Goal: Use online tool/utility: Use online tool/utility

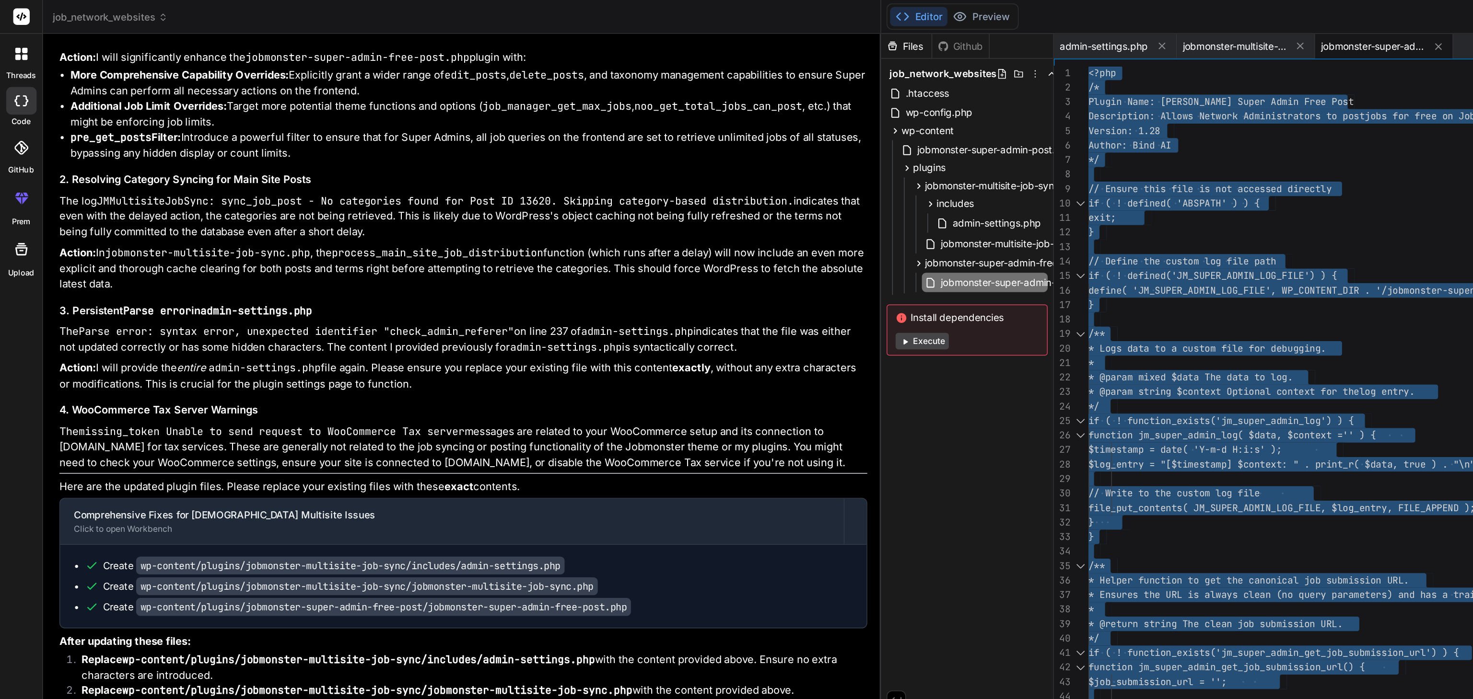
scroll to position [51017, 0]
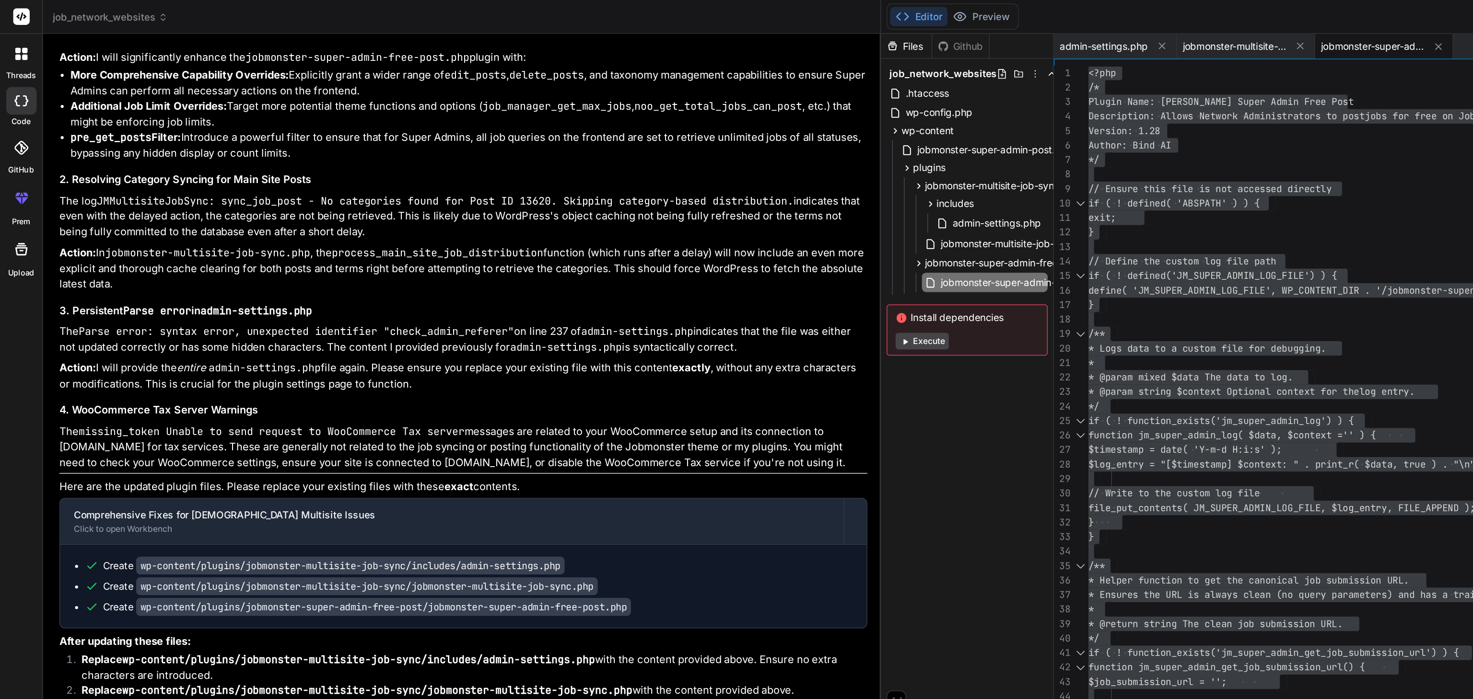
click at [98, 15] on span "job_network_websites" at bounding box center [76, 12] width 80 height 10
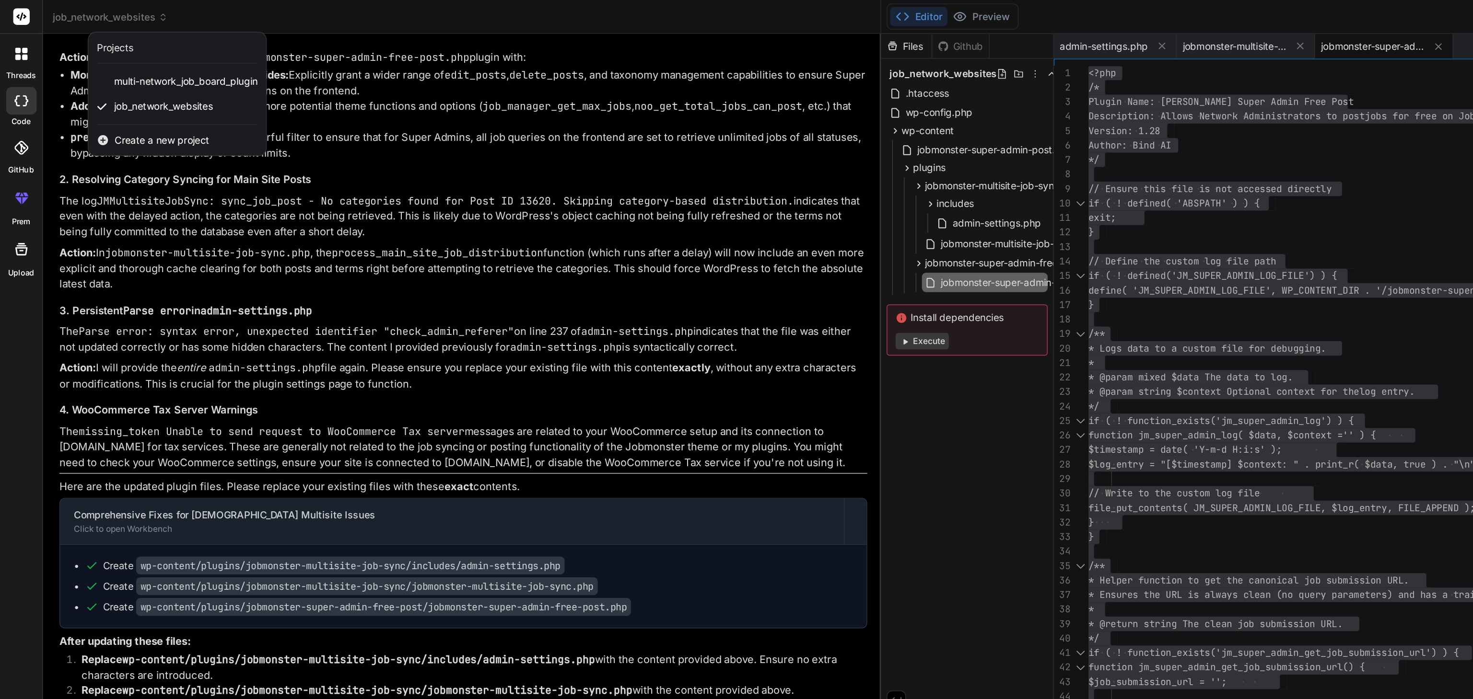
click at [102, 97] on span "Create a new project" at bounding box center [113, 98] width 66 height 10
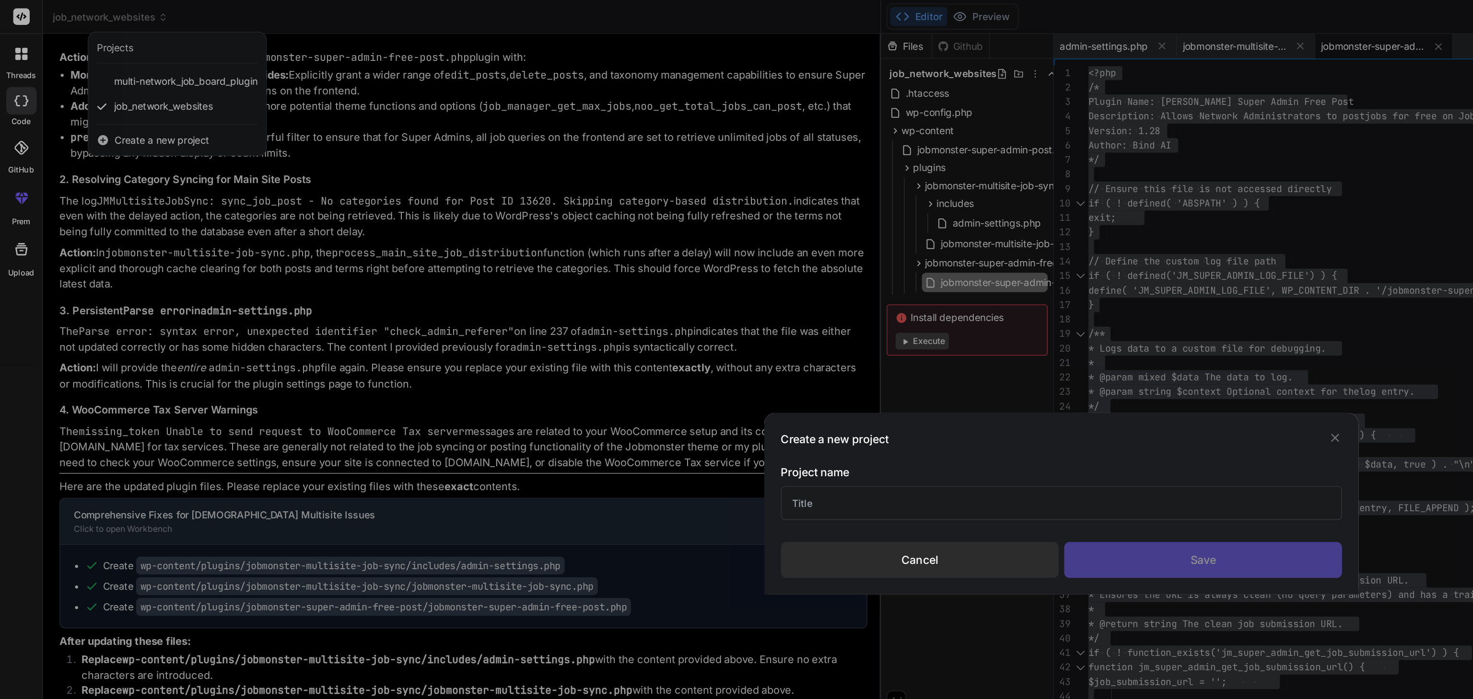
click at [573, 354] on input "text" at bounding box center [736, 349] width 389 height 23
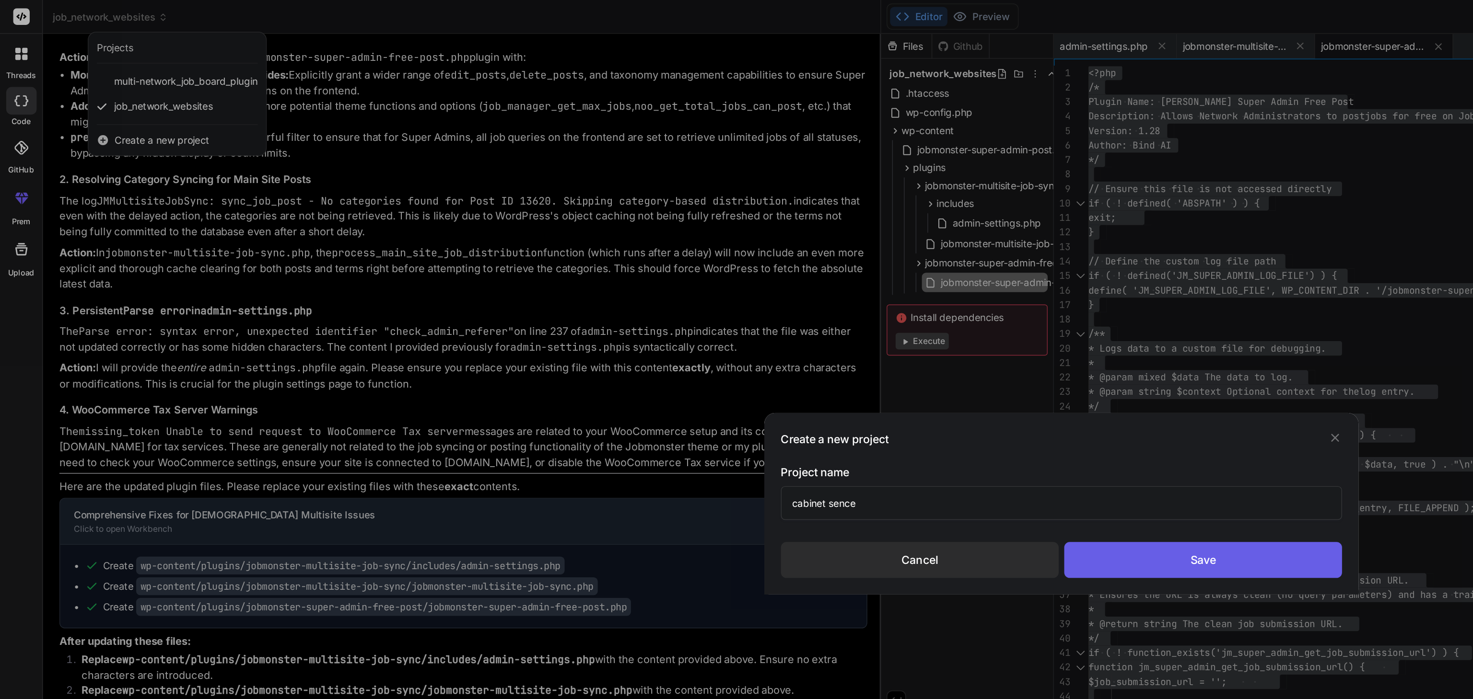
type input "cabinet sence"
click at [809, 384] on div "Save" at bounding box center [834, 388] width 193 height 25
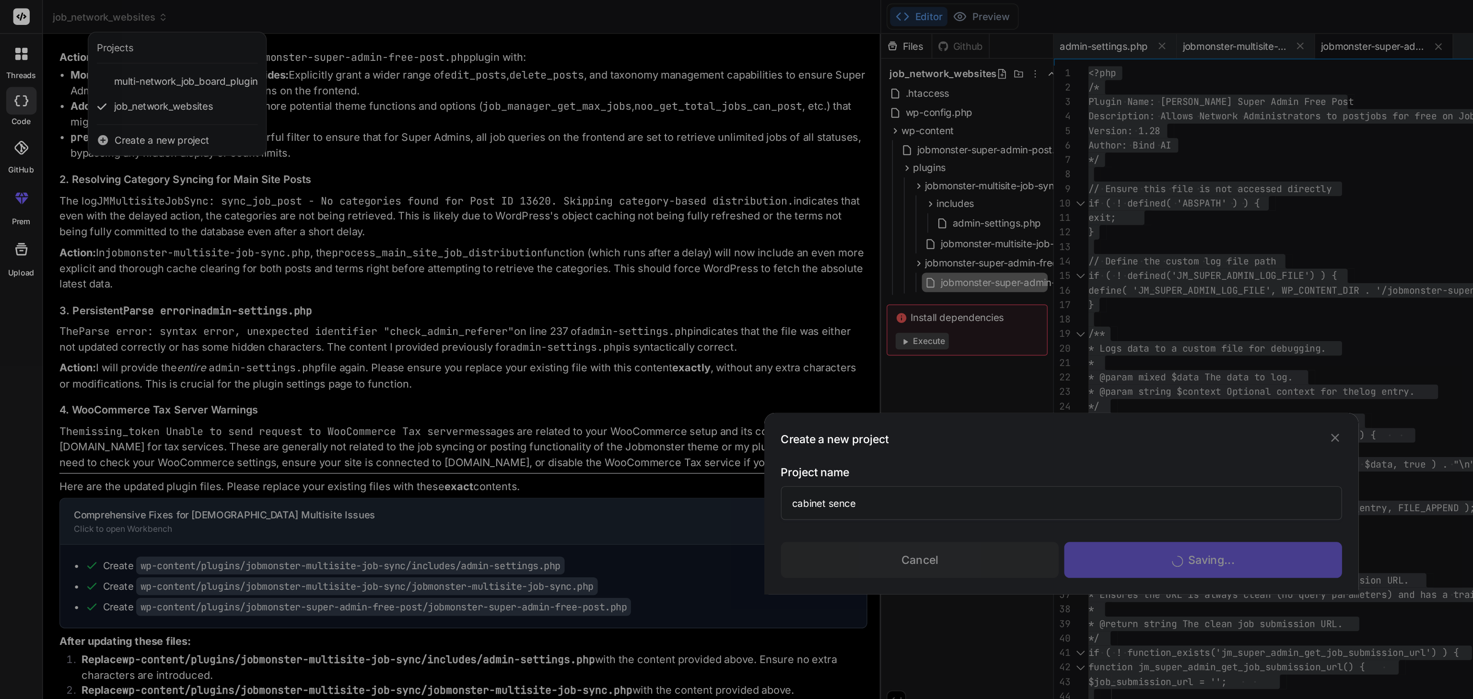
click at [208, 103] on div "Create a new project Project name cabinet sence Cancel Saving..." at bounding box center [736, 349] width 1473 height 699
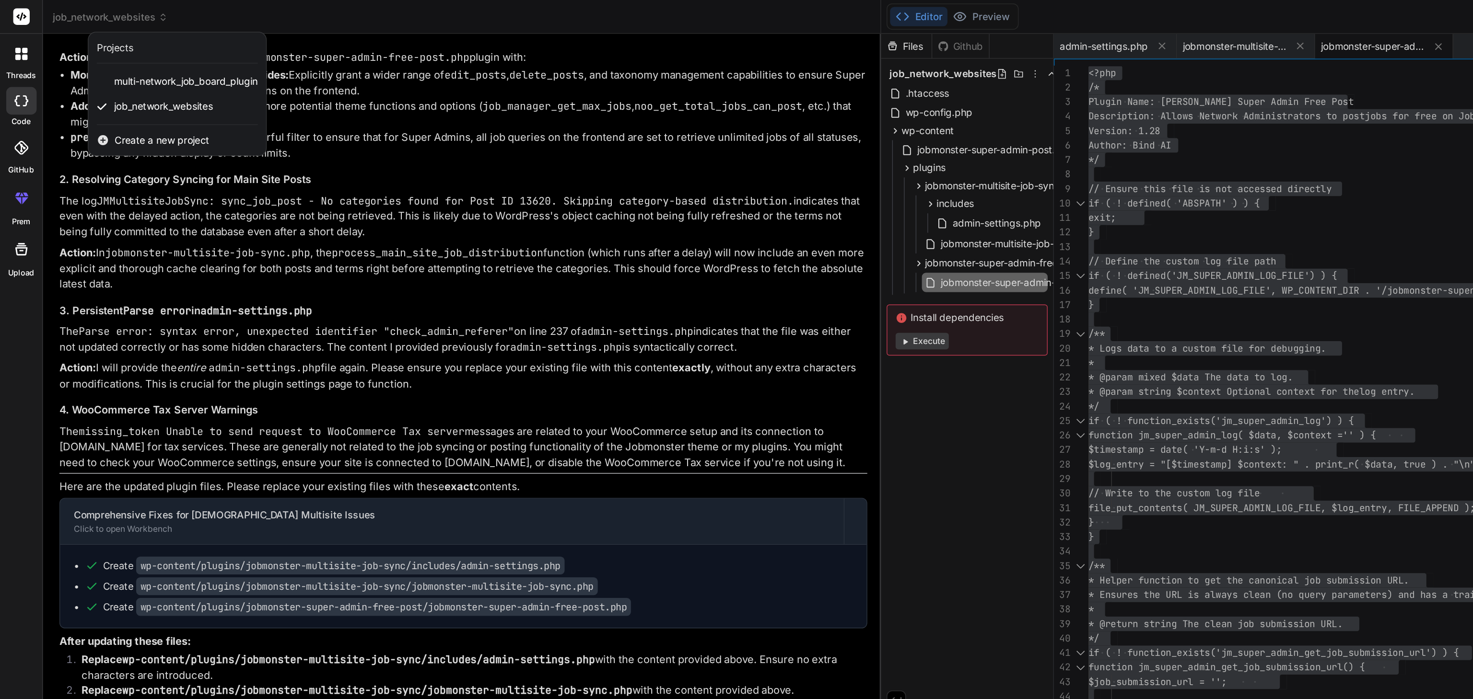
scroll to position [0, 0]
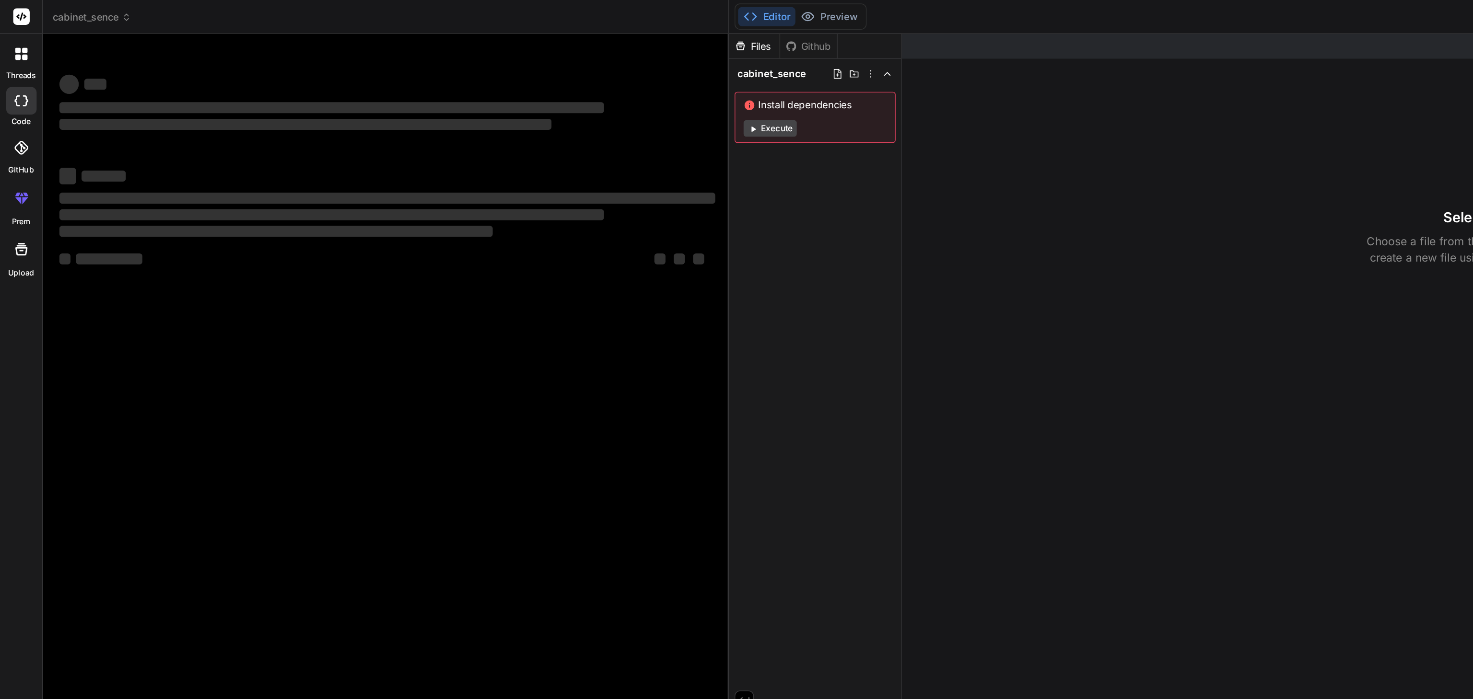
type textarea "x"
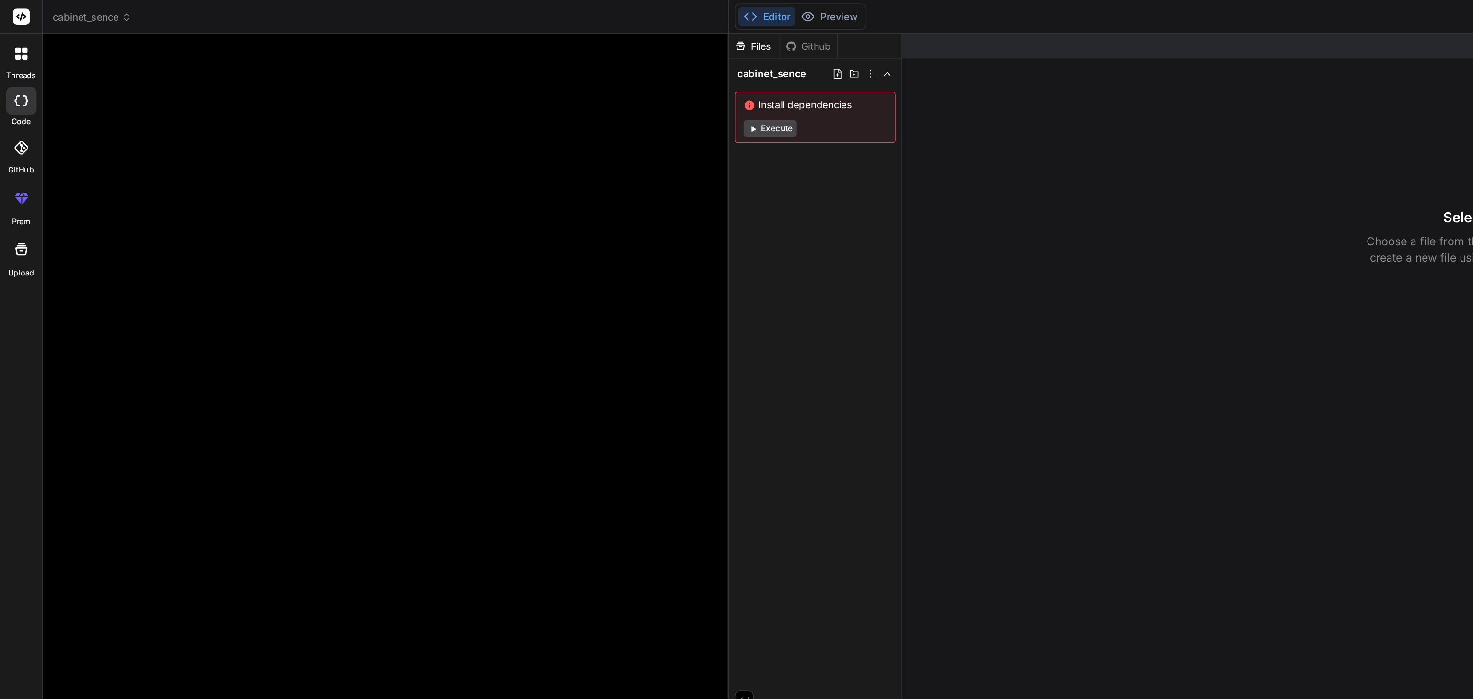
drag, startPoint x: 106, startPoint y: 13, endPoint x: 79, endPoint y: 16, distance: 27.9
click at [79, 16] on span "cabinet_sence" at bounding box center [63, 12] width 55 height 10
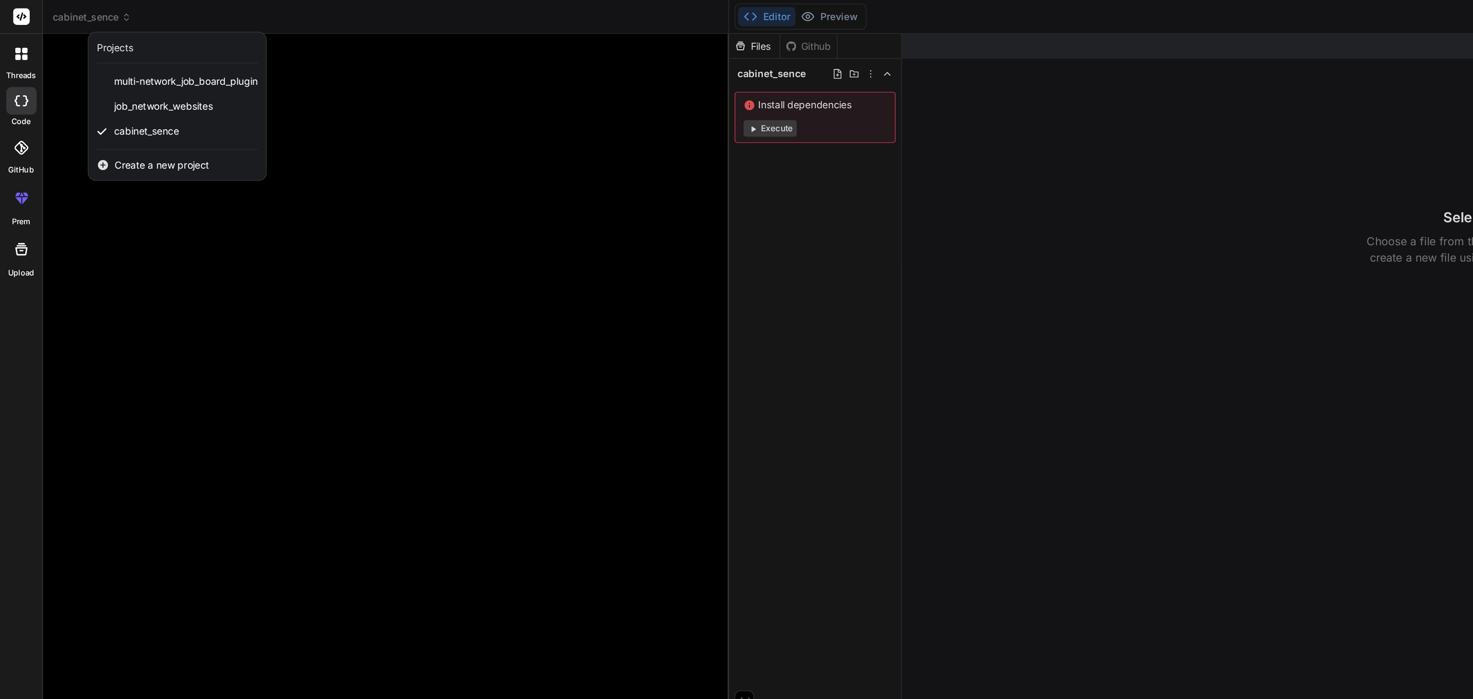
click at [138, 10] on div at bounding box center [736, 349] width 1473 height 699
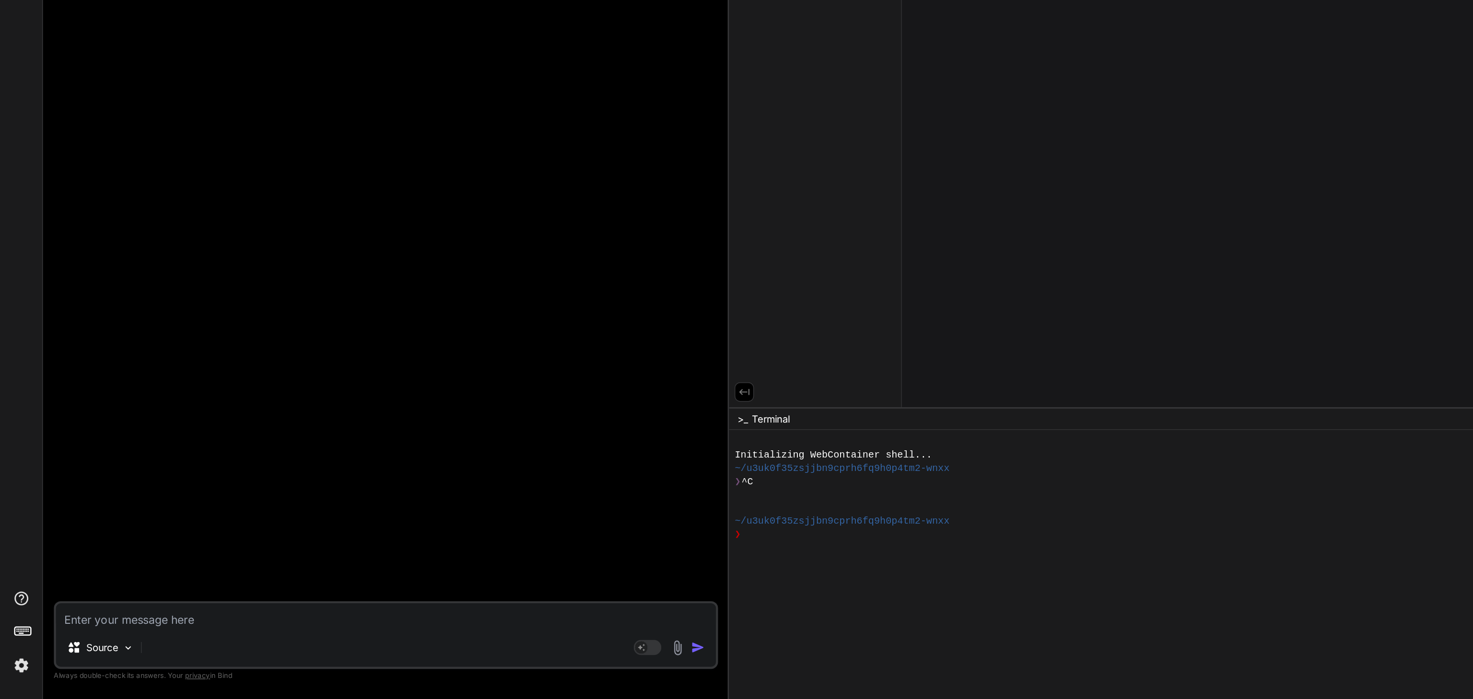
click at [103, 635] on textarea at bounding box center [268, 641] width 458 height 17
type textarea "c"
type textarea "x"
type textarea "ca"
type textarea "x"
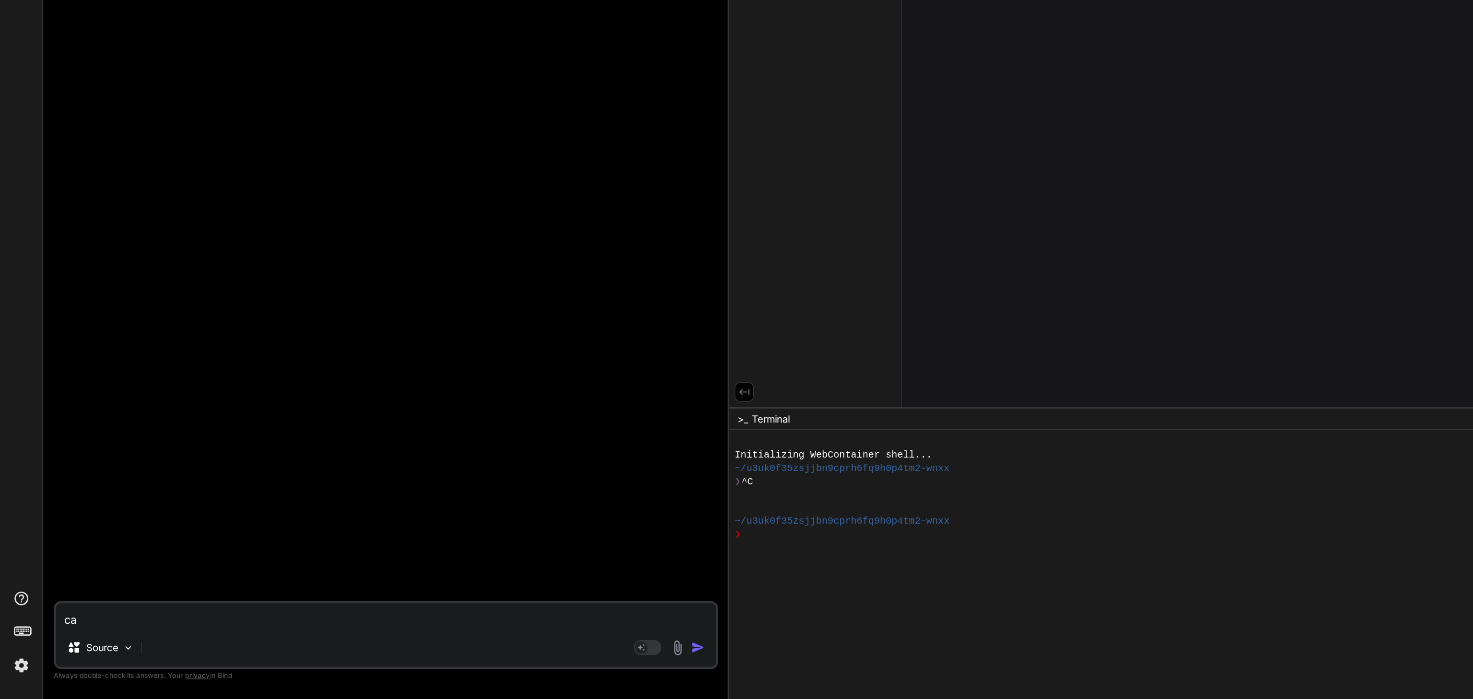
type textarea "can"
type textarea "x"
type textarea "can"
type textarea "x"
type textarea "can y"
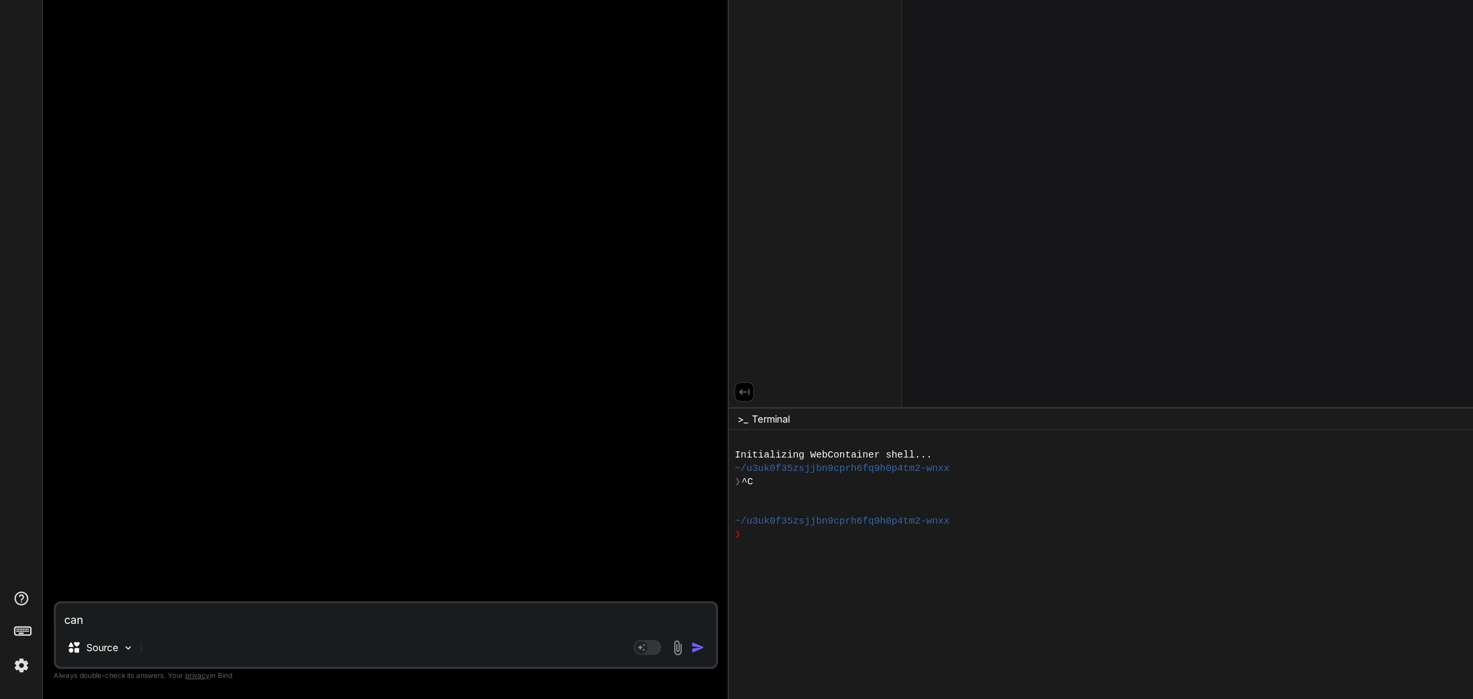
type textarea "x"
type textarea "can yo"
type textarea "x"
type textarea "can you"
type textarea "x"
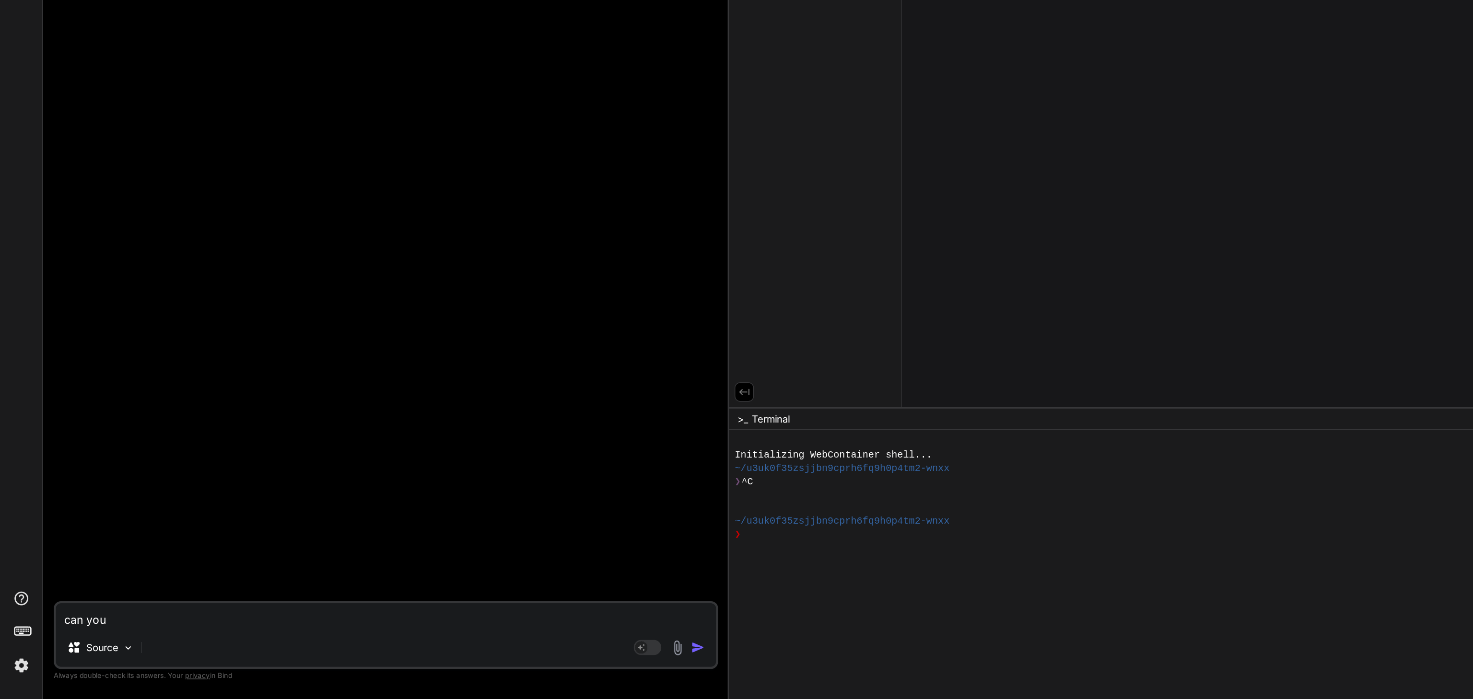
type textarea "can you"
type textarea "x"
type textarea "can you c"
type textarea "x"
type textarea "can you cr"
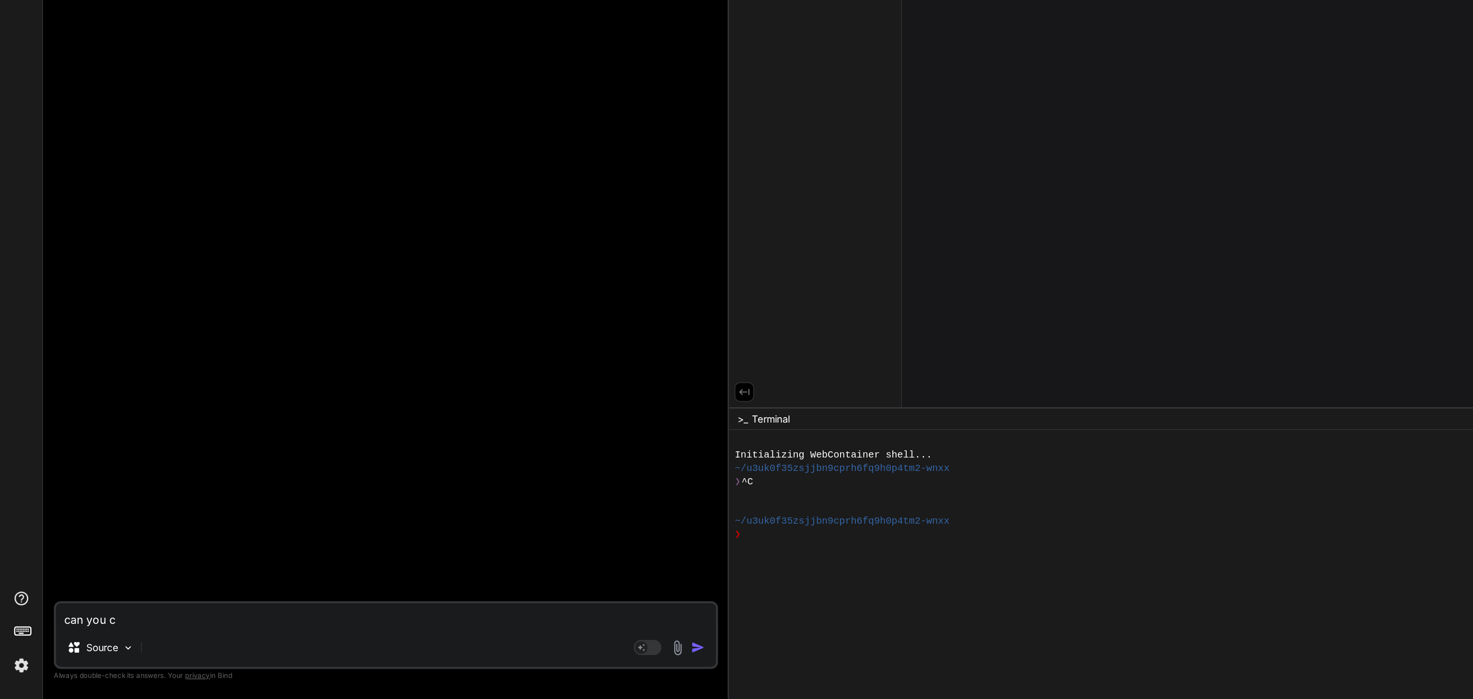
type textarea "x"
type textarea "can you cre"
type textarea "x"
type textarea "can you crea"
type textarea "x"
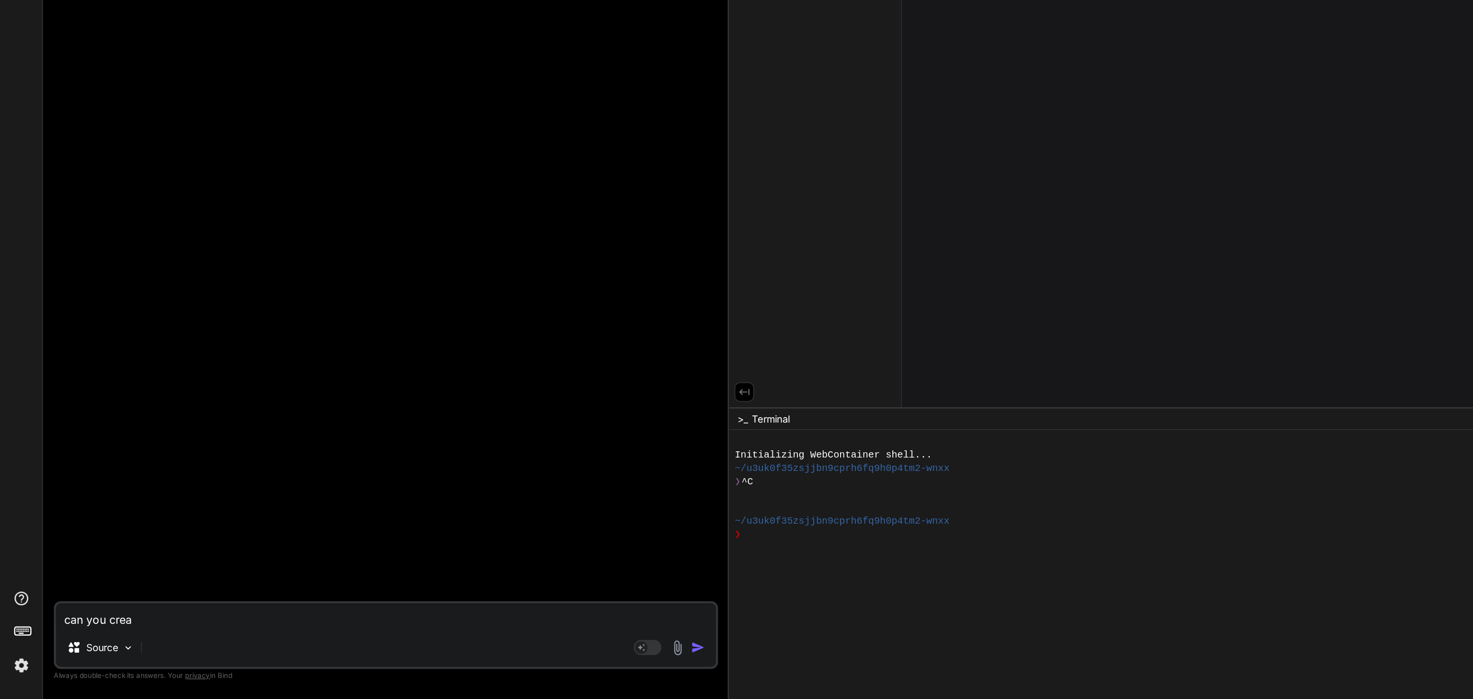
type textarea "can you creat"
type textarea "x"
type textarea "can you create"
type textarea "x"
type textarea "can you creater"
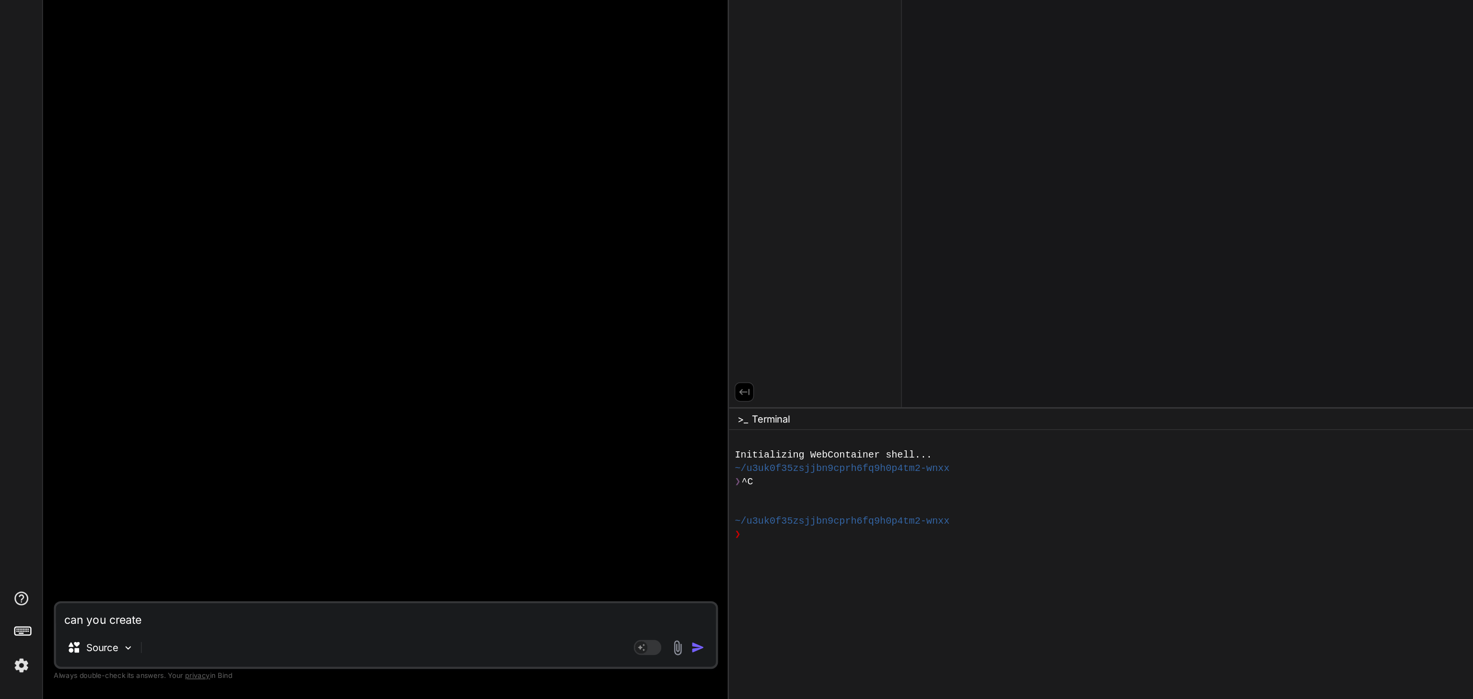
type textarea "x"
type textarea "can you creater"
type textarea "x"
type textarea "can you creater a"
type textarea "x"
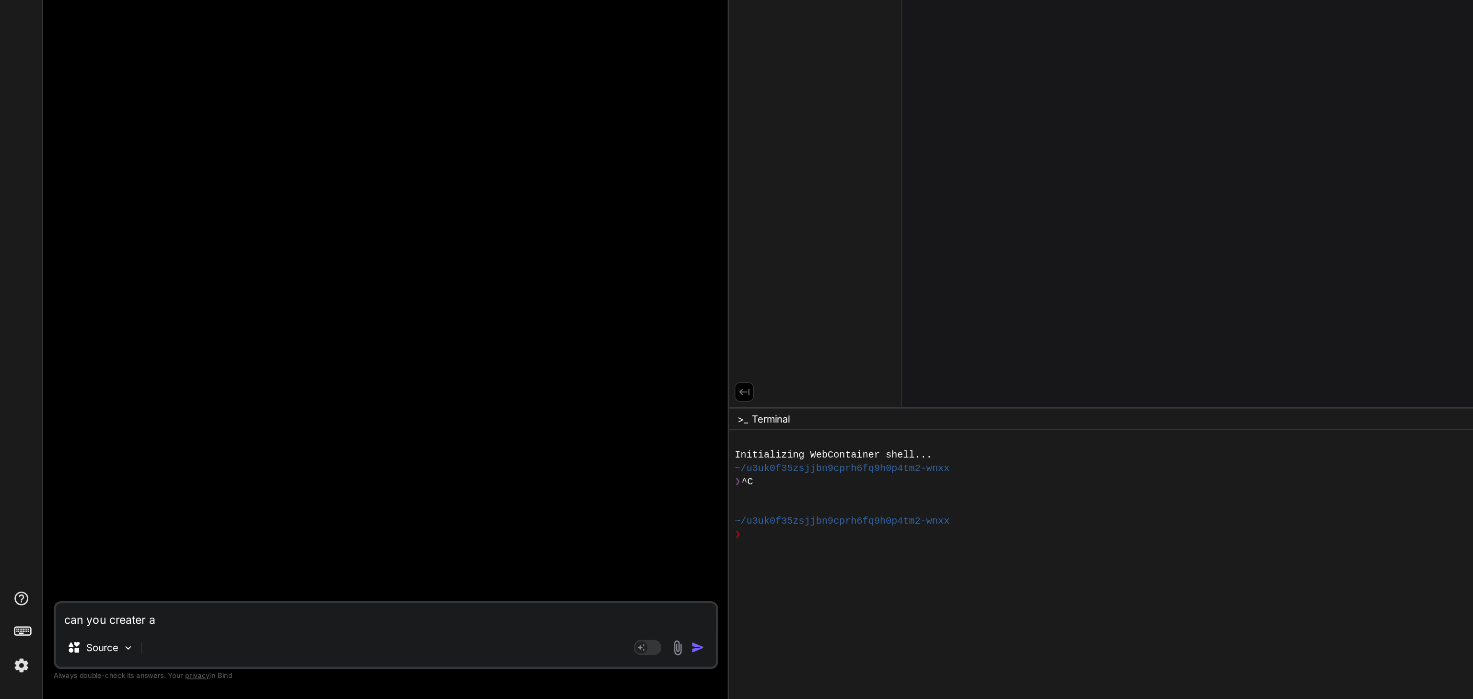
type textarea "can you creater al"
type textarea "x"
type textarea "can you creater ali"
type textarea "x"
type textarea "can you creater [PERSON_NAME]"
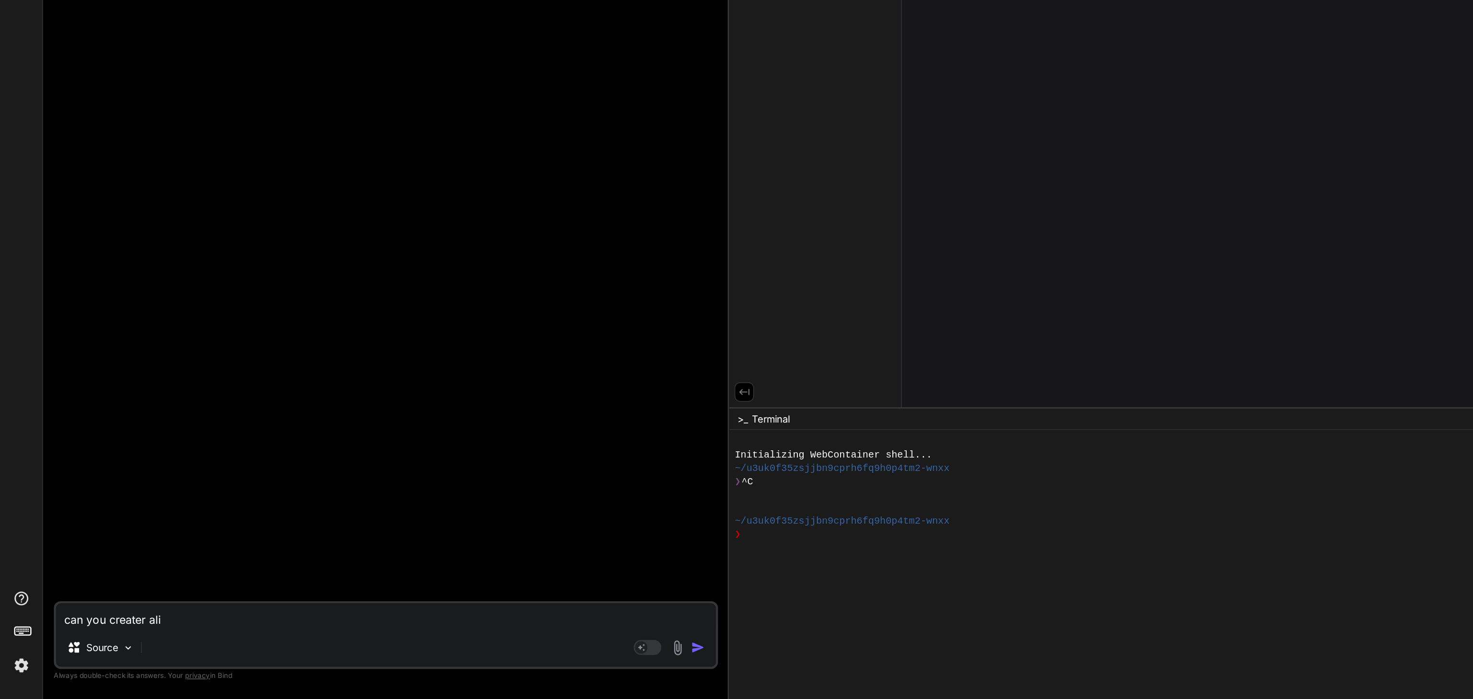
type textarea "x"
type textarea "can you creater [PERSON_NAME]"
type textarea "x"
type textarea "can you creater [PERSON_NAME]"
type textarea "x"
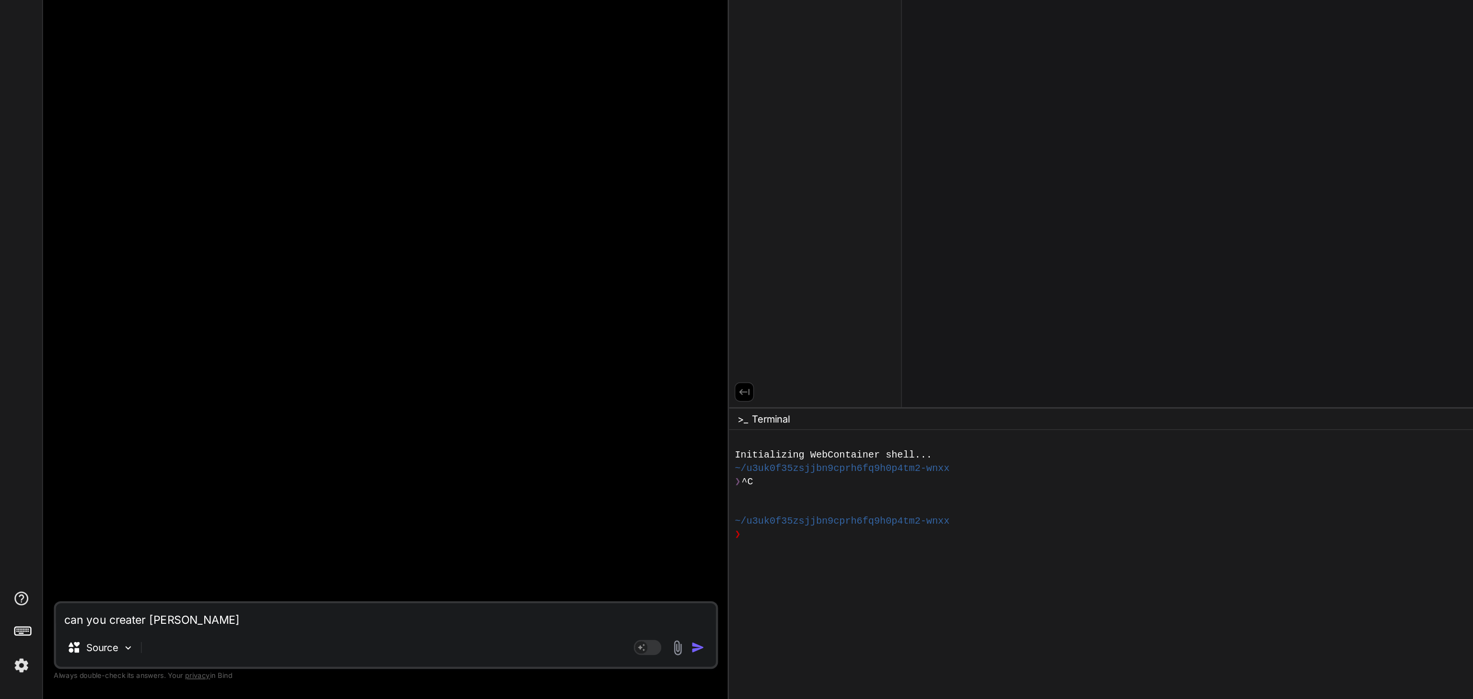
type textarea "can you creater alicenc"
type textarea "x"
type textarea "can you creater alicence"
type textarea "x"
type textarea "can you creater alicence"
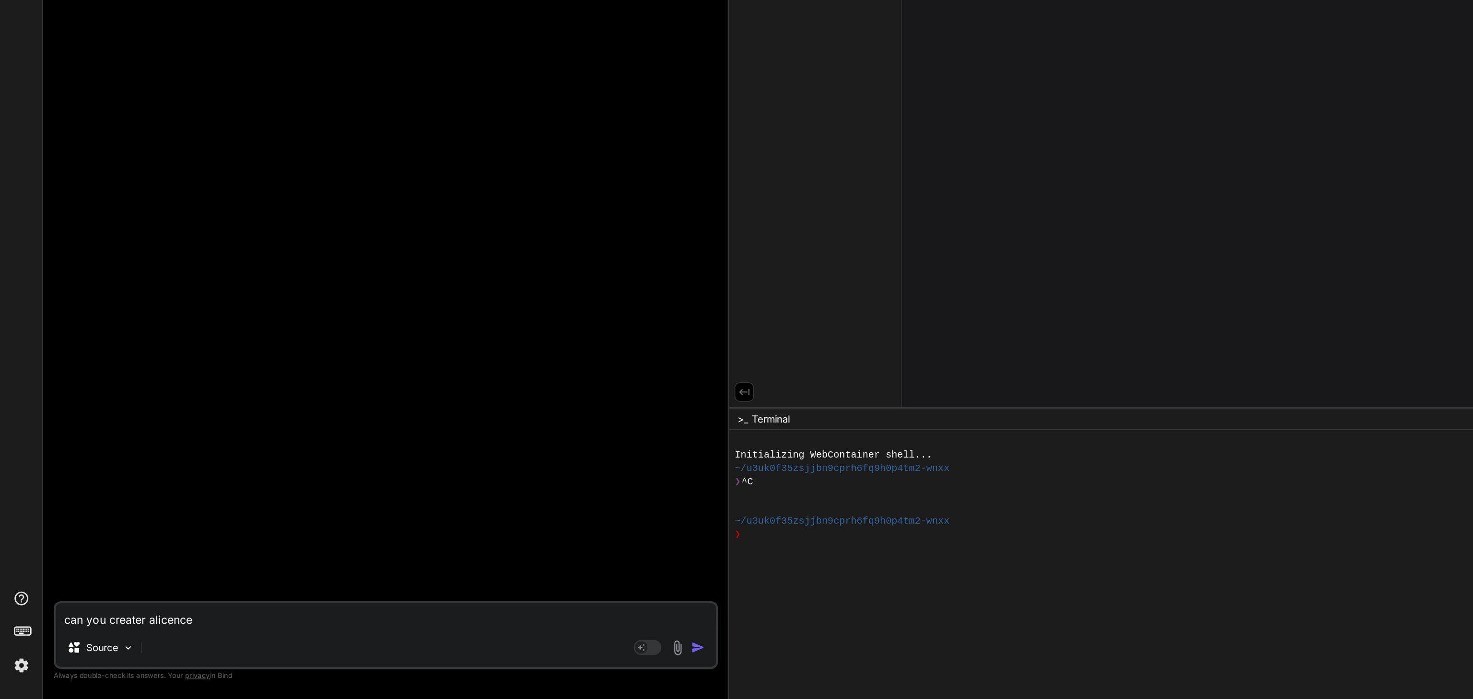
type textarea "x"
type textarea "can you creater alicence k"
type textarea "x"
type textarea "can you creater alicence ke"
type textarea "x"
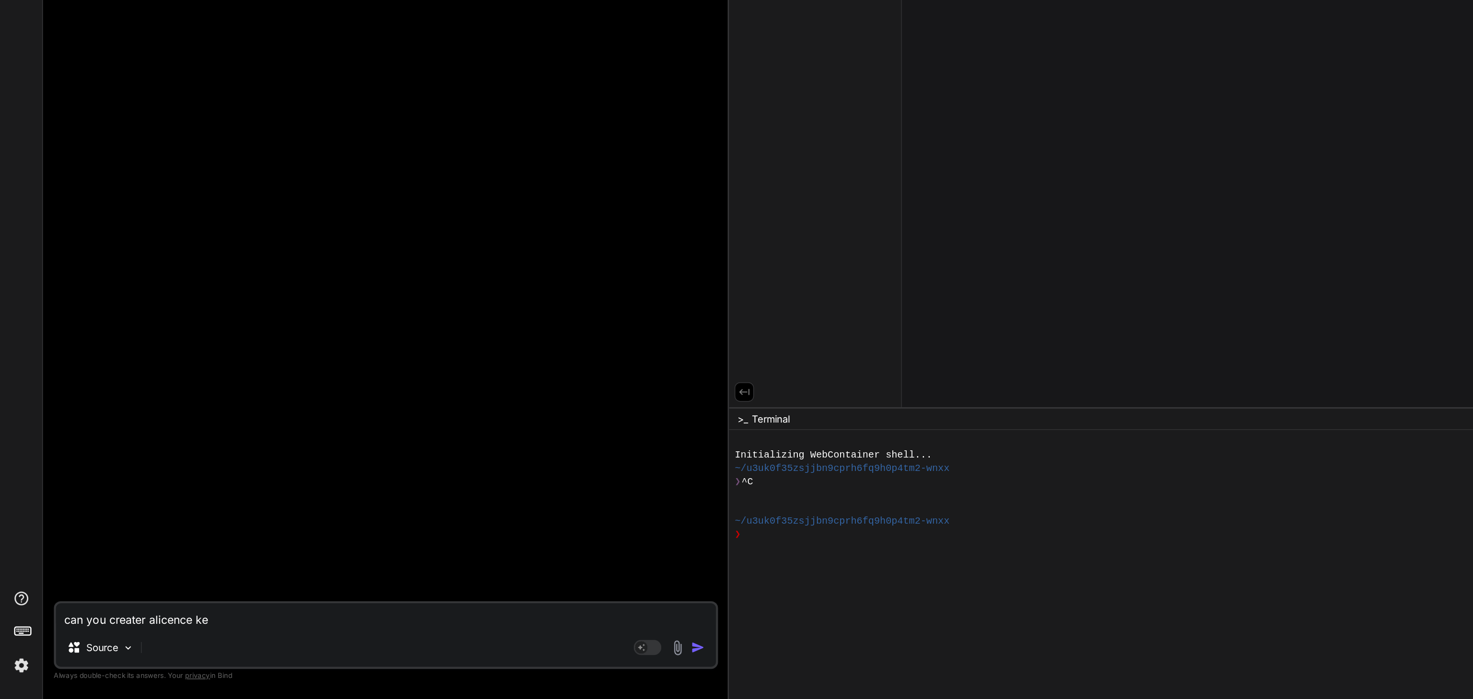
type textarea "can you creater alicence ket"
type textarea "x"
type textarea "can you creater alicence ke"
type textarea "x"
type textarea "can you creater alicence key"
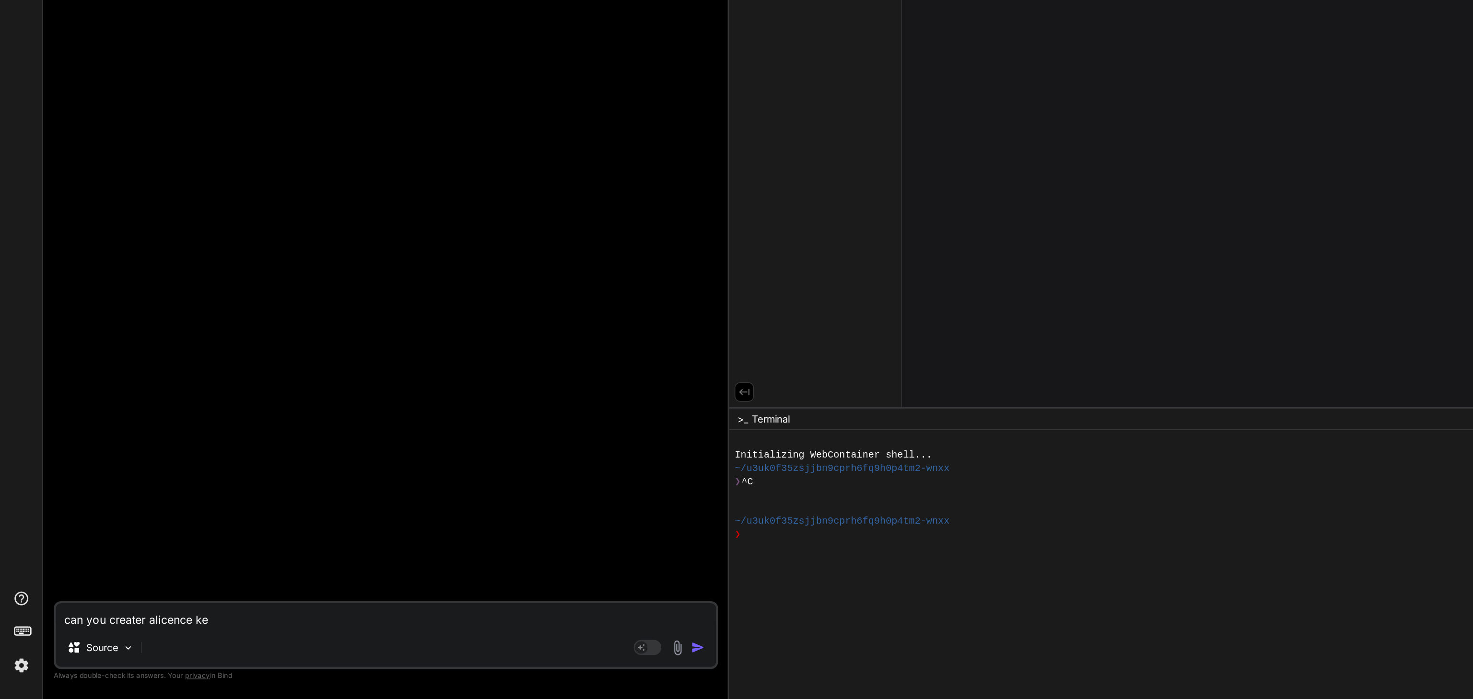
type textarea "x"
type textarea "can you creater alicence key"
type textarea "x"
type textarea "can you creater alicence key f"
type textarea "x"
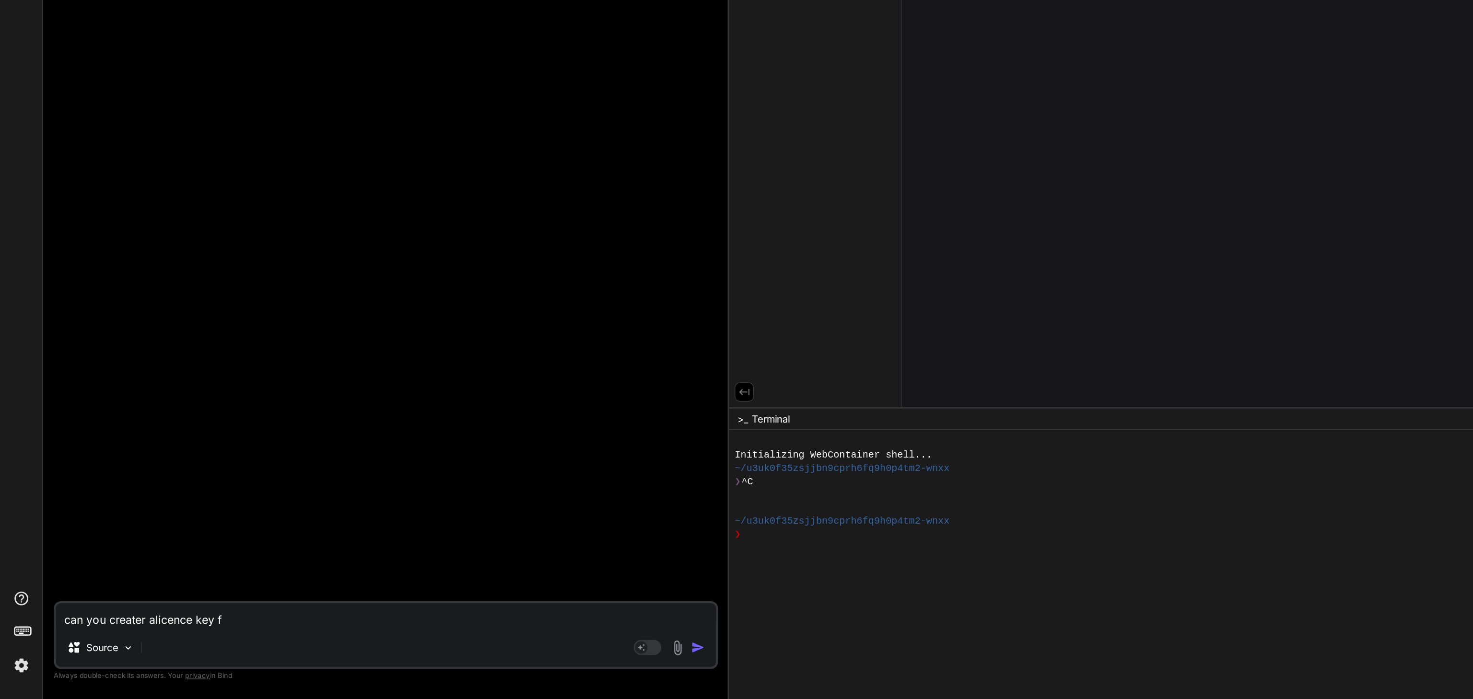
type textarea "can you creater alicence key fo"
type textarea "x"
type textarea "can you creater alicence key for"
type textarea "x"
type textarea "can you creater alicence key for"
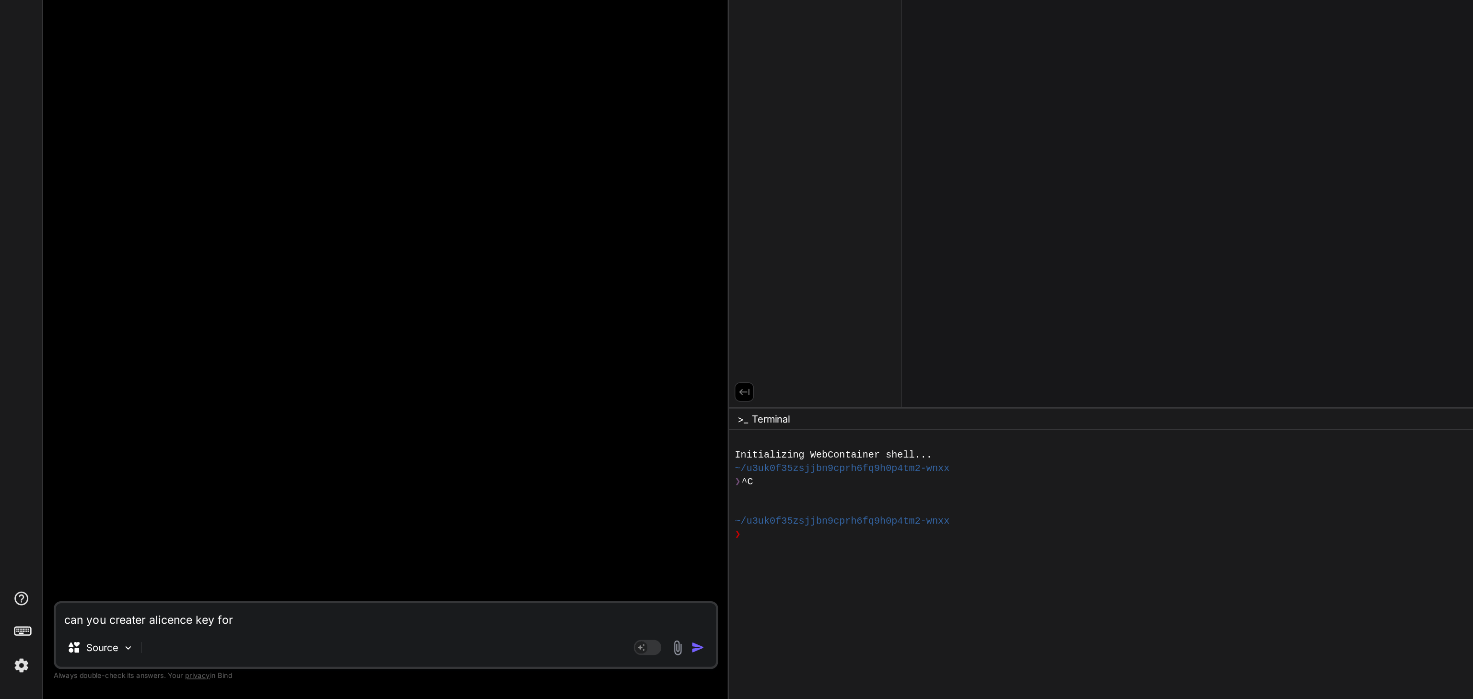
type textarea "x"
paste textarea "Activation English Please enter your license details here Email: [EMAIL_ADDRESS…"
type textarea "can you creater alicence key for Activation English Please enter your license d…"
type textarea "x"
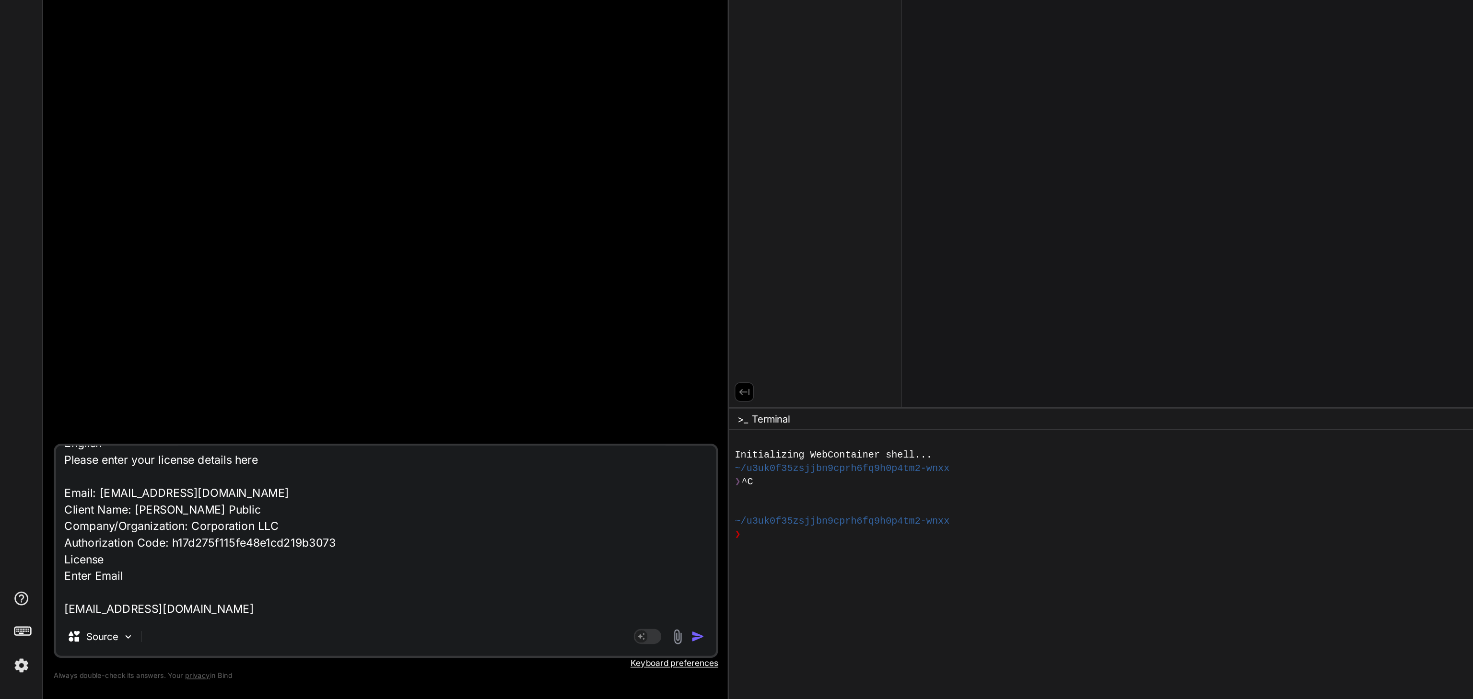
type textarea "can you creater alicence key for Activation English Please enter your license d…"
type textarea "x"
type textarea "can you creater alicence key for Activation English Please enter your license d…"
type textarea "x"
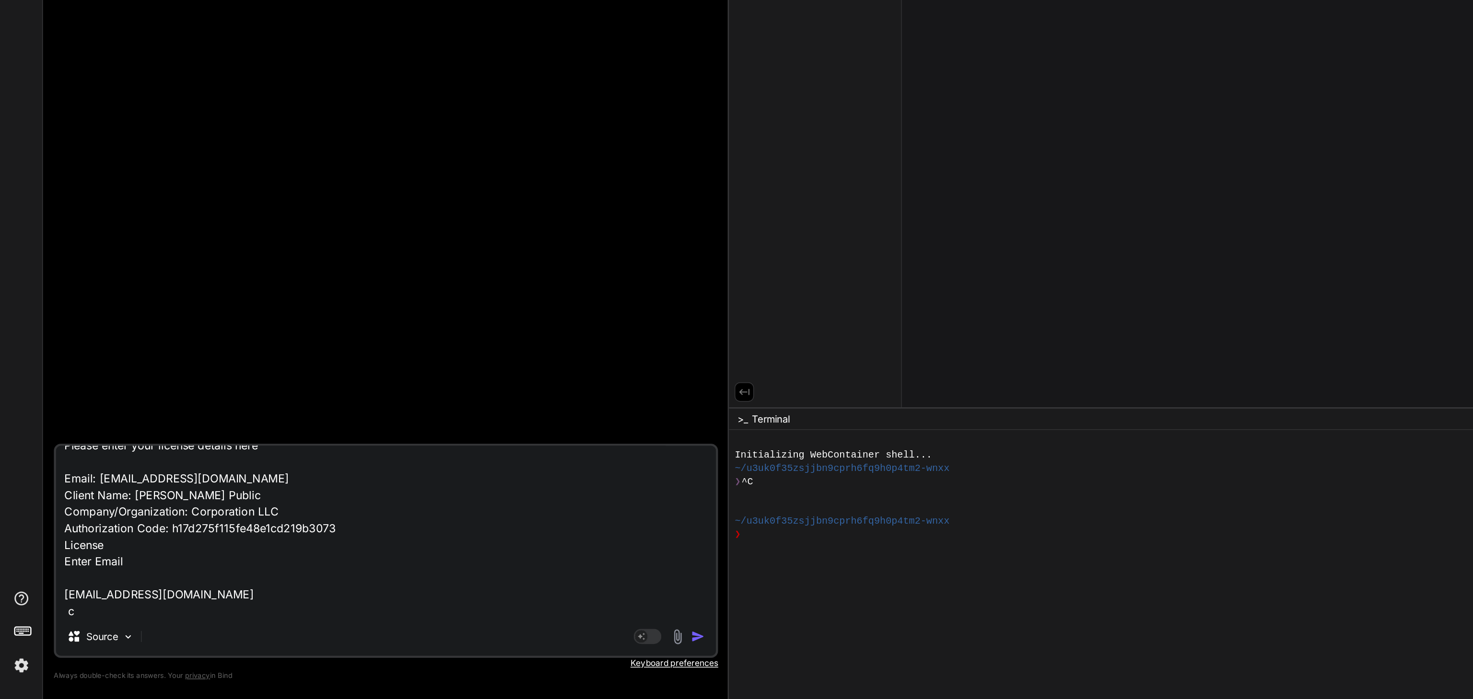
type textarea "can you creater alicence key for Activation English Please enter your license d…"
type textarea "x"
type textarea "can you creater alicence key for Activation English Please enter your license d…"
type textarea "x"
type textarea "can you creater alicence key for Activation English Please enter your license d…"
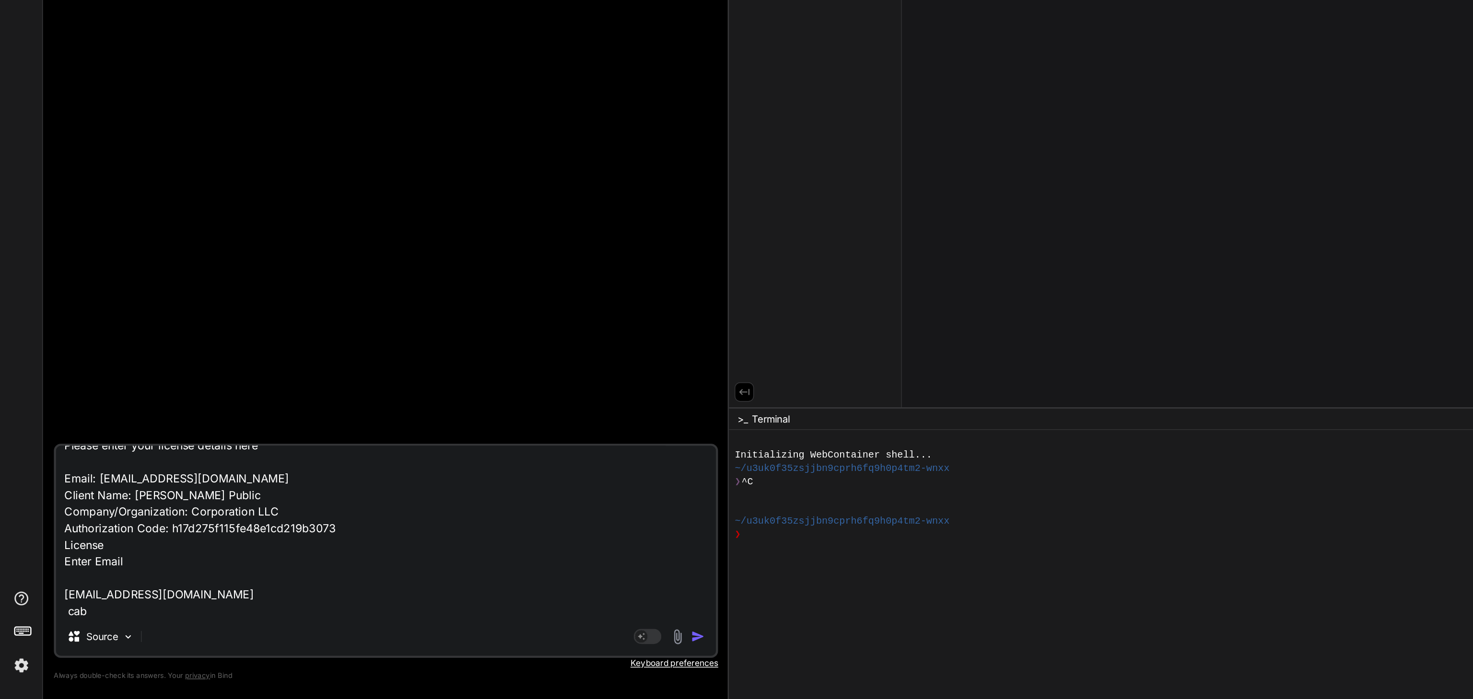
type textarea "x"
type textarea "can you creater alicence key for Activation English Please enter your license d…"
type textarea "x"
type textarea "can you creater alicence key for Activation English Please enter your license d…"
type textarea "x"
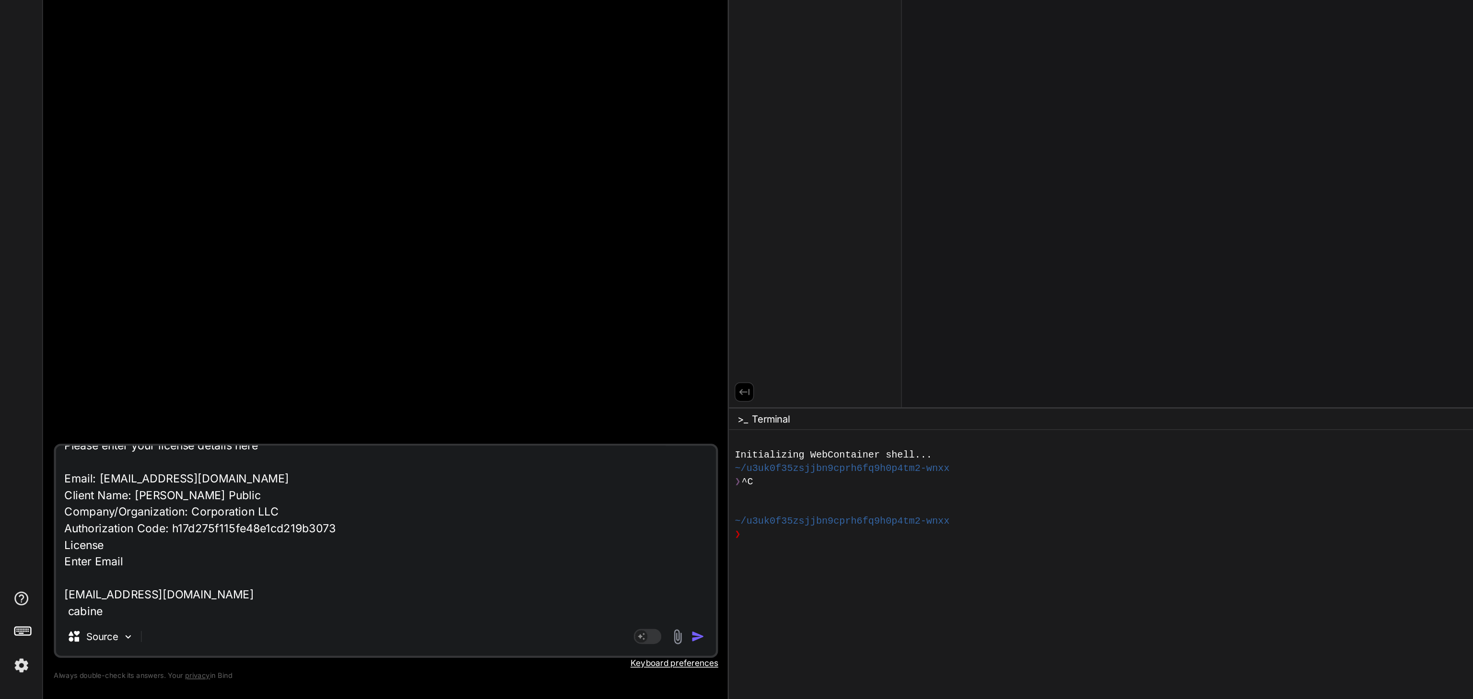
type textarea "can you creater alicence key for Activation English Please enter your license d…"
type textarea "x"
type textarea "can you creater alicence key for Activation English Please enter your license d…"
type textarea "x"
type textarea "can you creater alicence key for Activation English Please enter your license d…"
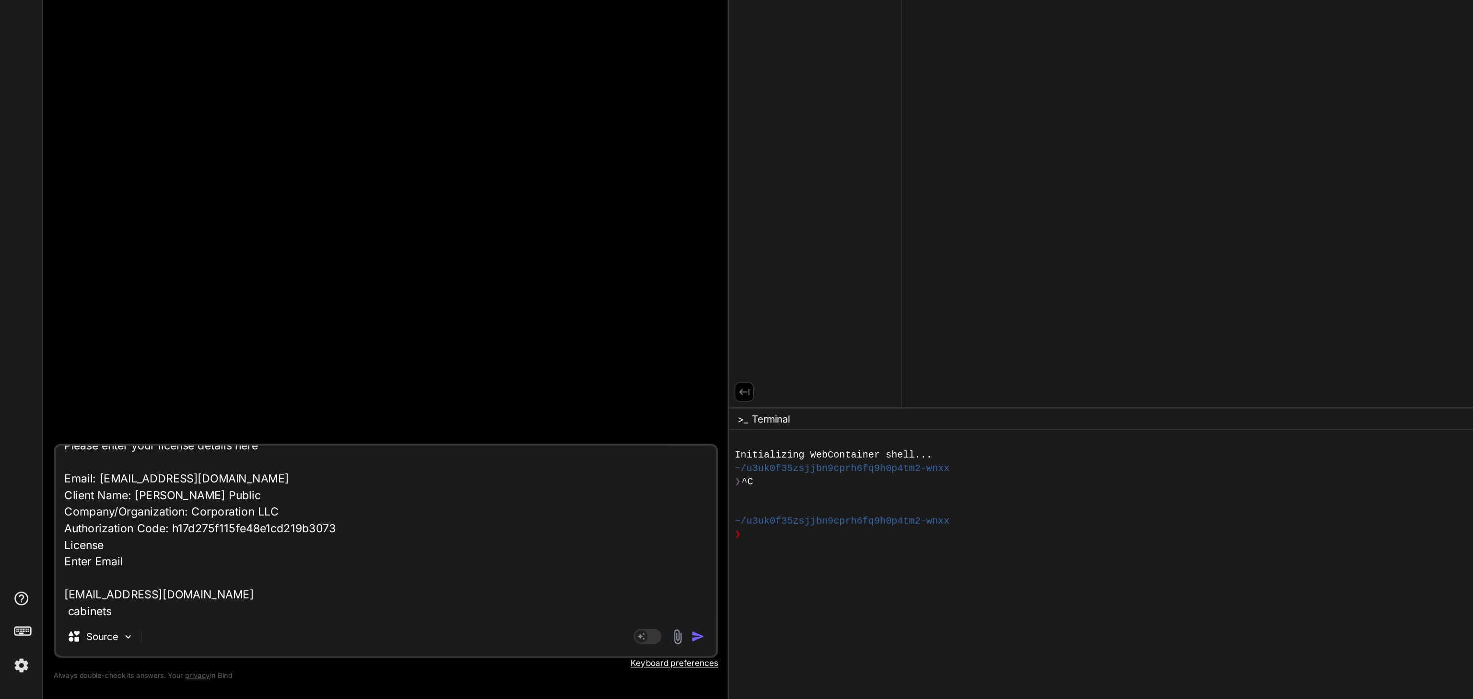
type textarea "x"
type textarea "can you creater alicence key for Activation English Please enter your license d…"
type textarea "x"
type textarea "can you creater alicence key for Activation English Please enter your license d…"
type textarea "x"
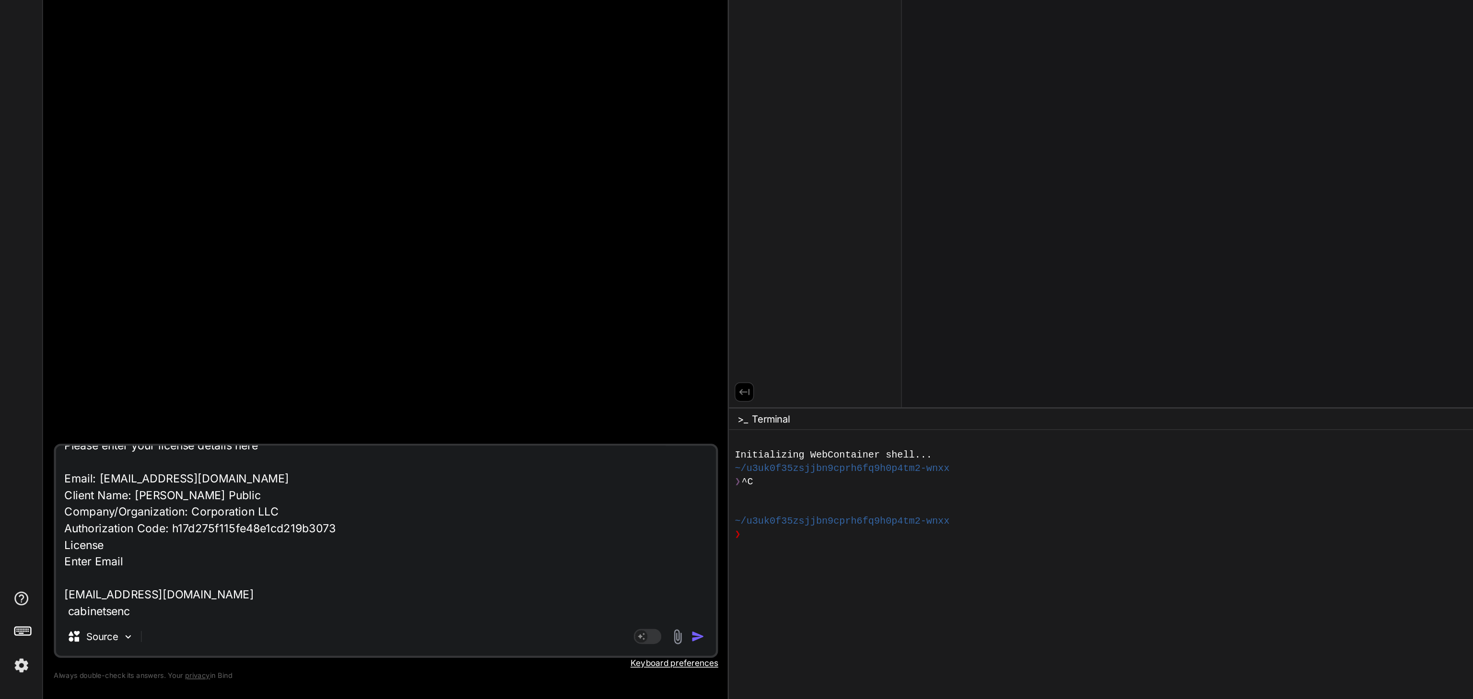
type textarea "can you creater alicence key for Activation English Please enter your license d…"
type textarea "x"
type textarea "can you creater alicence key for Activation English Please enter your license d…"
type textarea "x"
type textarea "can you creater alicence key for Activation English Please enter your license d…"
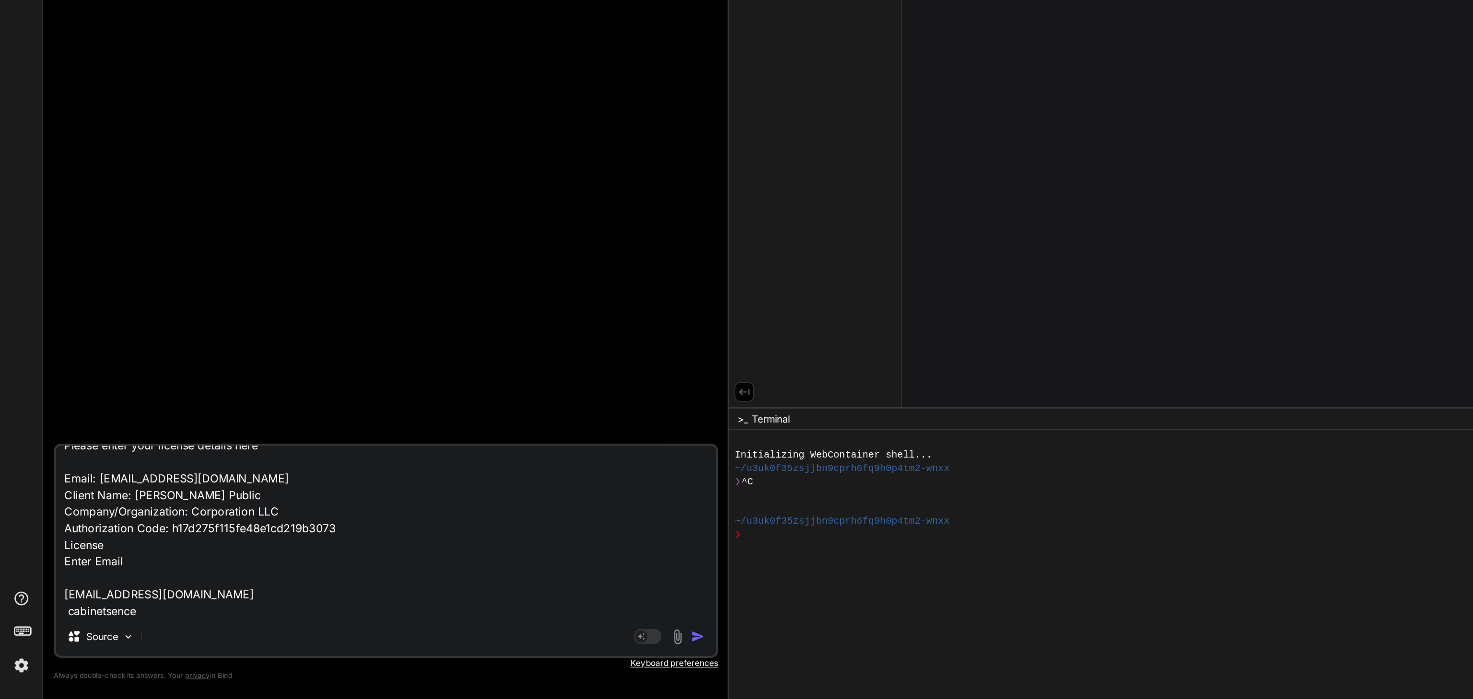
type textarea "x"
type textarea "can you creater alicence key for Activation English Please enter your license d…"
type textarea "x"
type textarea "can you creater alicence key for Activation English Please enter your license d…"
type textarea "x"
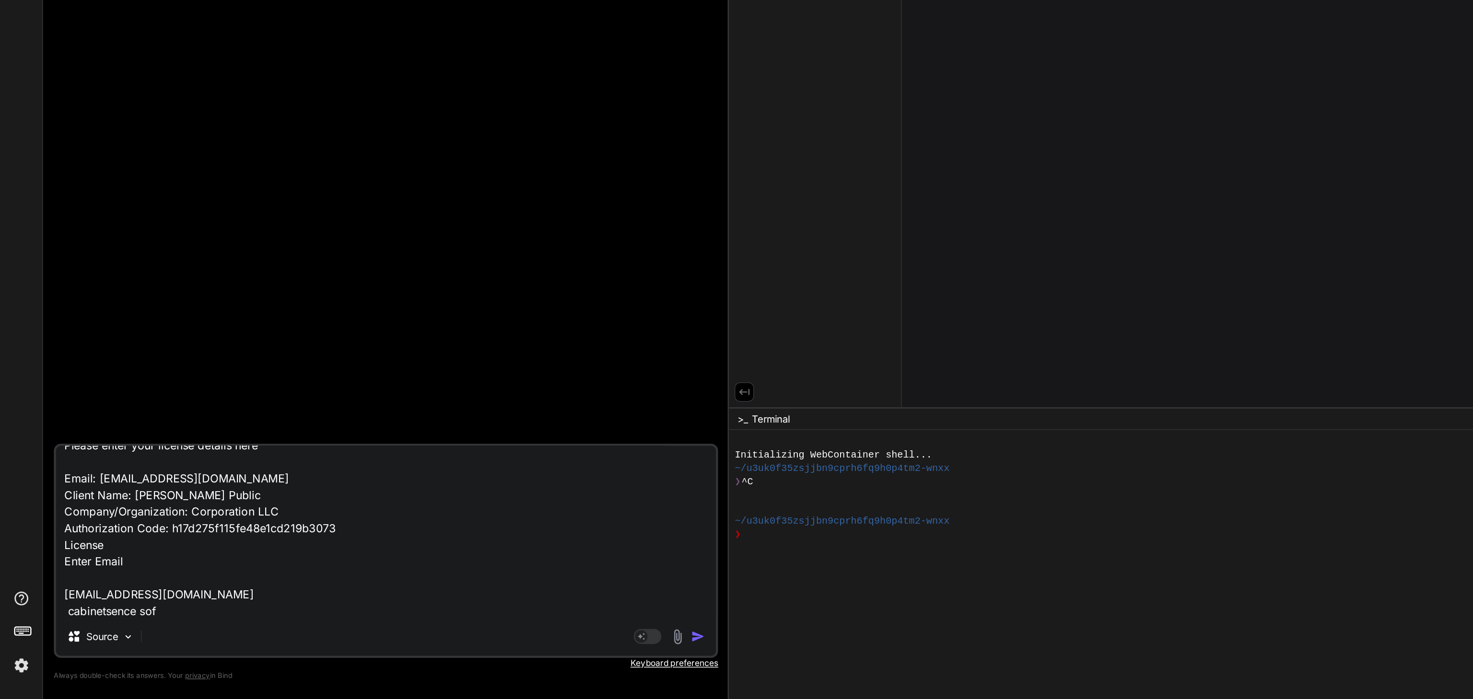
type textarea "can you creater alicence key for Activation English Please enter your license d…"
type textarea "x"
type textarea "can you creater alicence key for Activation English Please enter your license d…"
type textarea "x"
type textarea "can you creater alicence key for Activation English Please enter your license d…"
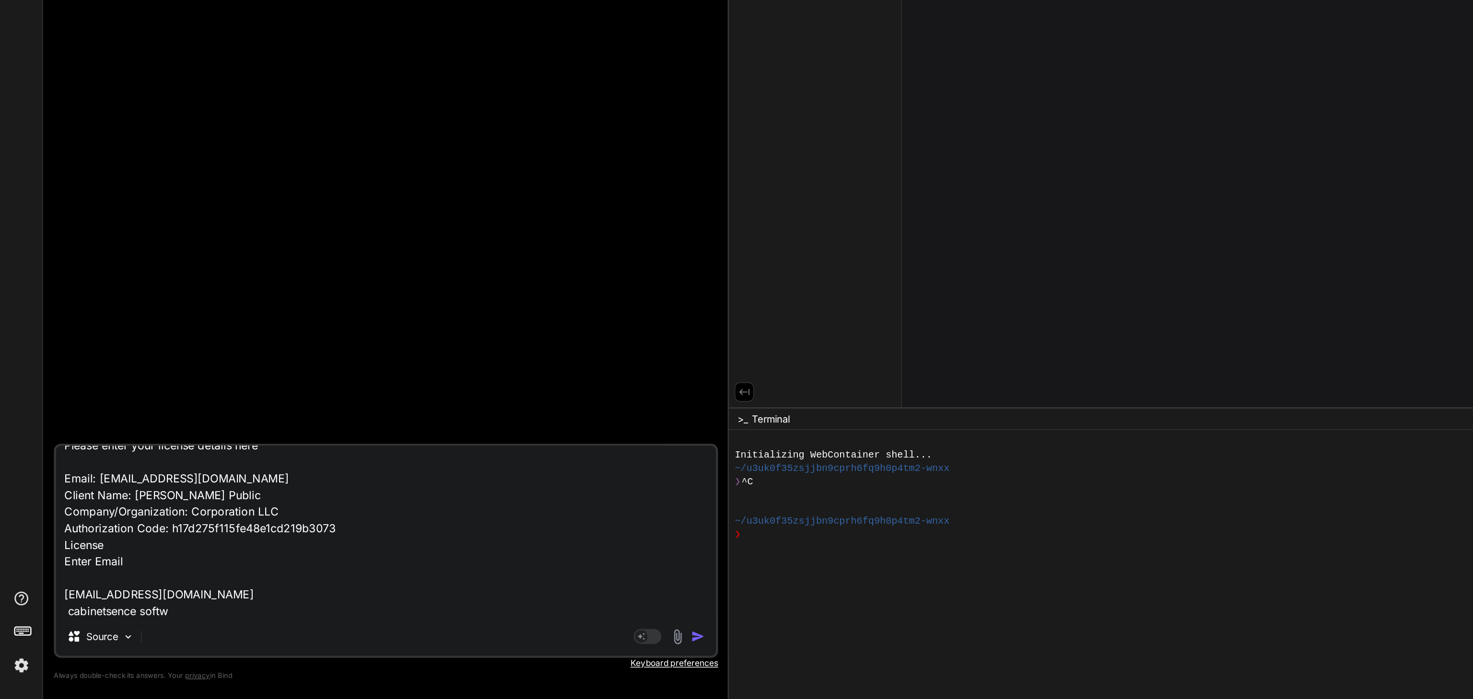
type textarea "x"
type textarea "can you creater alicence key for Activation English Please enter your license d…"
type textarea "x"
type textarea "can you creater alicence key for Activation English Please enter your license d…"
type textarea "x"
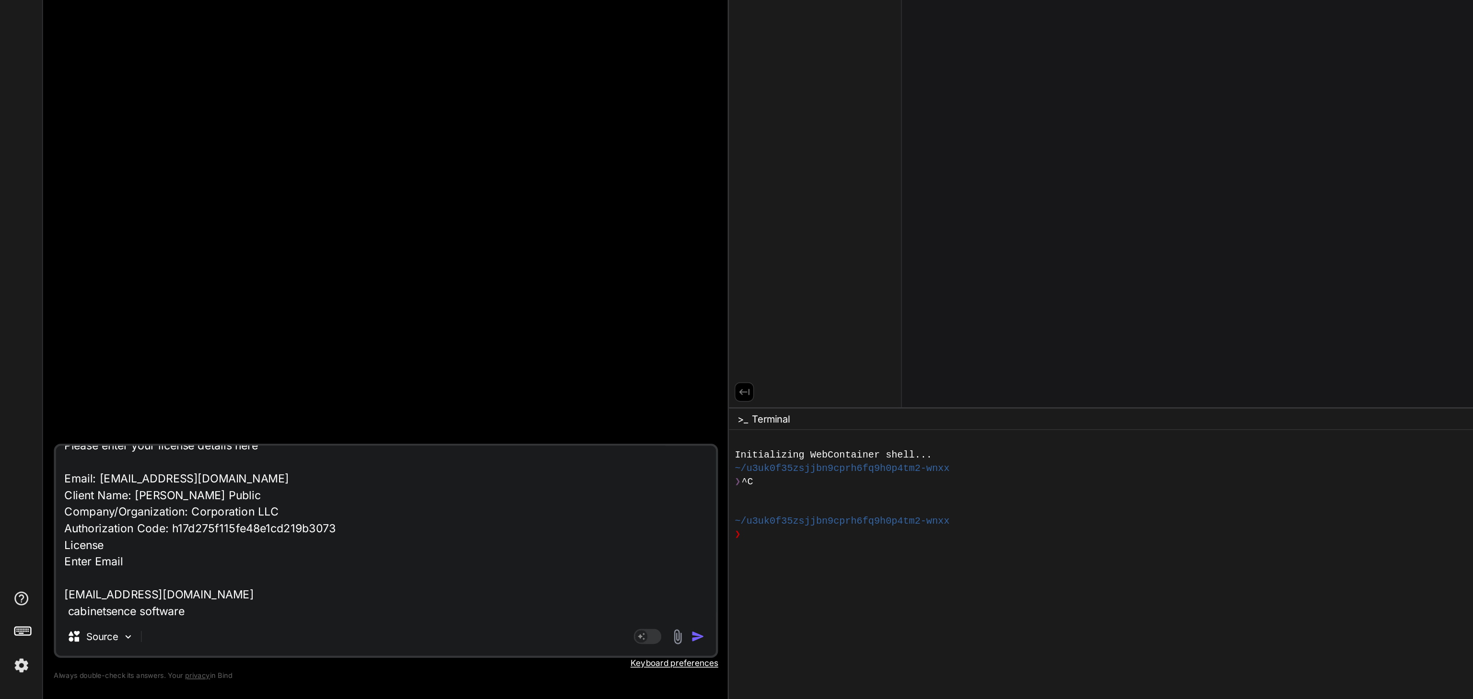
type textarea "can you creater alicence key for Activation English Please enter your license d…"
type textarea "x"
type textarea "can you creater alicence key for Activation English Please enter your license d…"
type textarea "x"
type textarea "can you creater alicence key for Activation English Please enter your license d…"
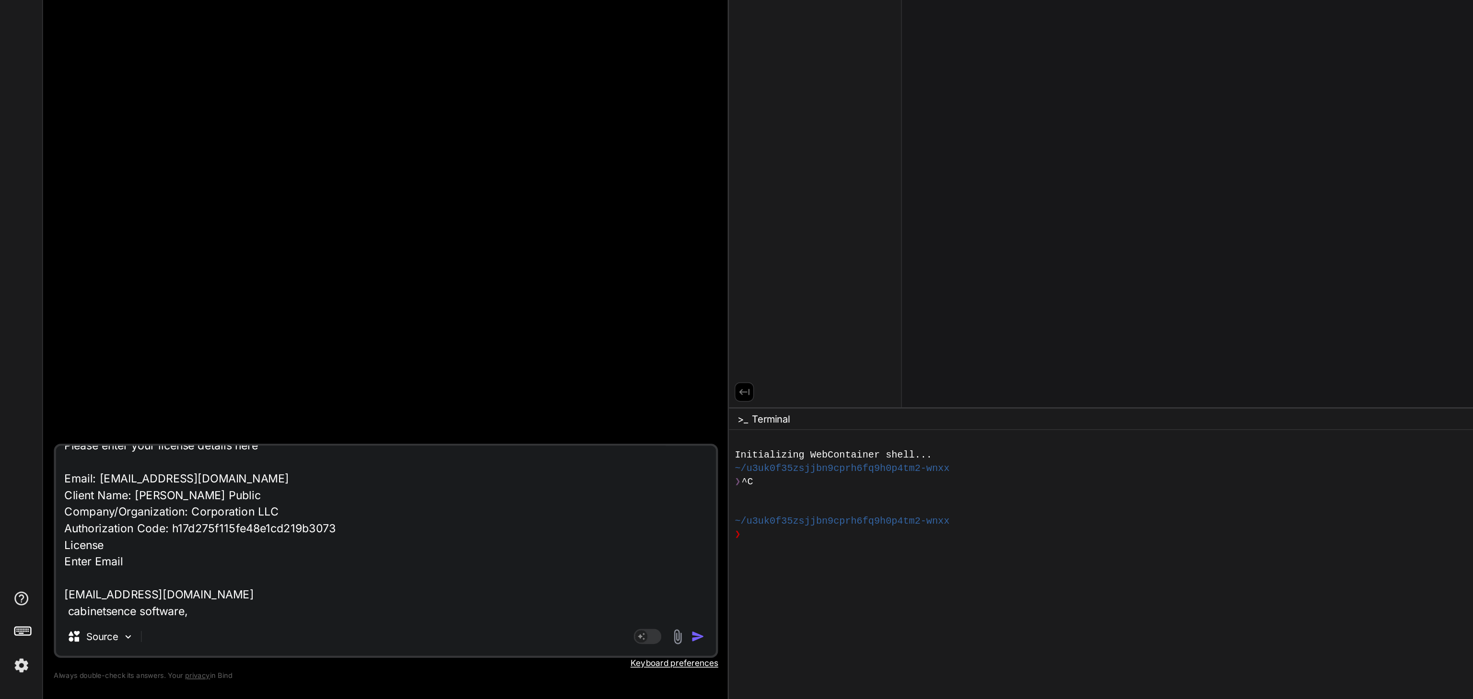
type textarea "x"
type textarea "can you creater alicence key for Activation English Please enter your license d…"
type textarea "x"
type textarea "can you creater alicence key for Activation English Please enter your license d…"
type textarea "x"
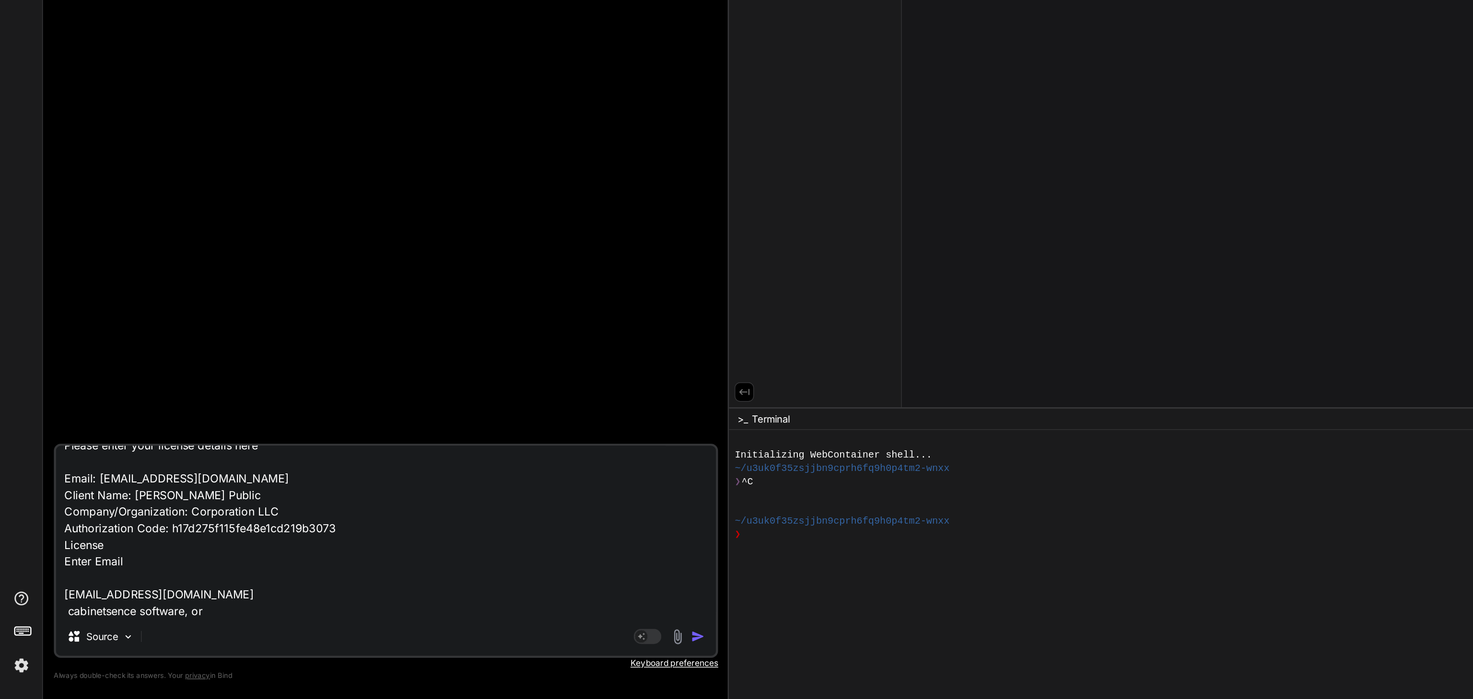
type textarea "can you creater alicence key for Activation English Please enter your license d…"
type textarea "x"
type textarea "can you creater alicence key for Activation English Please enter your license d…"
type textarea "x"
type textarea "can you creater alicence key for Activation English Please enter your license d…"
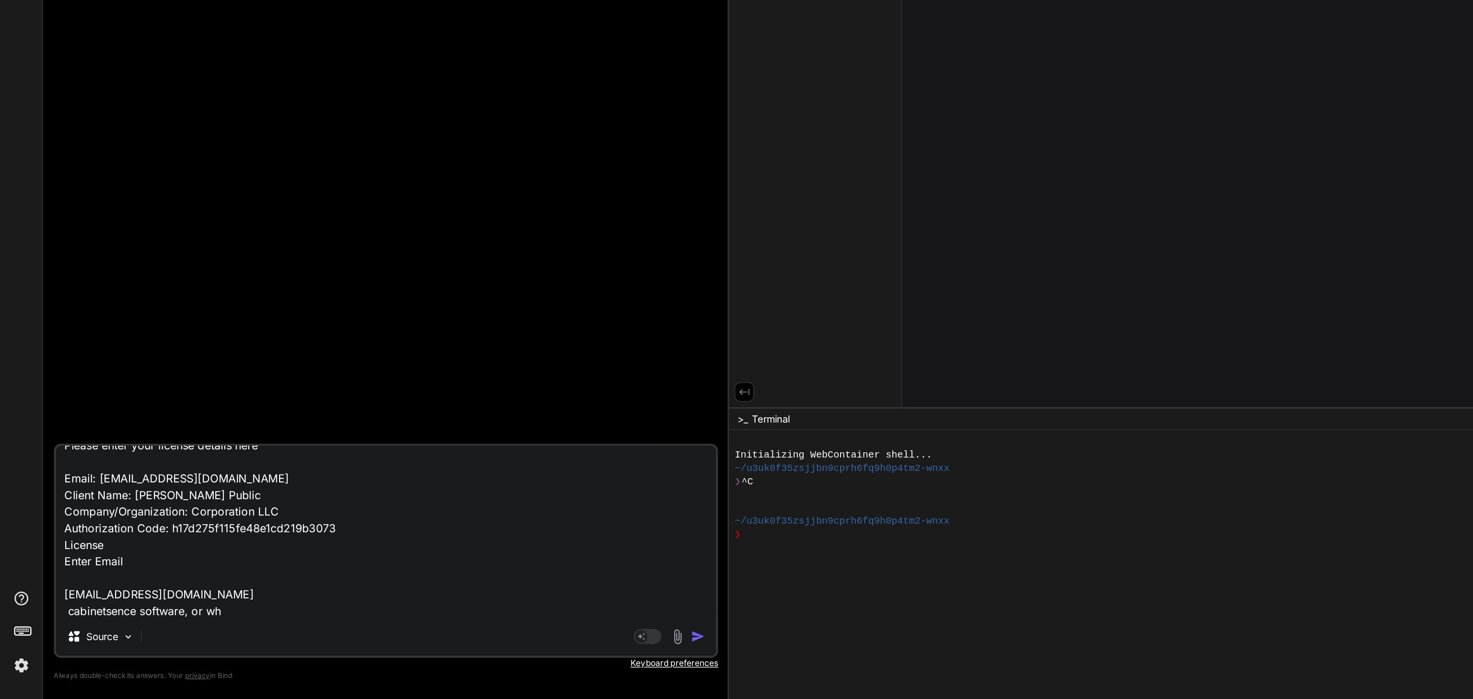
type textarea "x"
type textarea "can you creater alicence key for Activation English Please enter your license d…"
type textarea "x"
type textarea "can you creater alicence key for Activation English Please enter your license d…"
type textarea "x"
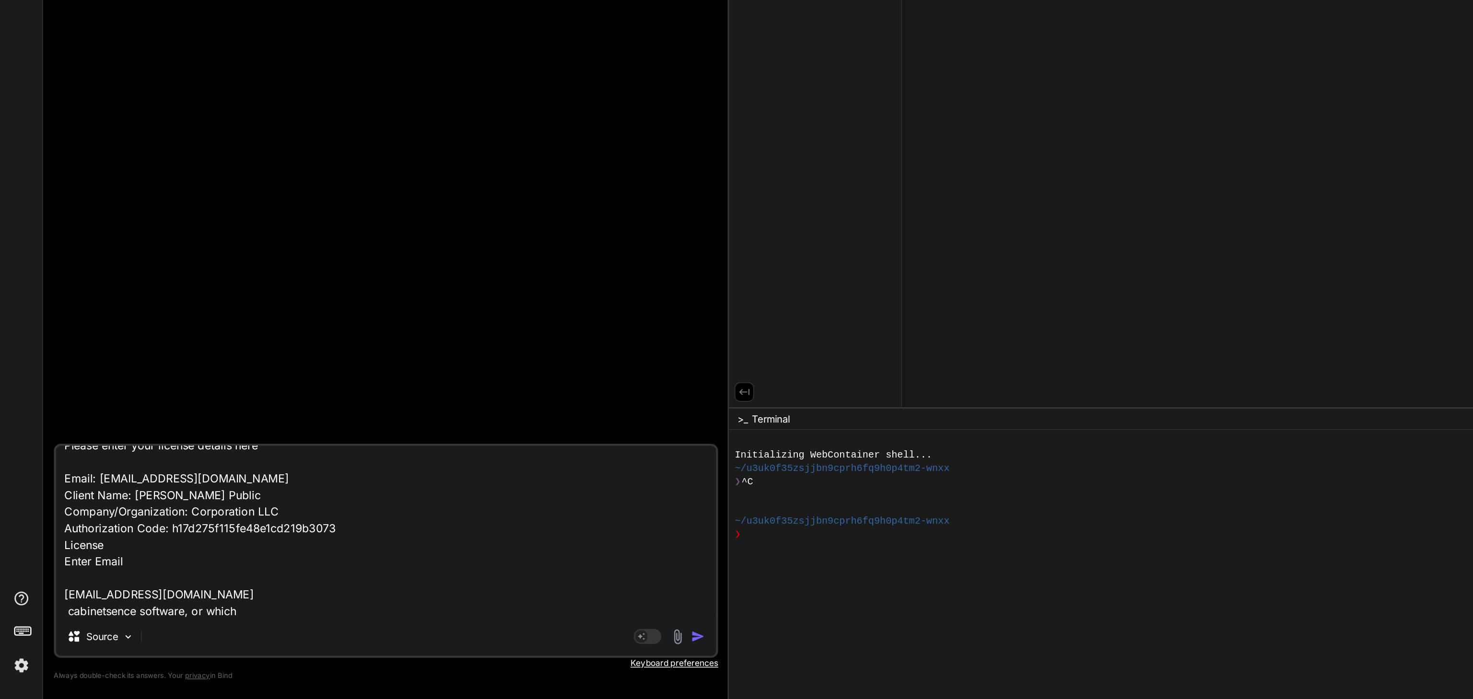
type textarea "can you creater alicence key for Activation English Please enter your license d…"
type textarea "x"
type textarea "can you creater alicence key for Activation English Please enter your license d…"
type textarea "x"
type textarea "can you creater alicence key for Activation English Please enter your license d…"
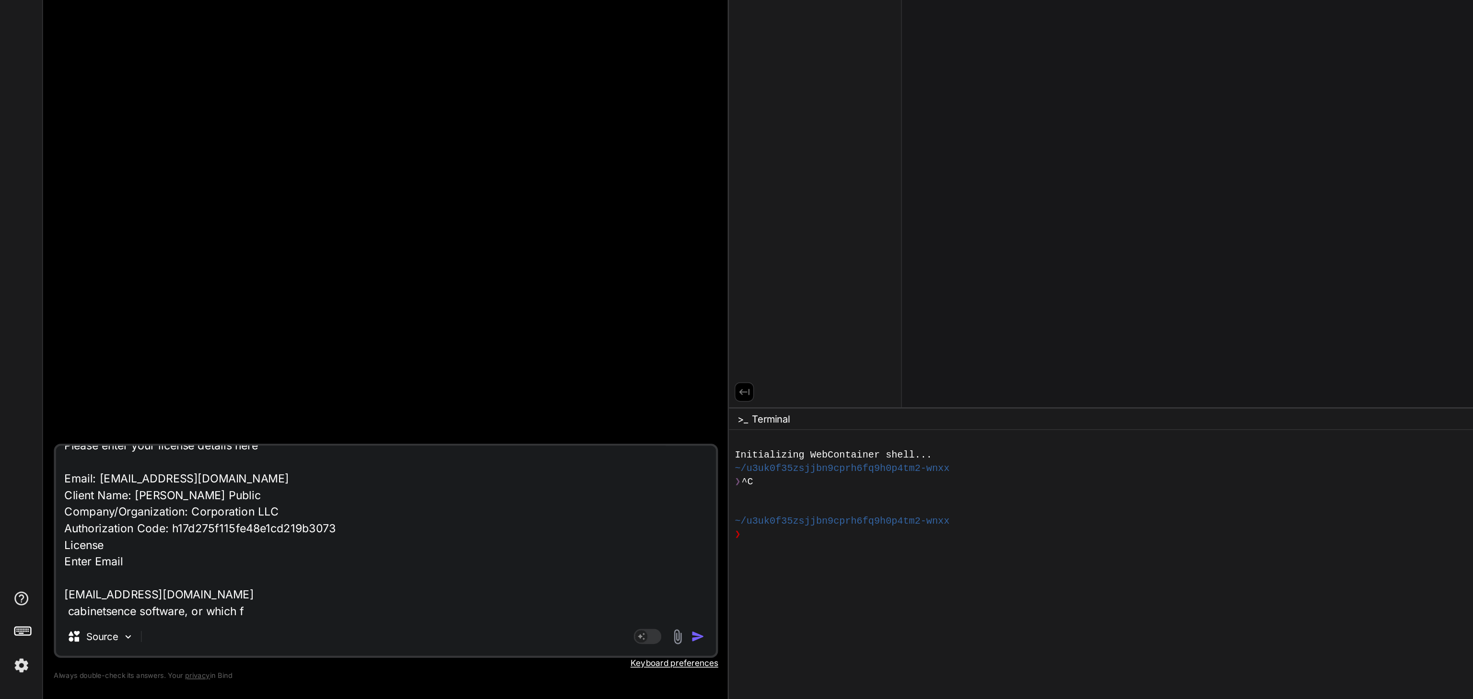
type textarea "x"
type textarea "can you creater alicence key for Activation English Please enter your license d…"
type textarea "x"
type textarea "can you creater alicence key for Activation English Please enter your license d…"
type textarea "x"
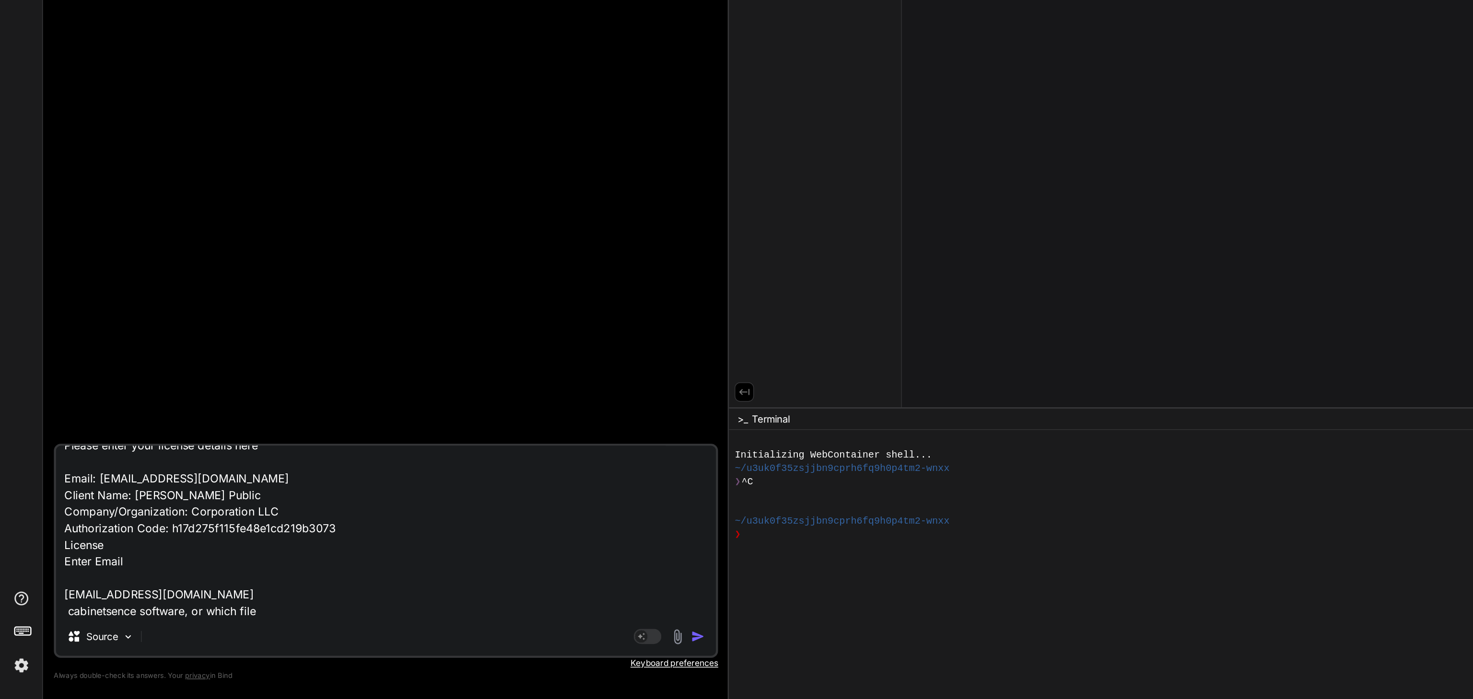
type textarea "can you creater alicence key for Activation English Please enter your license d…"
type textarea "x"
type textarea "can you creater alicence key for Activation English Please enter your license d…"
type textarea "x"
type textarea "can you creater alicence key for Activation English Please enter your license d…"
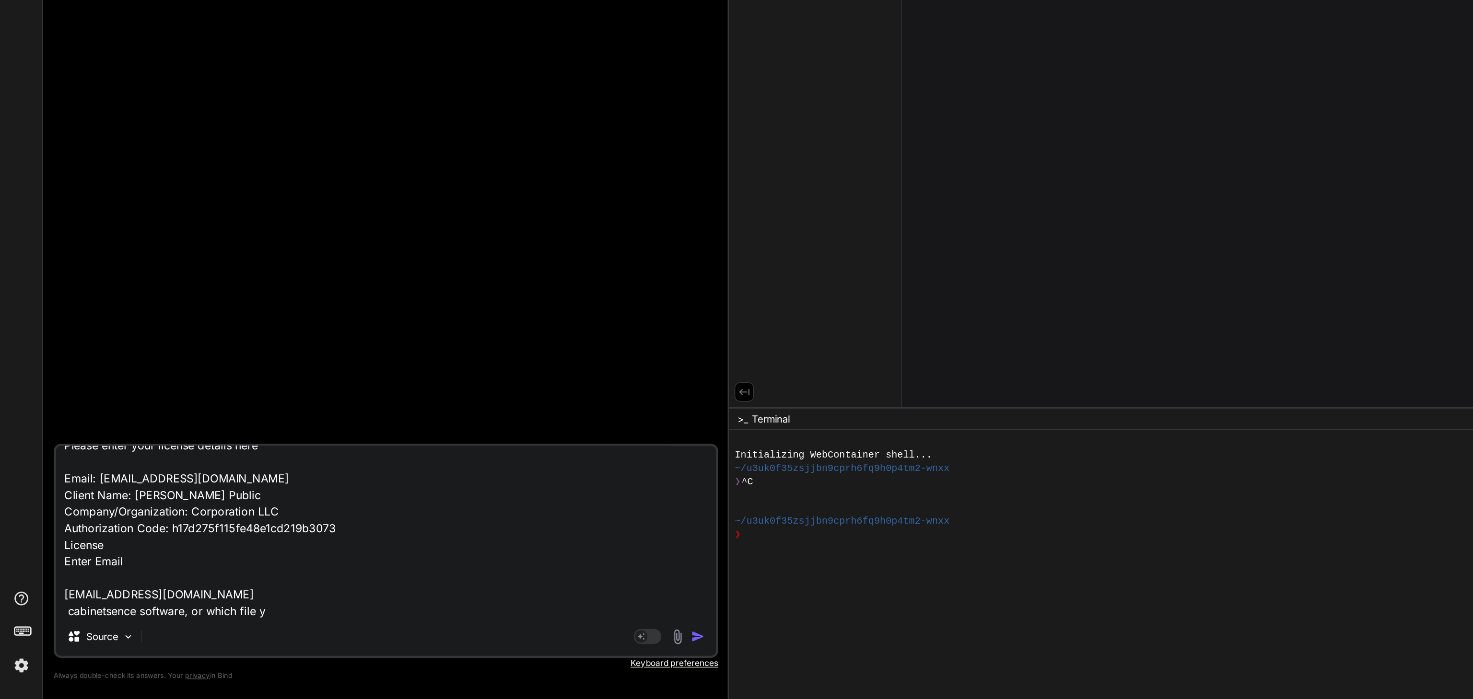
type textarea "x"
type textarea "can you creater alicence key for Activation English Please enter your license d…"
type textarea "x"
type textarea "can you creater alicence key for Activation English Please enter your license d…"
type textarea "x"
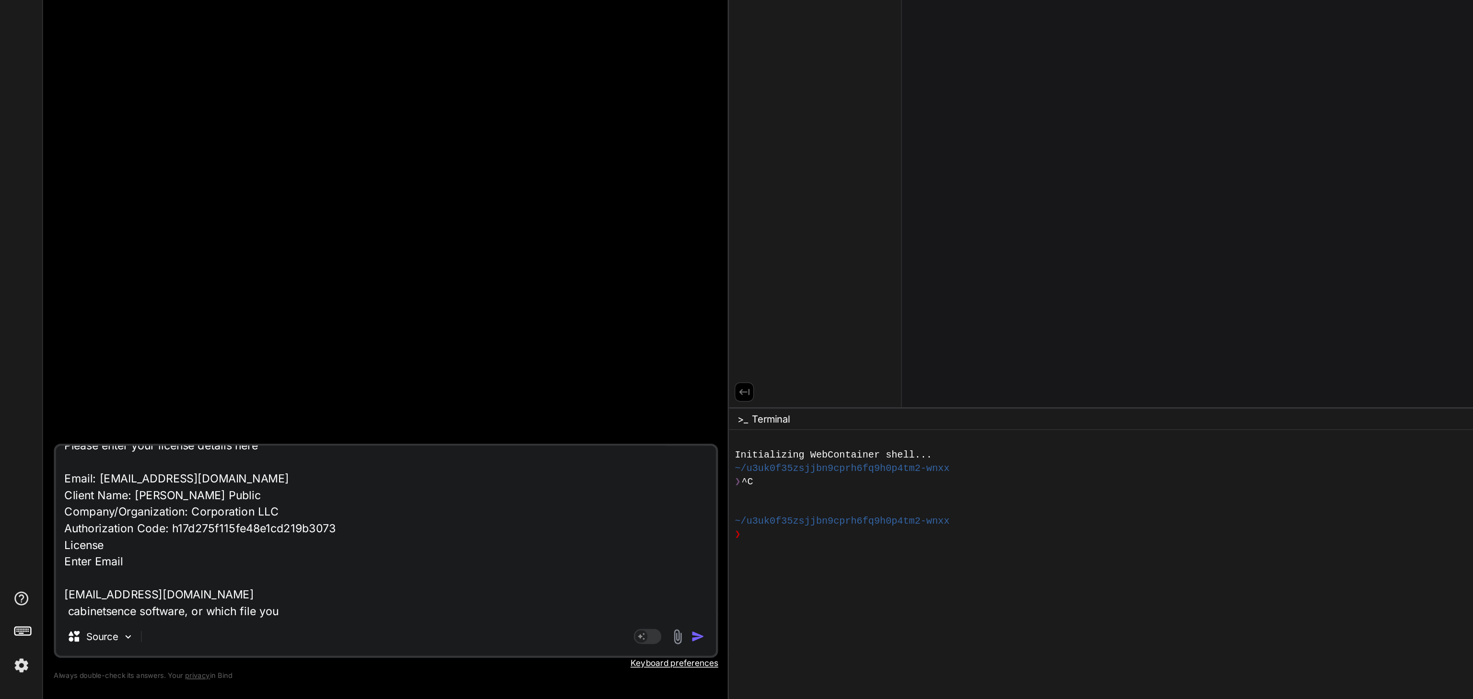
type textarea "can you creater alicence key for Activation English Please enter your license d…"
type textarea "x"
type textarea "can you creater alicence key for Activation English Please enter your license d…"
type textarea "x"
type textarea "can you creater alicence key for Activation English Please enter your license d…"
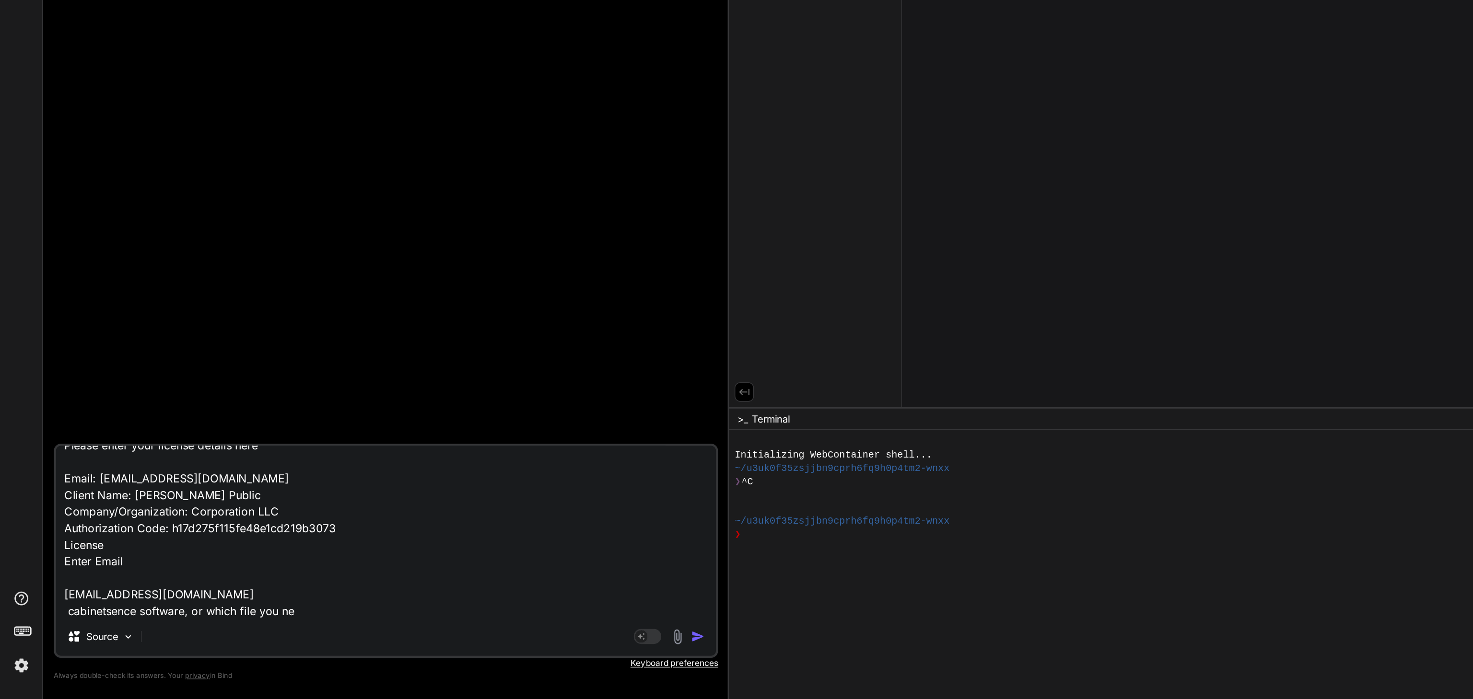
type textarea "x"
type textarea "can you creater alicence key for Activation English Please enter your license d…"
type textarea "x"
type textarea "can you creater alicence key for Activation English Please enter your license d…"
type textarea "x"
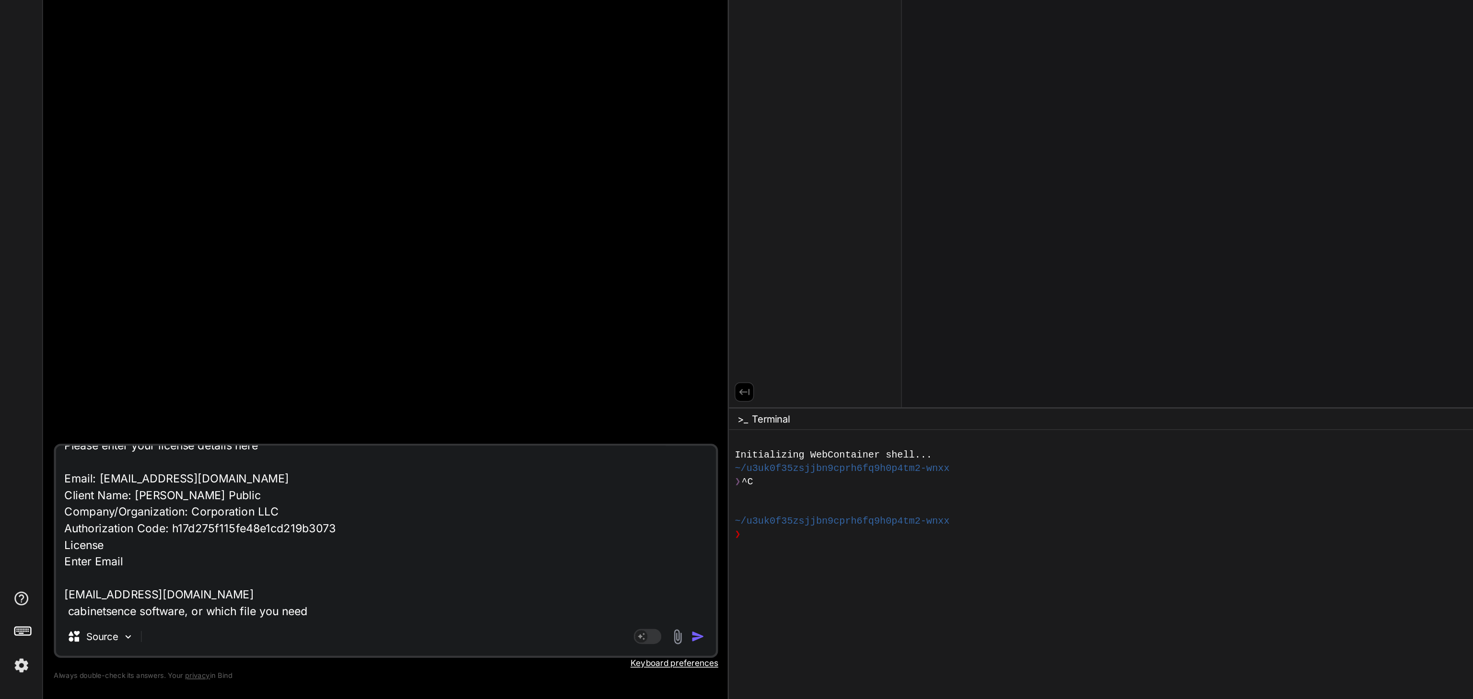
type textarea "can you creater alicence key for Activation English Please enter your license d…"
type textarea "x"
type textarea "can you creater alicence key for Activation English Please enter your license d…"
type textarea "x"
type textarea "can you creater alicence key for Activation English Please enter your license d…"
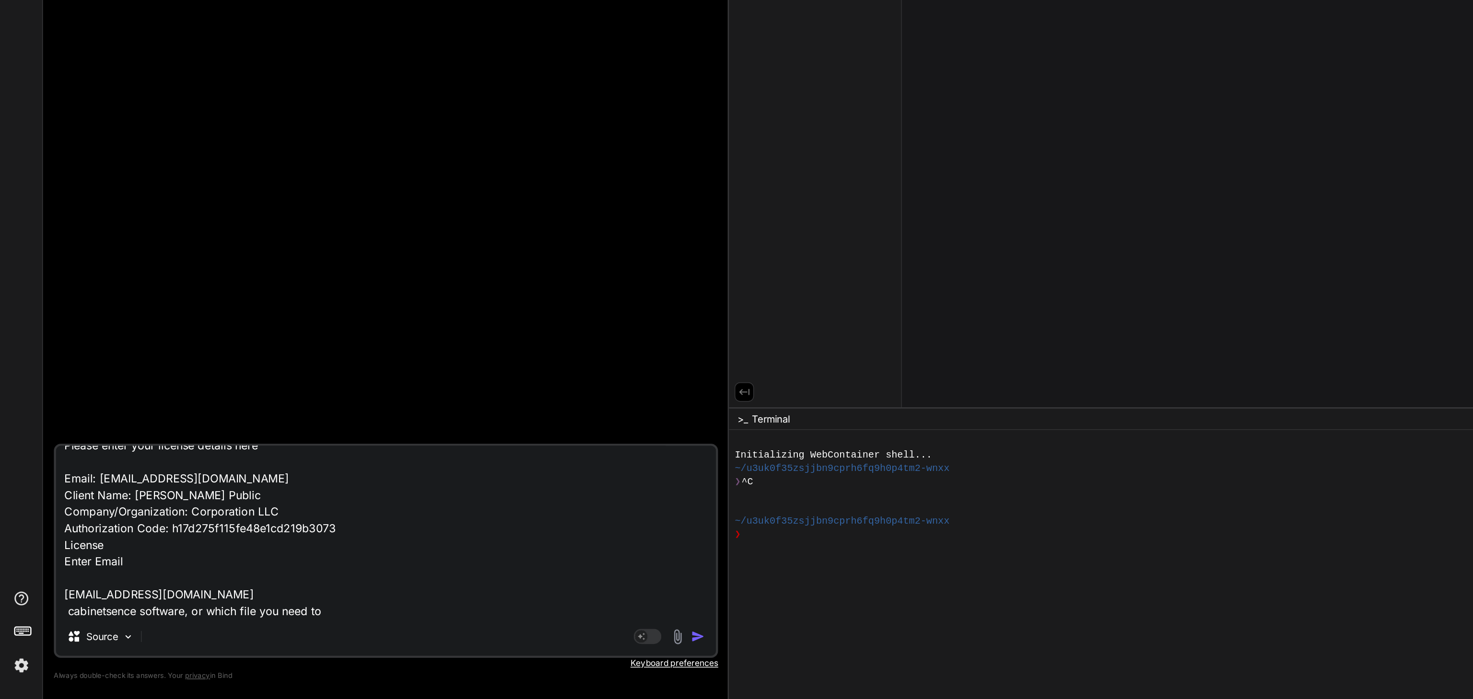
type textarea "x"
type textarea "can you creater alicence key for Activation English Please enter your license d…"
type textarea "x"
type textarea "can you creater alicence key for Activation English Please enter your license d…"
type textarea "x"
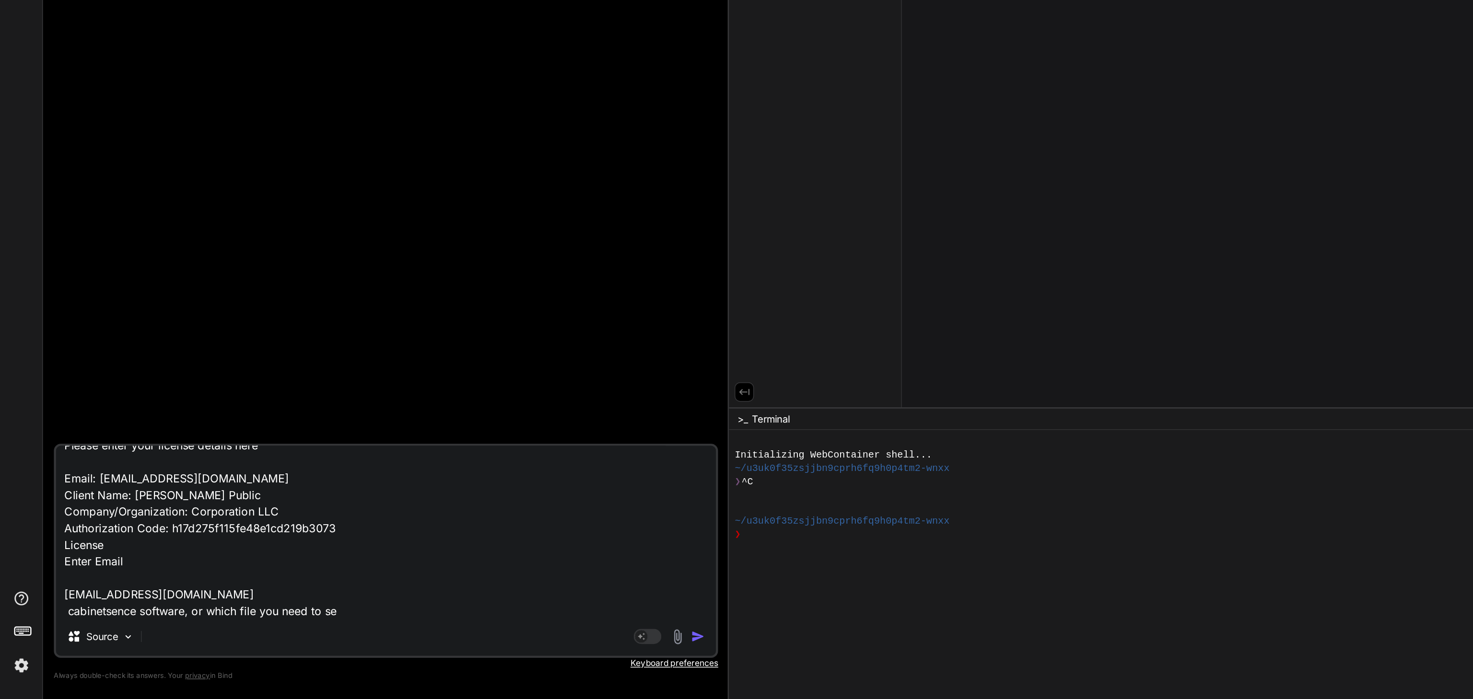
type textarea "can you creater alicence key for Activation English Please enter your license d…"
type textarea "x"
type textarea "can you creater alicence key for Activation English Please enter your license d…"
type textarea "x"
type textarea "can you creater alicence key for Activation English Please enter your license d…"
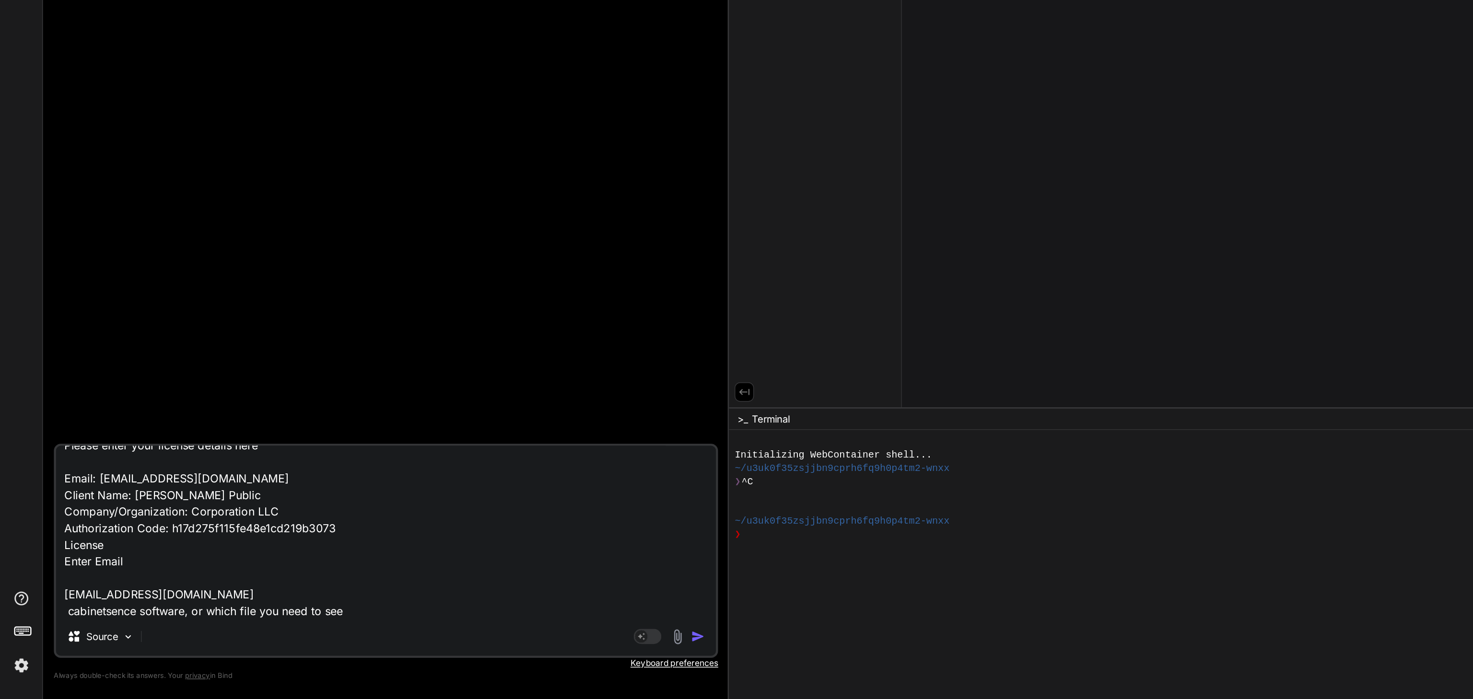
type textarea "x"
type textarea "can you creater alicence key for Activation English Please enter your license d…"
type textarea "x"
type textarea "can you creater alicence key for Activation English Please enter your license d…"
type textarea "x"
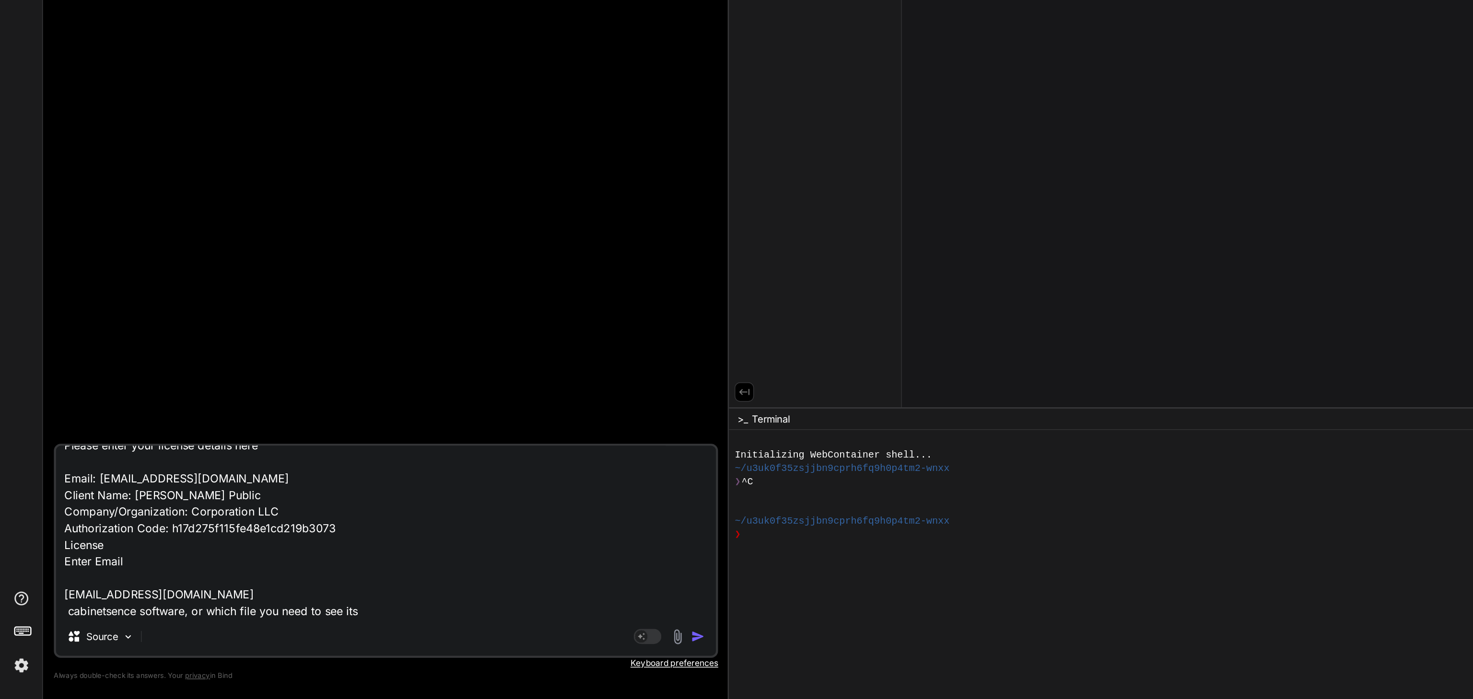
type textarea "can you creater alicence key for Activation English Please enter your license d…"
type textarea "x"
type textarea "can you creater alicence key for Activation English Please enter your license d…"
type textarea "x"
type textarea "can you creater alicence key for Activation English Please enter your license d…"
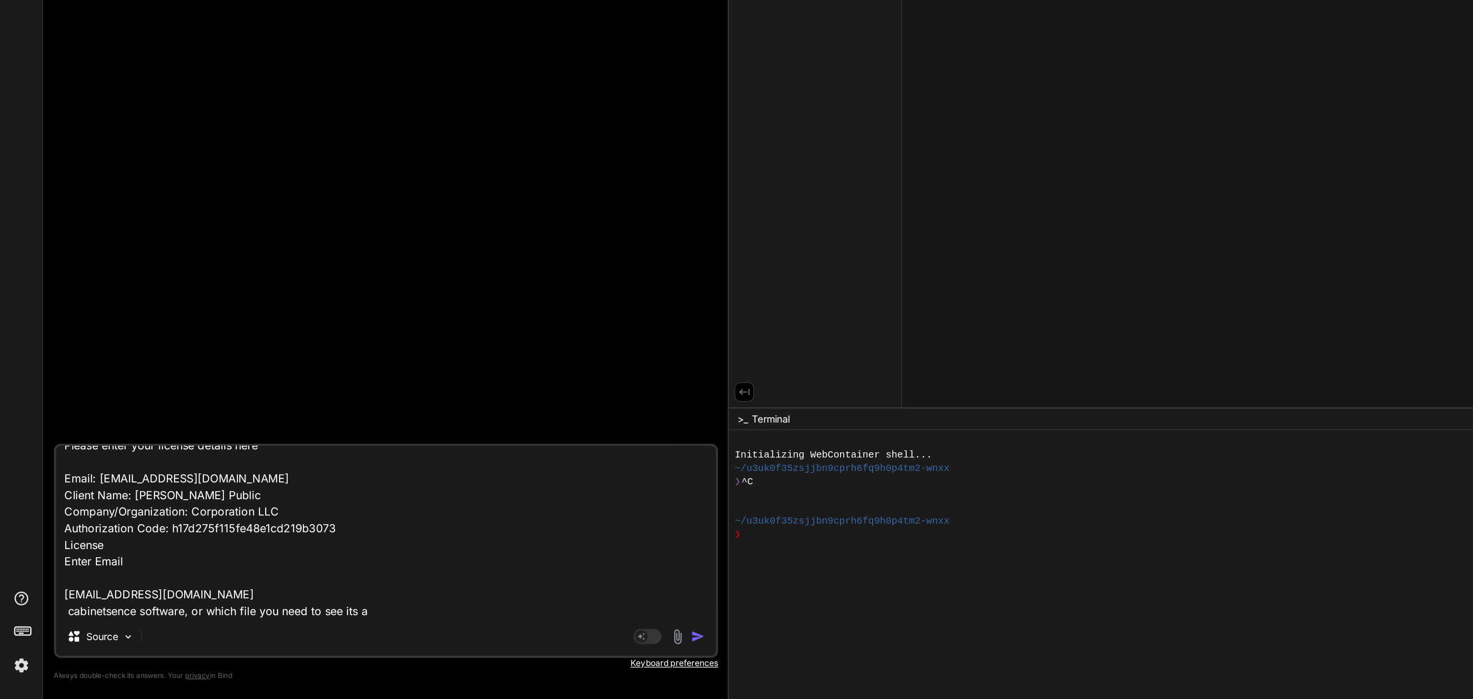
type textarea "x"
type textarea "can you creater alicence key for Activation English Please enter your license d…"
type textarea "x"
type textarea "can you creater alicence key for Activation English Please enter your license d…"
type textarea "x"
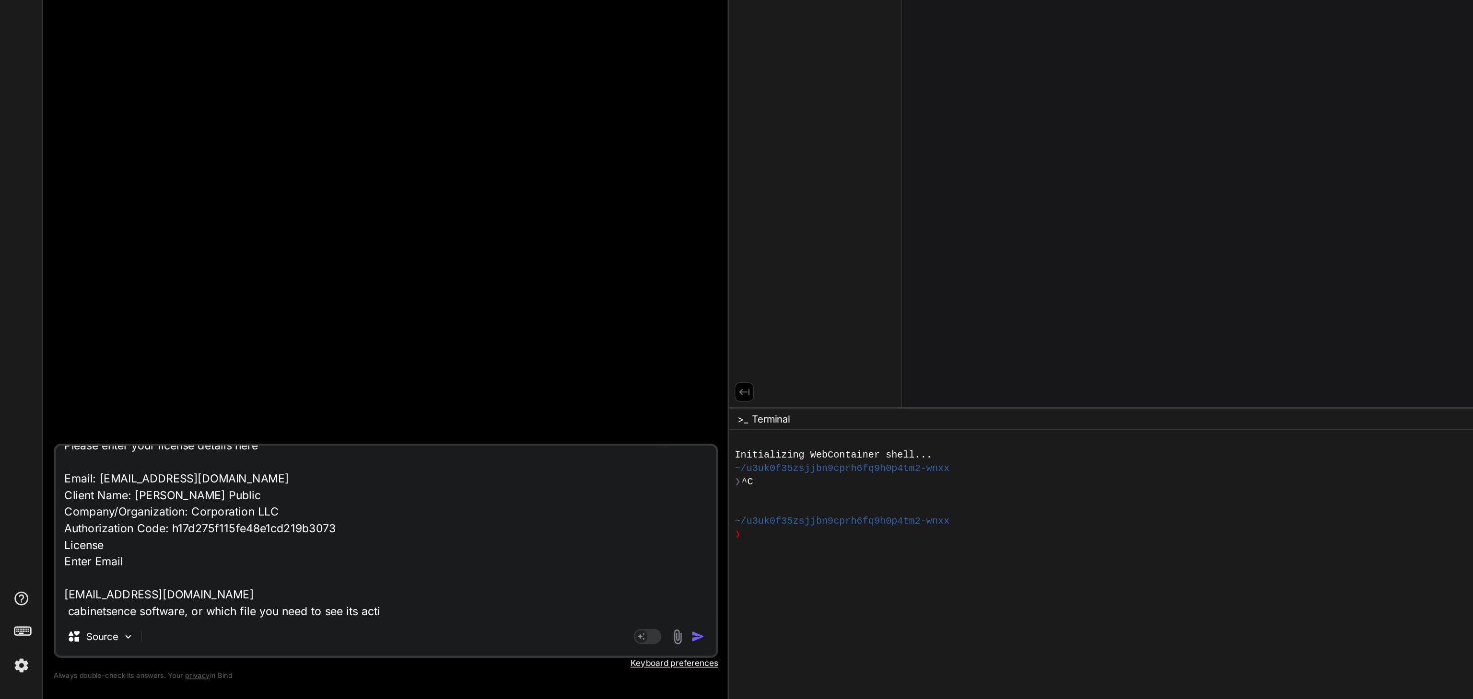
type textarea "can you creater alicence key for Activation English Please enter your license d…"
type textarea "x"
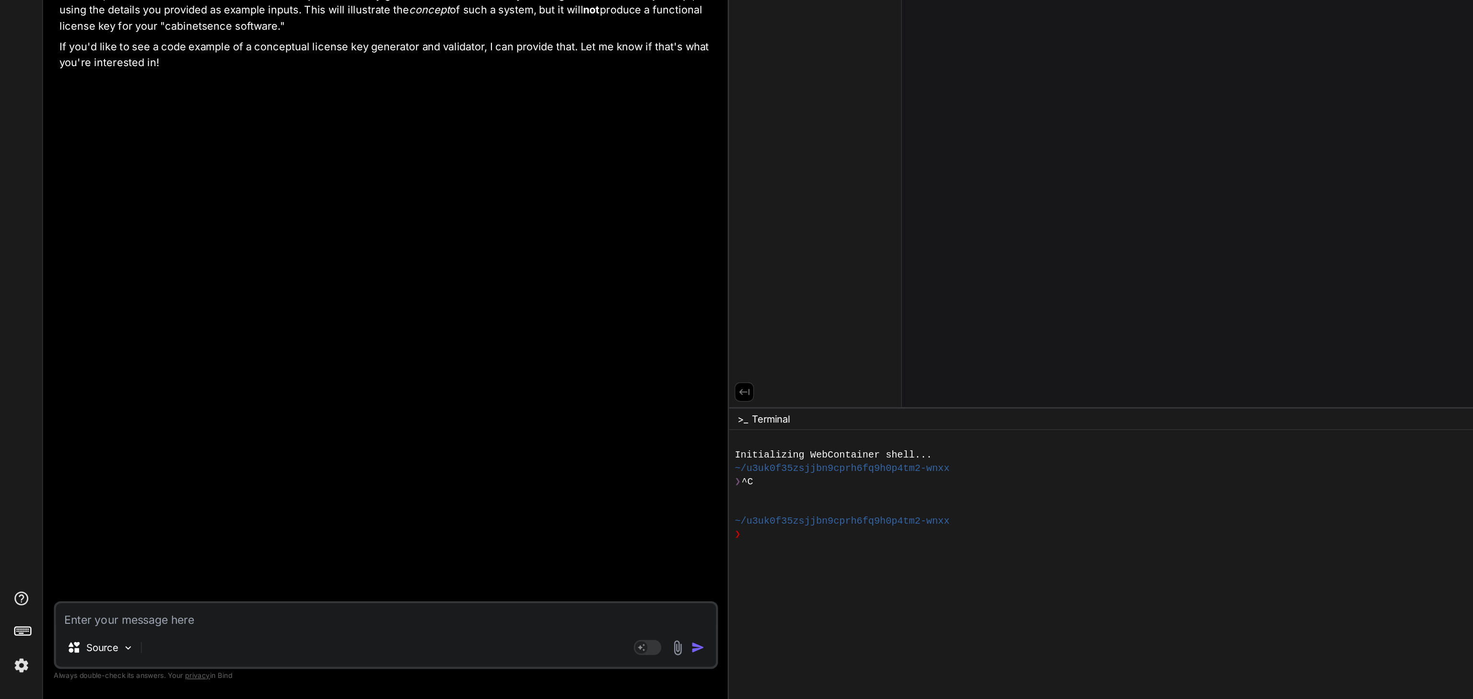
click at [77, 646] on textarea at bounding box center [268, 641] width 458 height 17
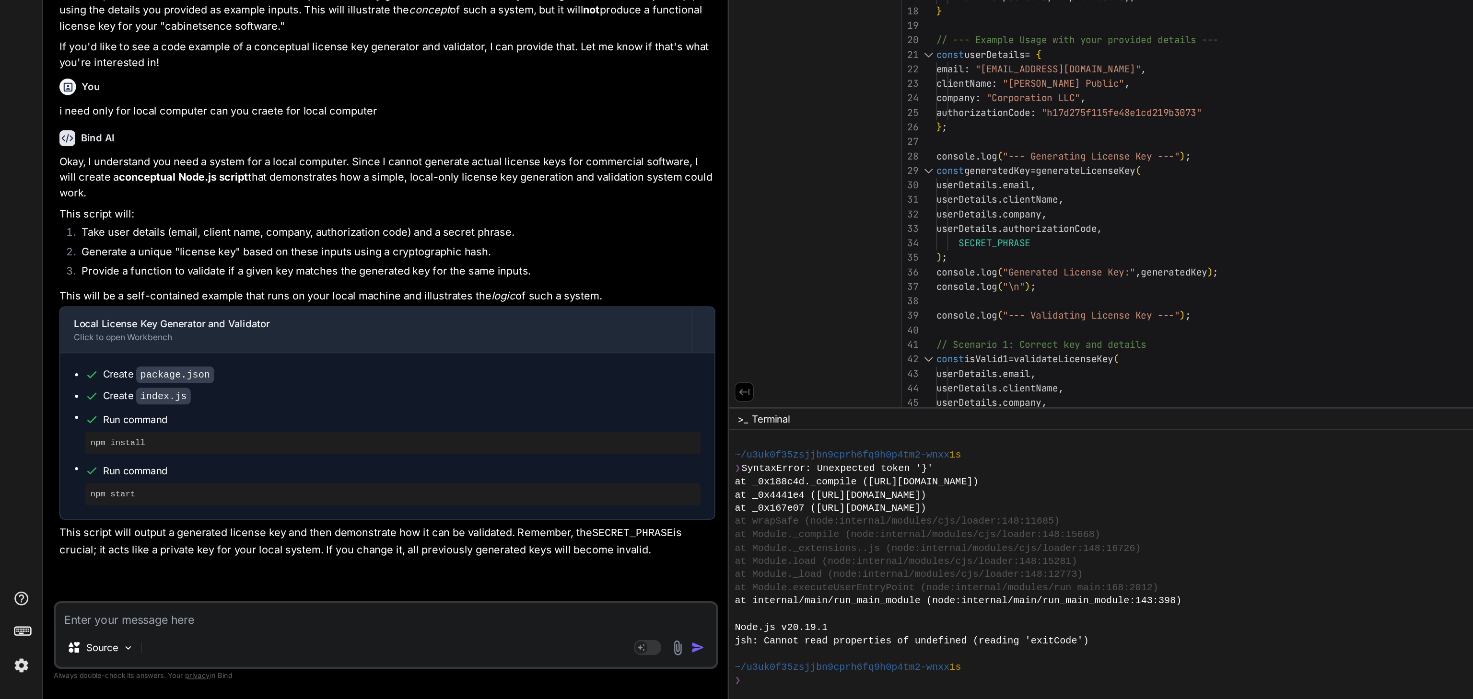
click at [97, 647] on textarea at bounding box center [268, 641] width 458 height 17
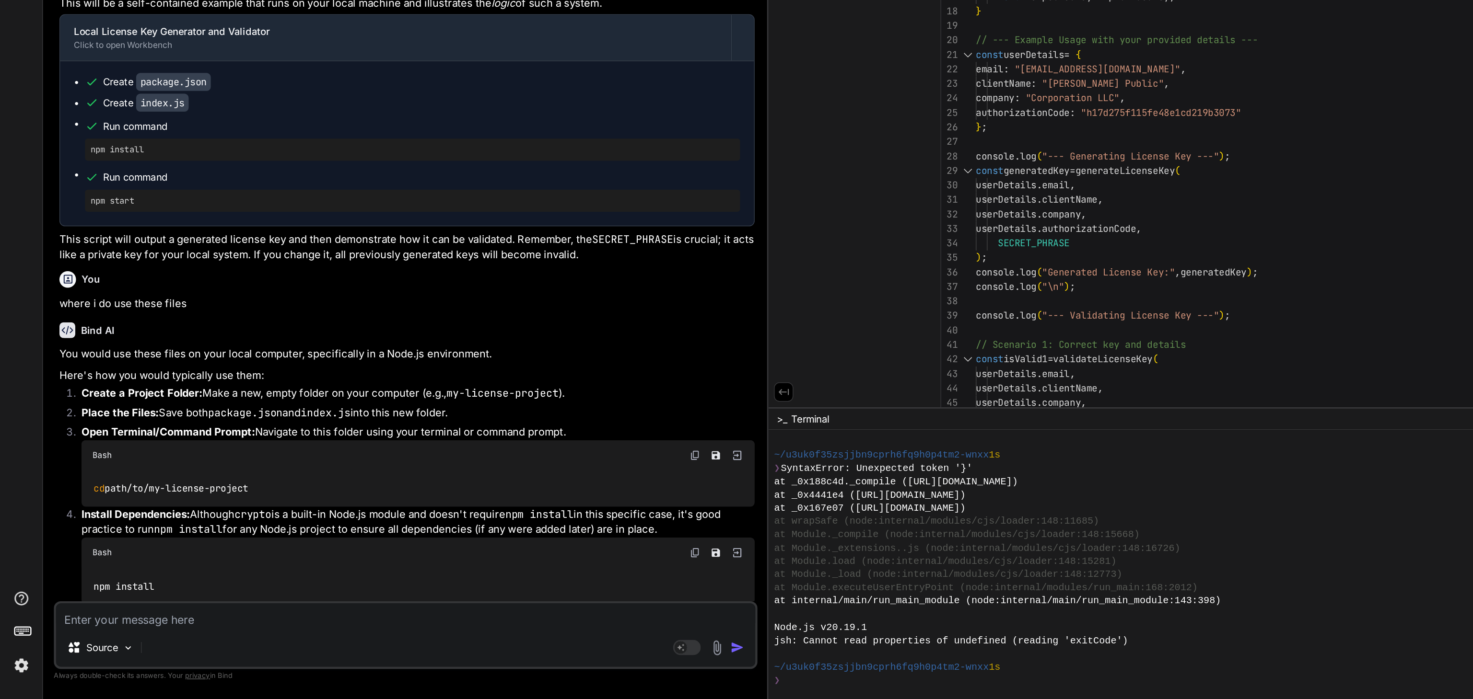
scroll to position [235, 0]
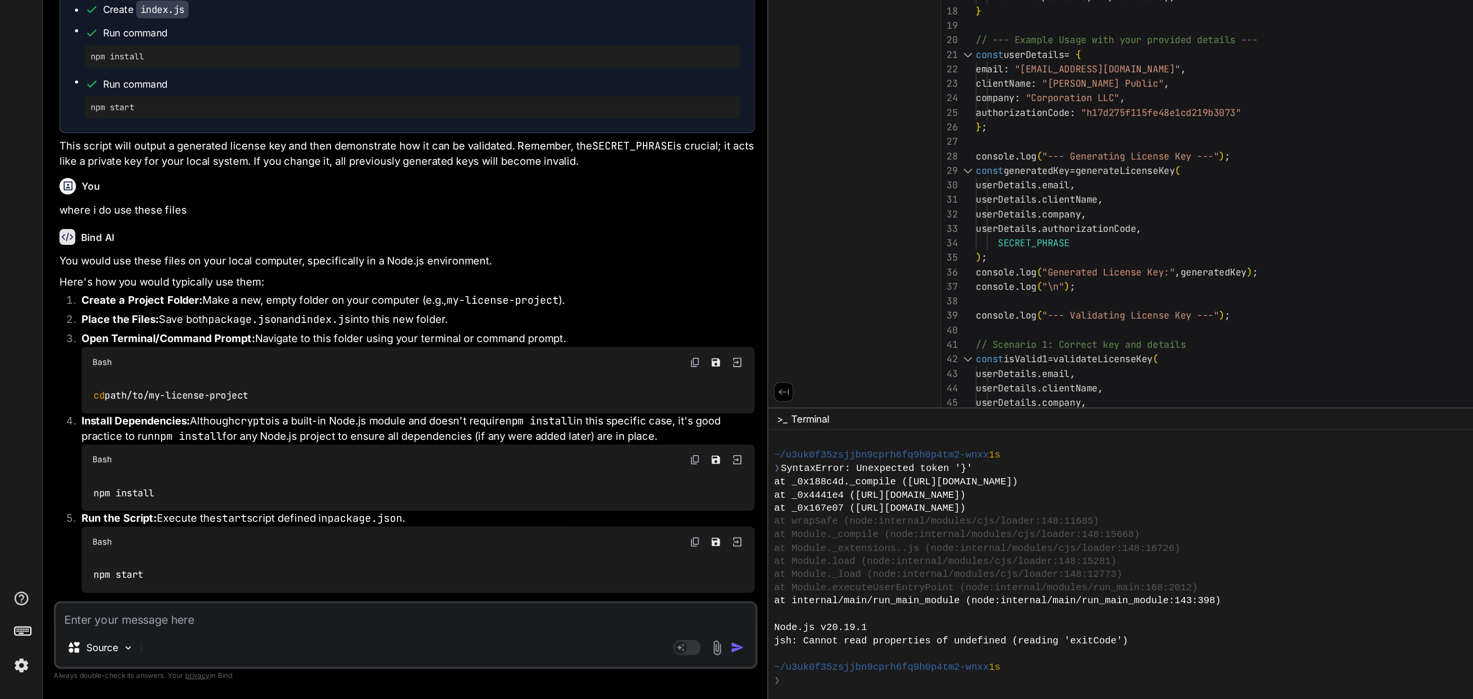
drag, startPoint x: 192, startPoint y: 512, endPoint x: 59, endPoint y: 512, distance: 132.8
click at [59, 501] on div "cd path/to/my-license-project" at bounding box center [290, 488] width 467 height 25
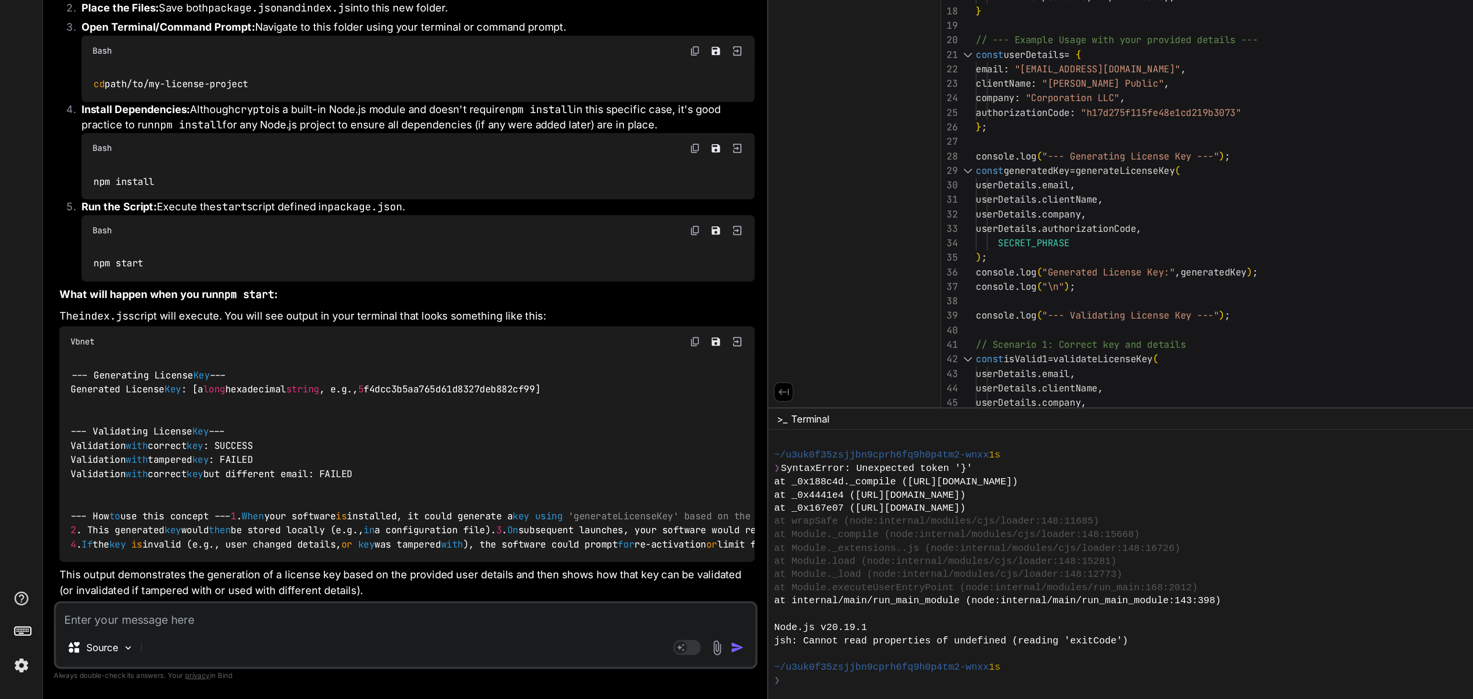
scroll to position [526, 0]
click at [83, 643] on textarea at bounding box center [281, 641] width 485 height 17
click at [274, 647] on textarea at bounding box center [281, 641] width 485 height 17
click at [492, 664] on img at bounding box center [497, 663] width 11 height 11
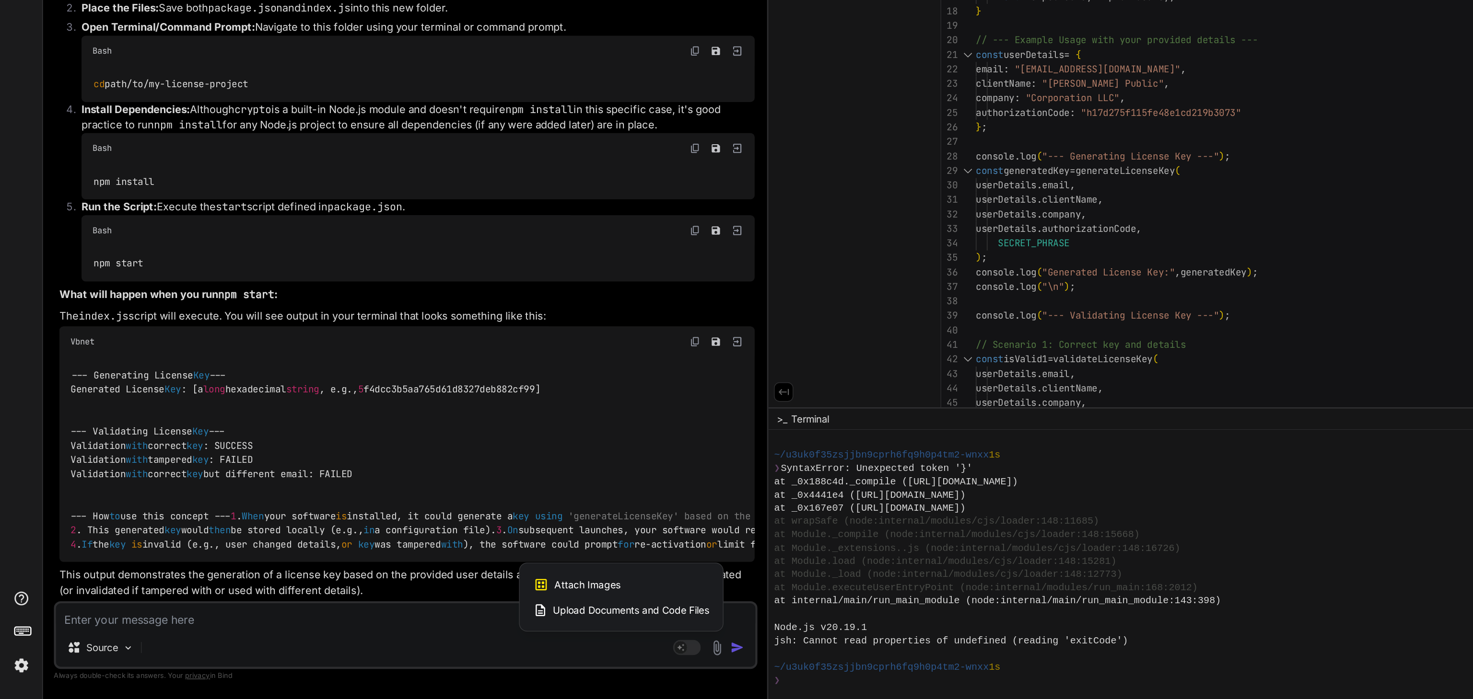
click at [93, 640] on div at bounding box center [736, 349] width 1473 height 699
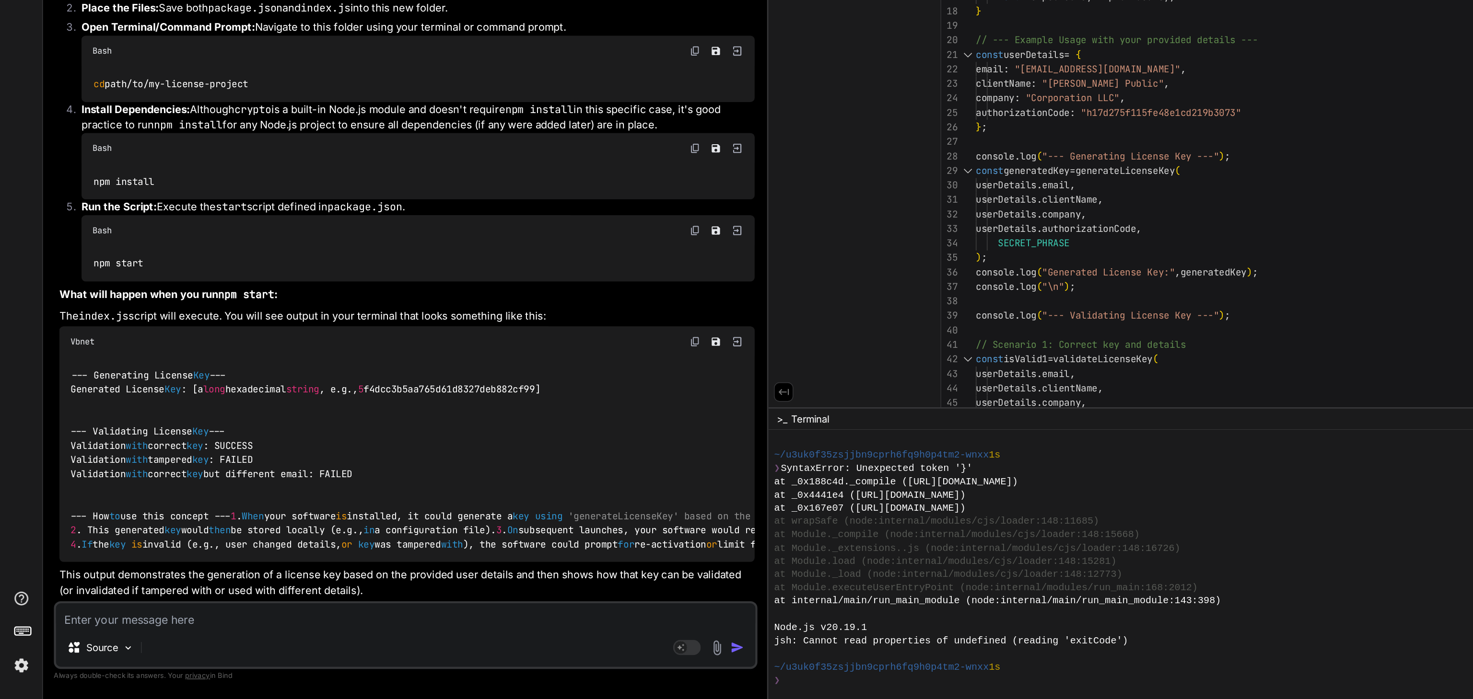
click at [86, 641] on textarea at bounding box center [281, 641] width 485 height 17
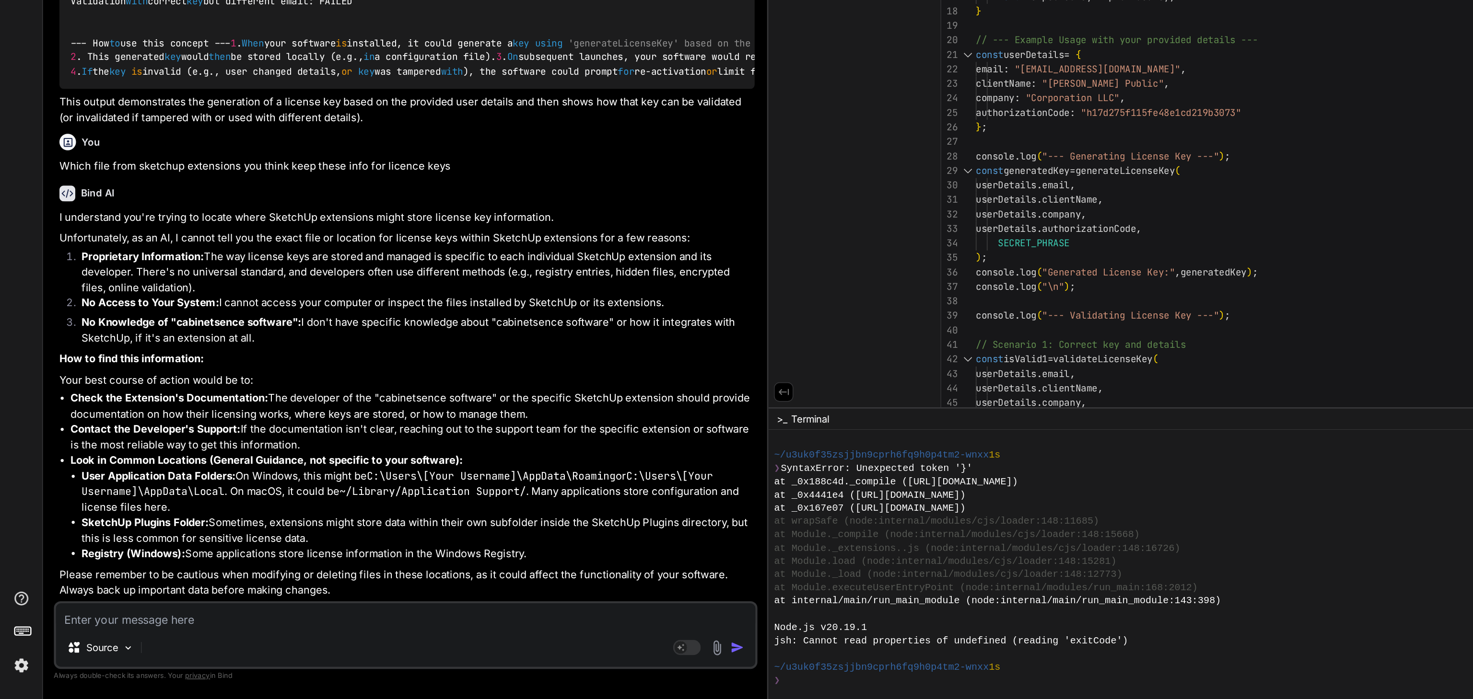
scroll to position [854, 0]
click at [111, 643] on textarea at bounding box center [281, 641] width 485 height 17
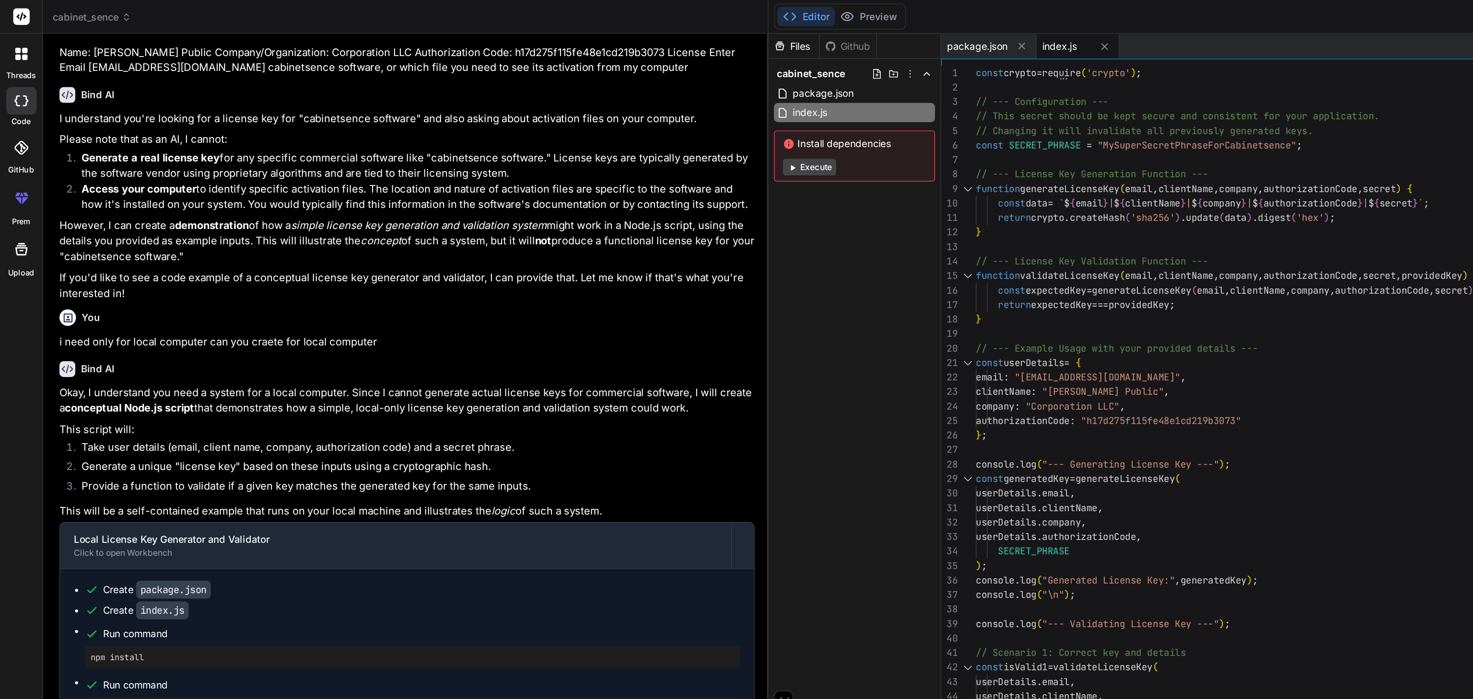
scroll to position [0, 0]
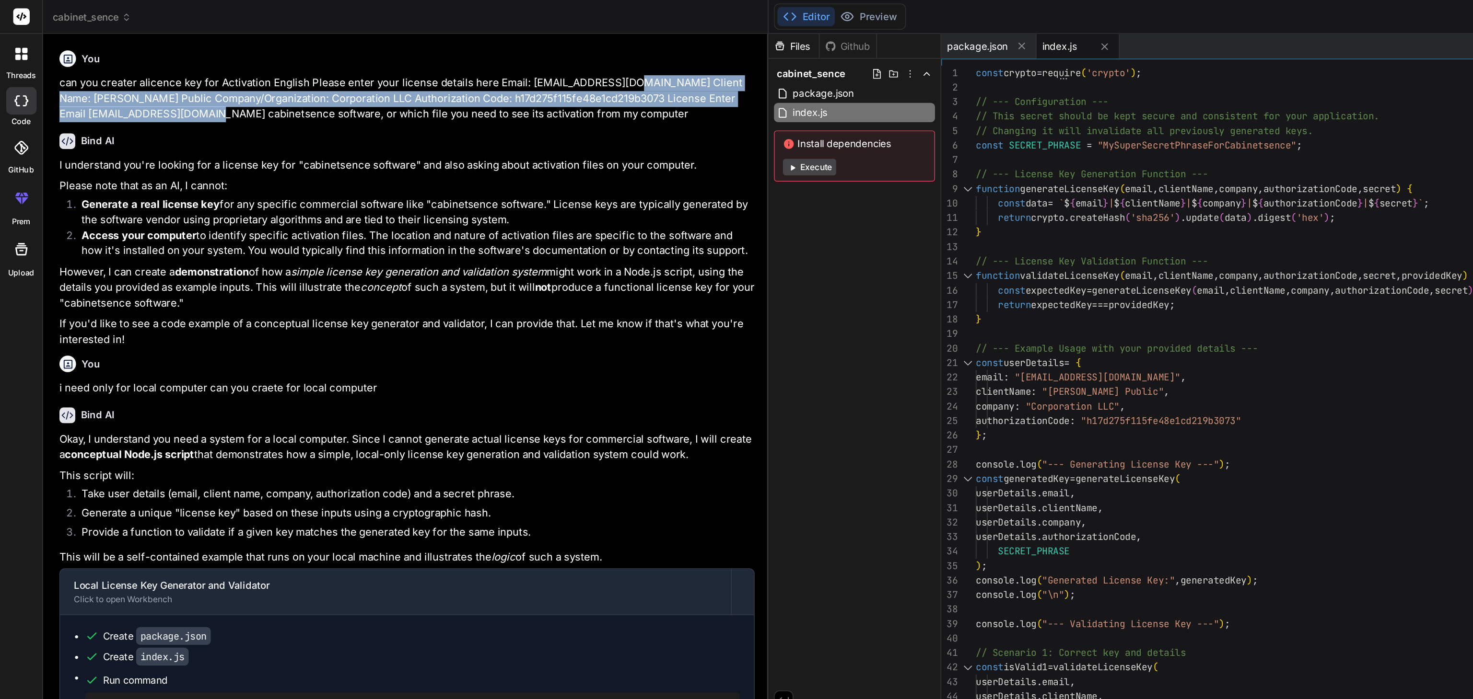
drag, startPoint x: 438, startPoint y: 55, endPoint x: 188, endPoint y: 78, distance: 251.4
click at [188, 78] on p "can you creater alicence key for Activation English Please enter your license d…" at bounding box center [282, 68] width 482 height 33
copy p "Client Name: [PERSON_NAME] Public Company/Organization: Corporation LLC Authori…"
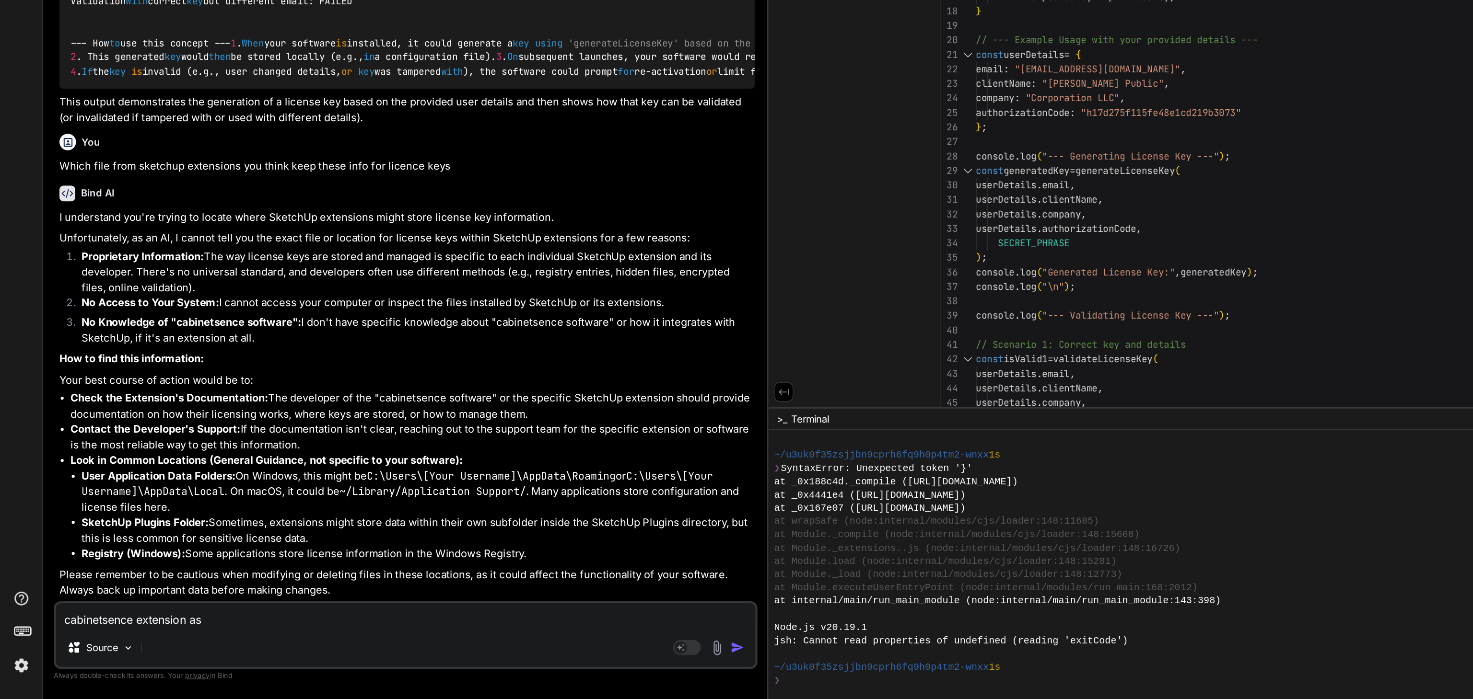
click at [159, 643] on textarea "cabinetsence extension as" at bounding box center [281, 641] width 485 height 17
paste textarea "Client Name: [PERSON_NAME] Public Company/Organization: Corporation LLC Authori…"
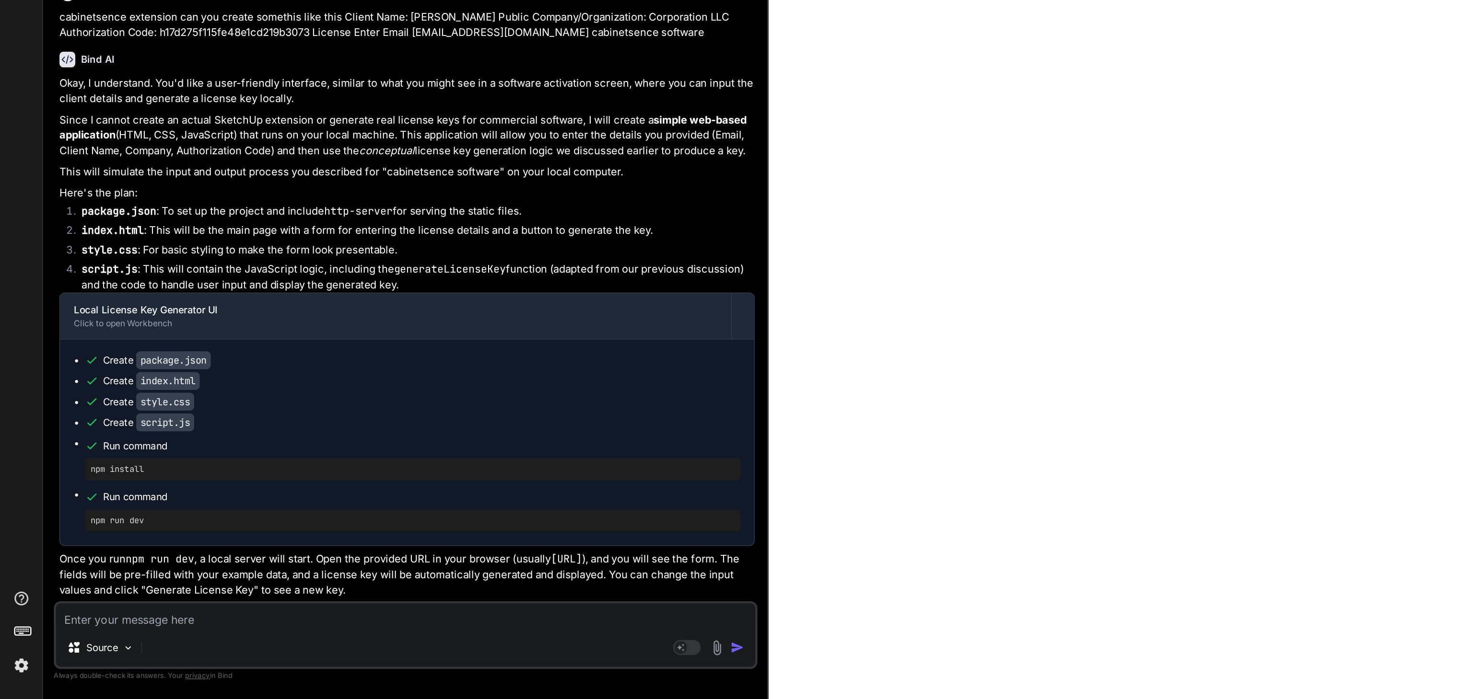
scroll to position [1298, 0]
click at [95, 559] on span "Run command" at bounding box center [292, 559] width 442 height 10
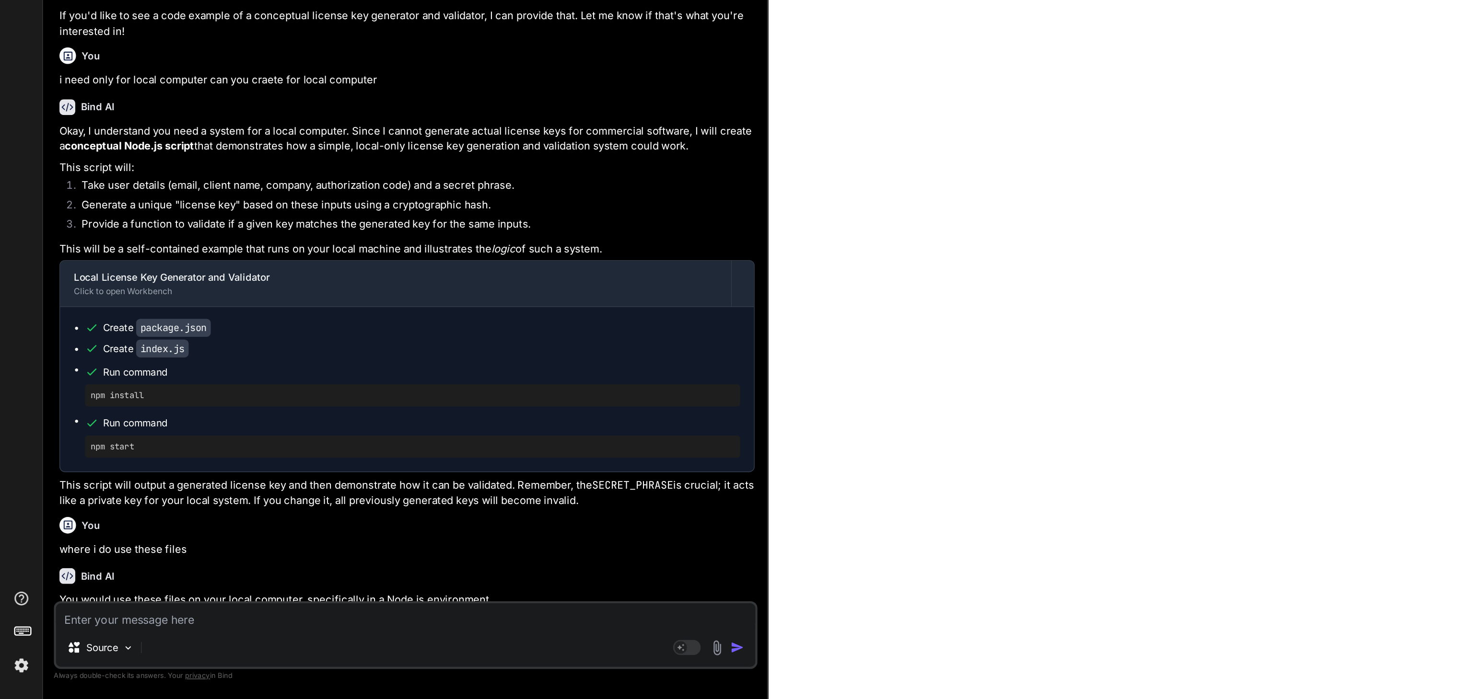
scroll to position [0, 0]
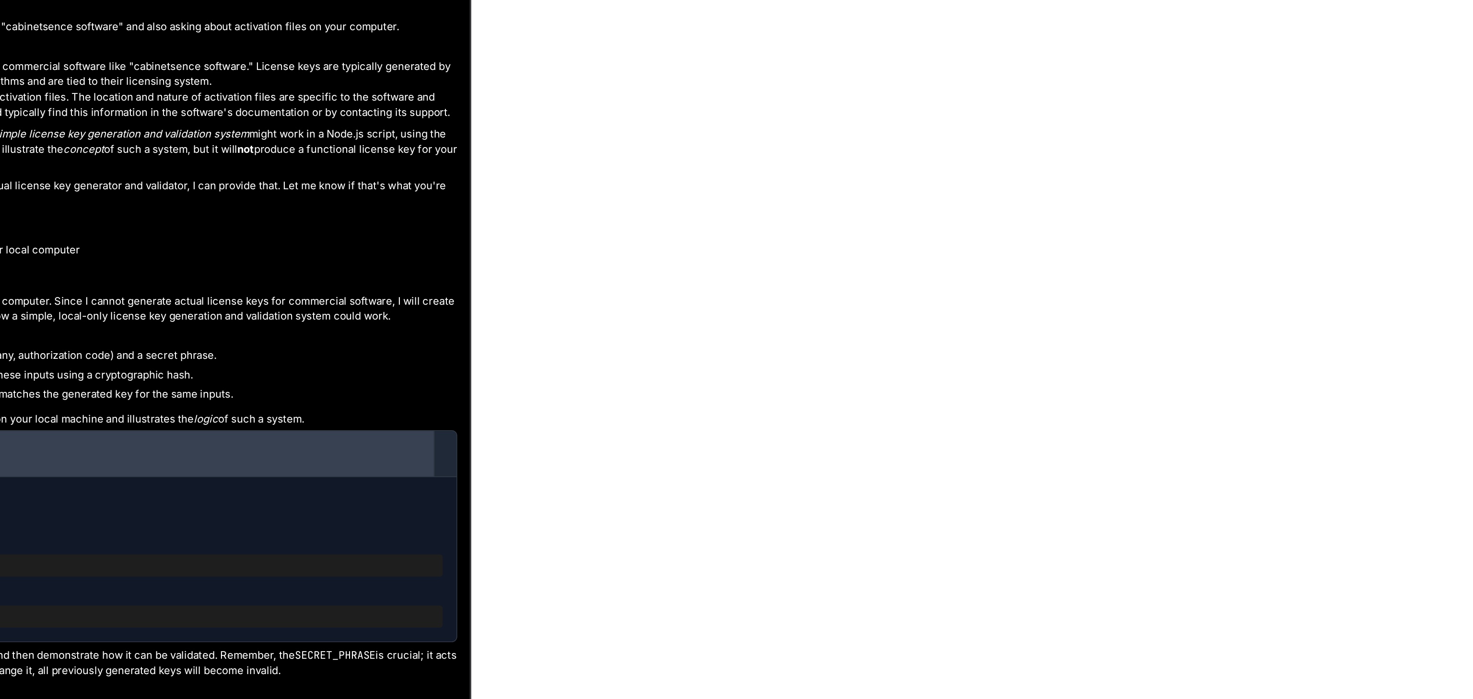
click at [339, 420] on div "Click to open Workbench" at bounding box center [274, 416] width 446 height 8
click at [389, 411] on div "Local License Key Generator and Validator" at bounding box center [274, 407] width 446 height 10
click at [454, 411] on div "Local License Key Generator and Validator" at bounding box center [274, 407] width 446 height 10
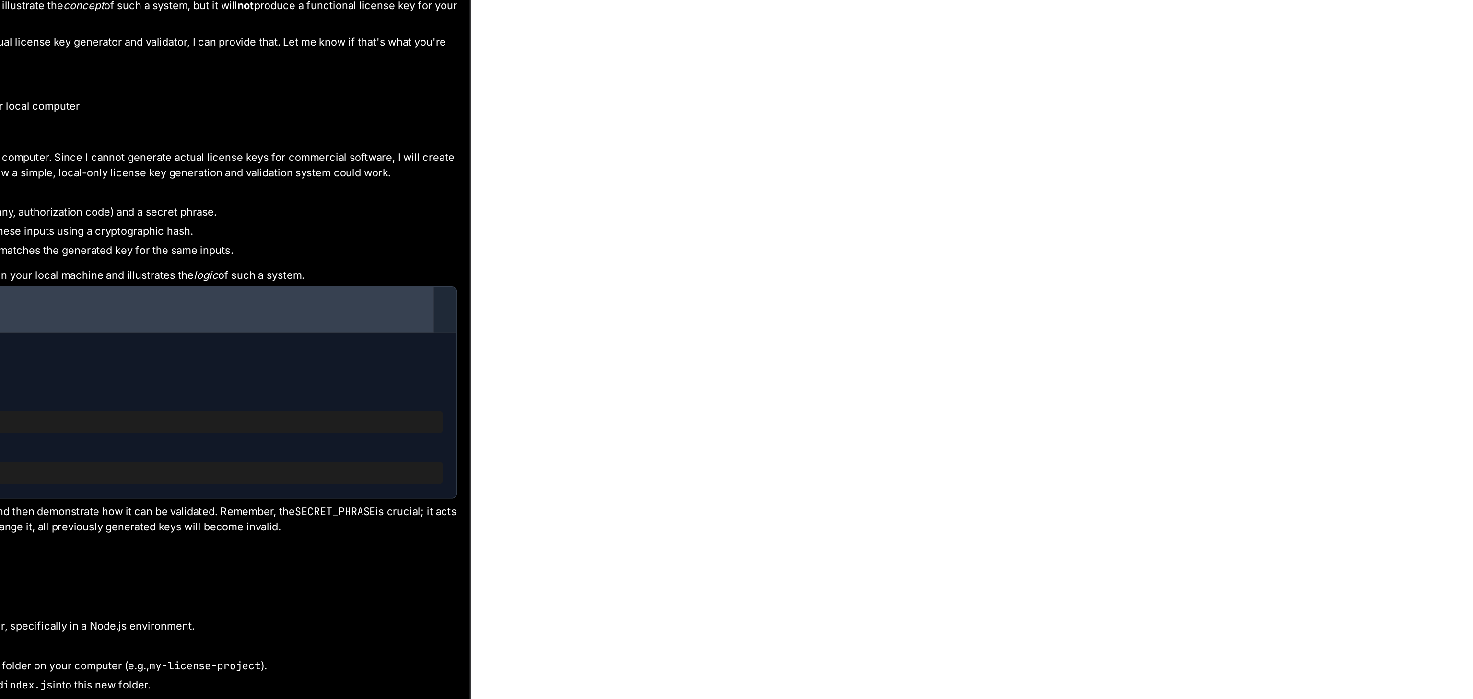
scroll to position [101, 0]
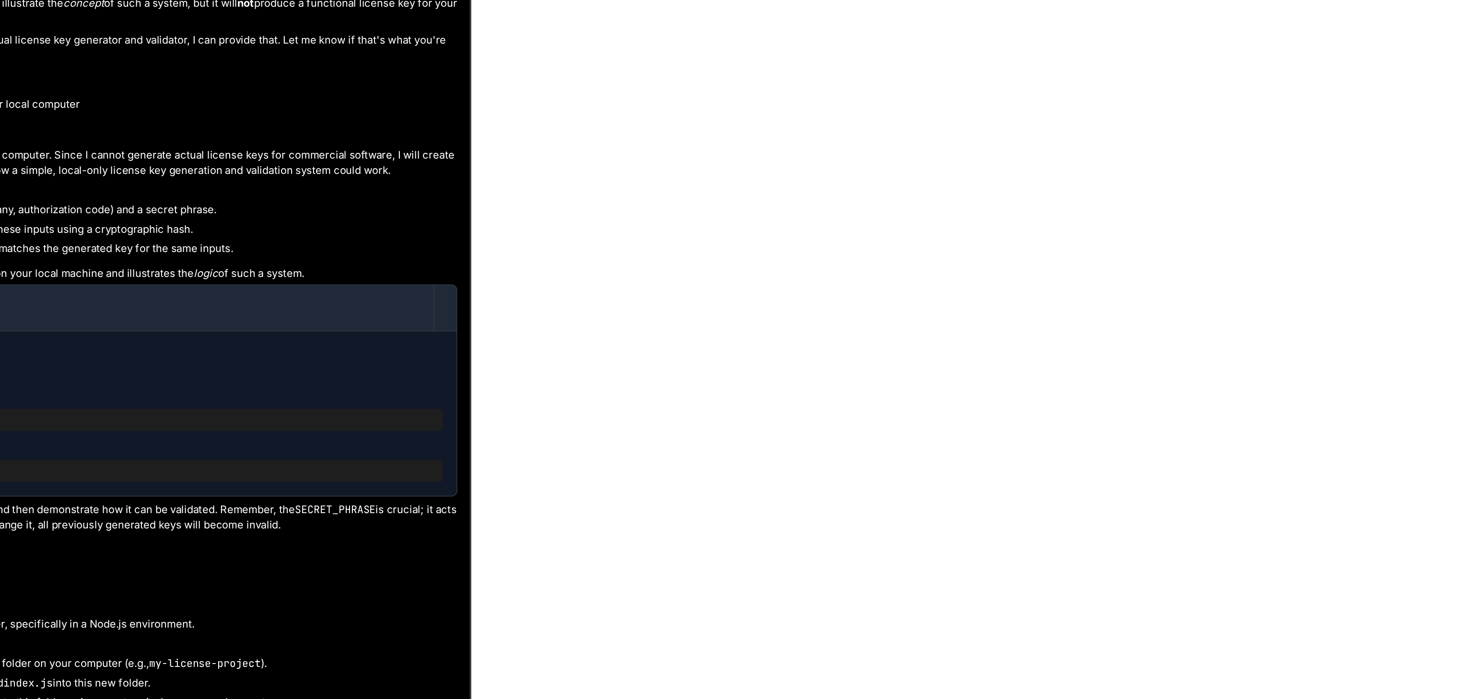
click at [345, 360] on div "Create index.js" at bounding box center [286, 355] width 454 height 10
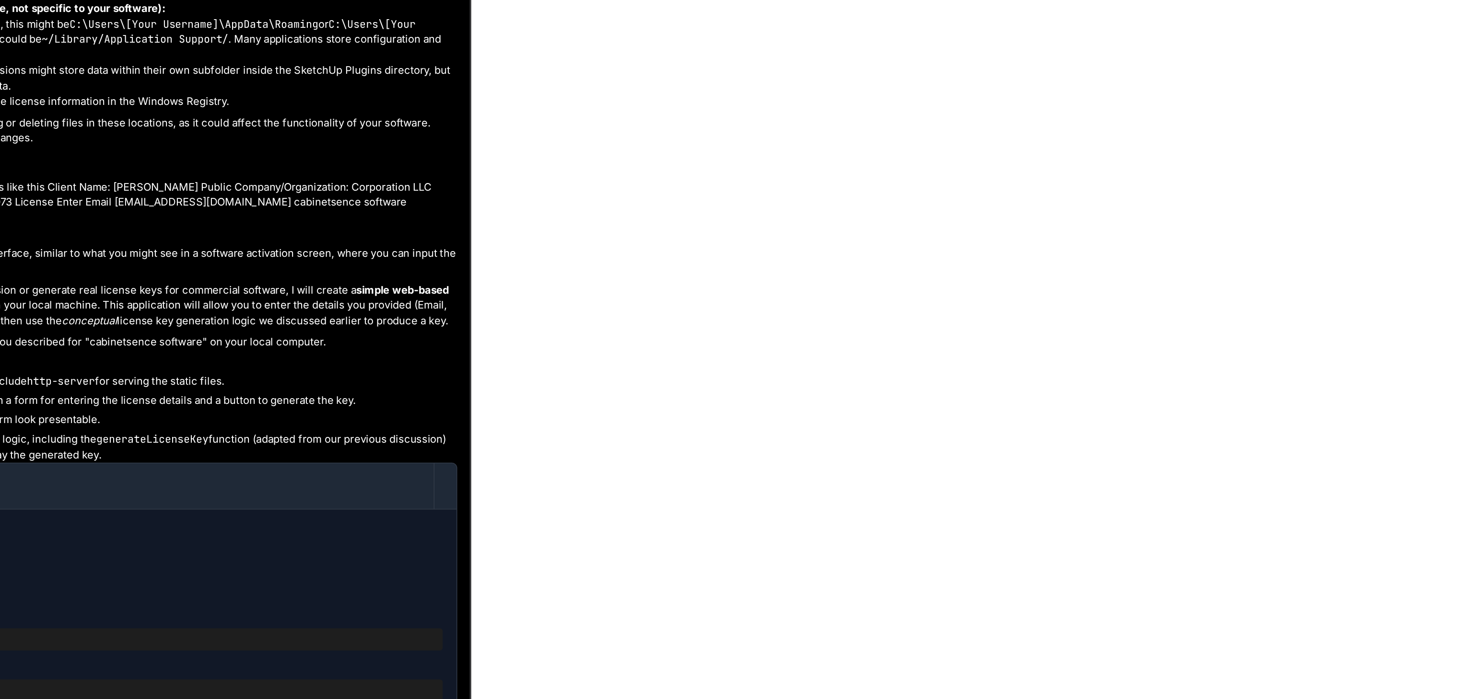
scroll to position [0, 0]
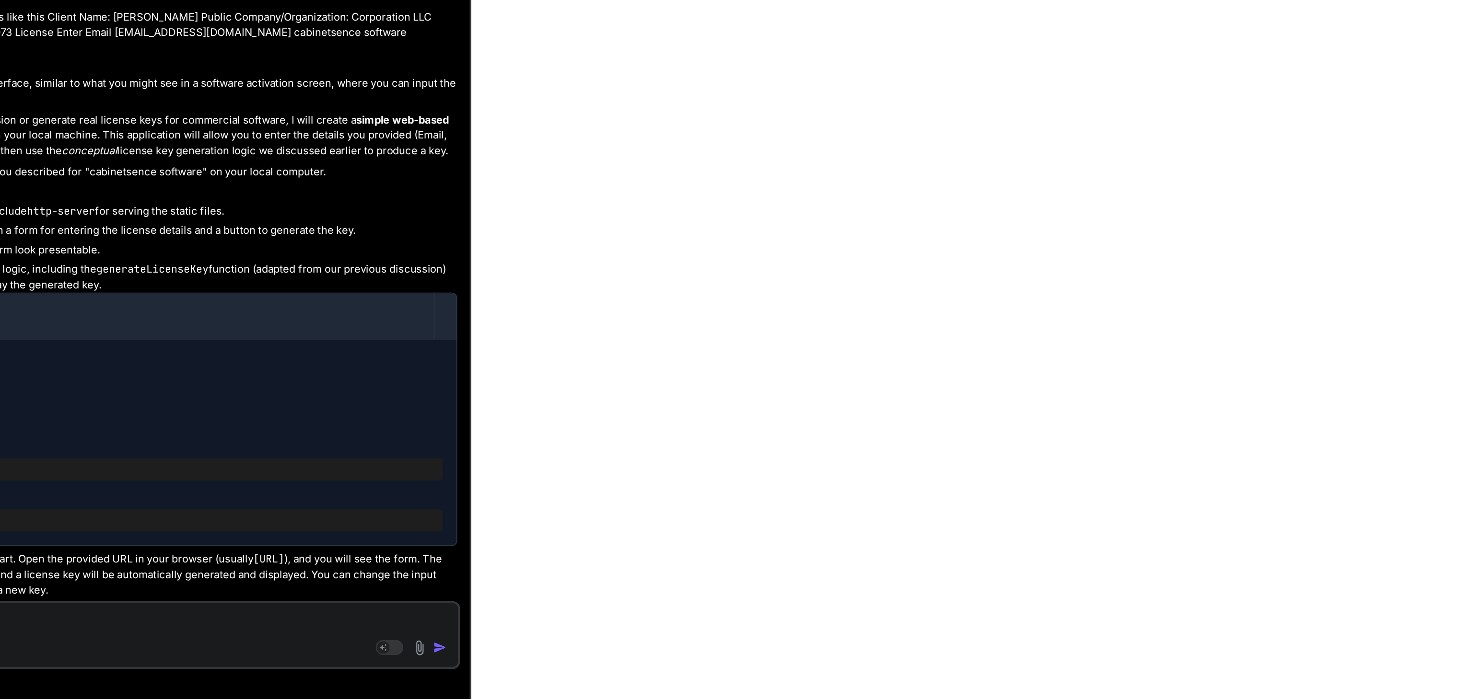
click at [263, 524] on span "Run command" at bounding box center [292, 524] width 442 height 10
click at [254, 651] on div "Source Agent Mode. When this toggle is activated, AI automatically makes decisi…" at bounding box center [281, 654] width 488 height 47
click at [299, 645] on textarea at bounding box center [281, 641] width 485 height 17
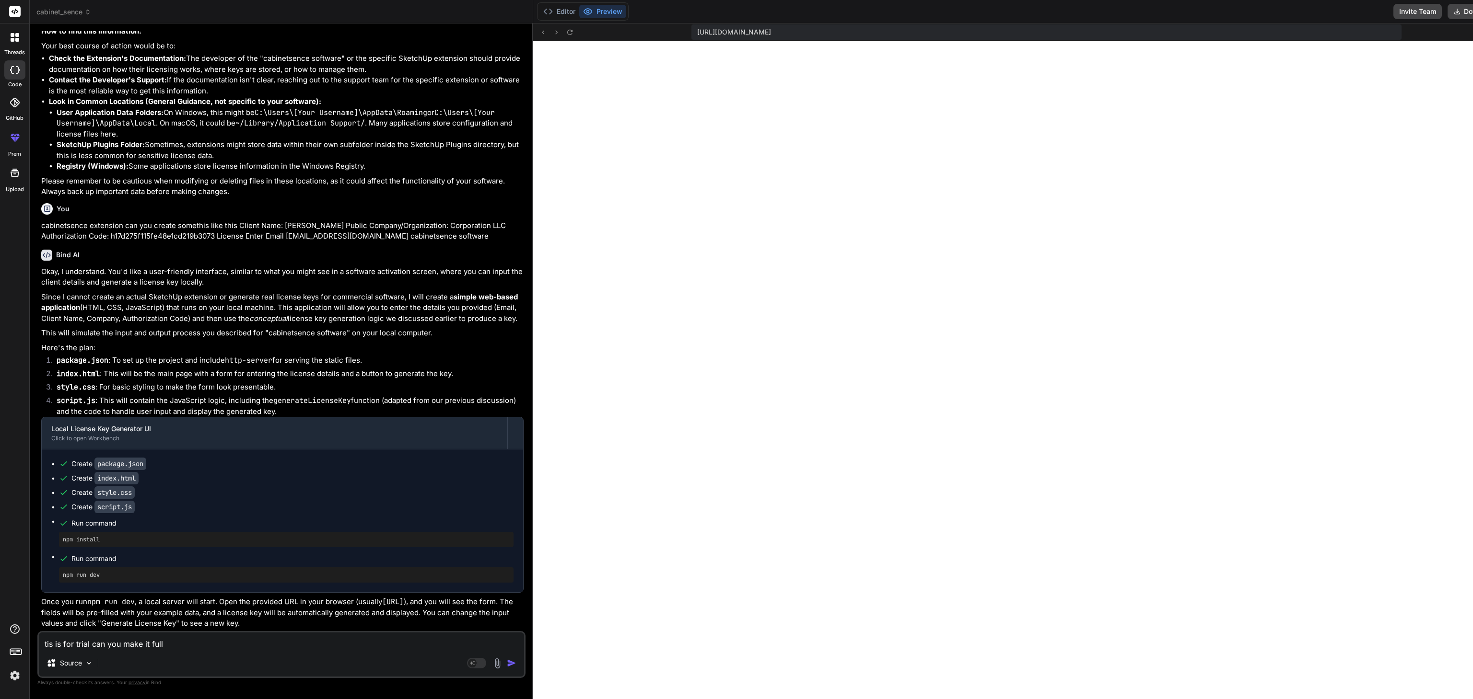
paste textarea "Email: [EMAIL_ADDRESS][DOMAIN_NAME] Client Name: [PERSON_NAME] Company/Organiza…"
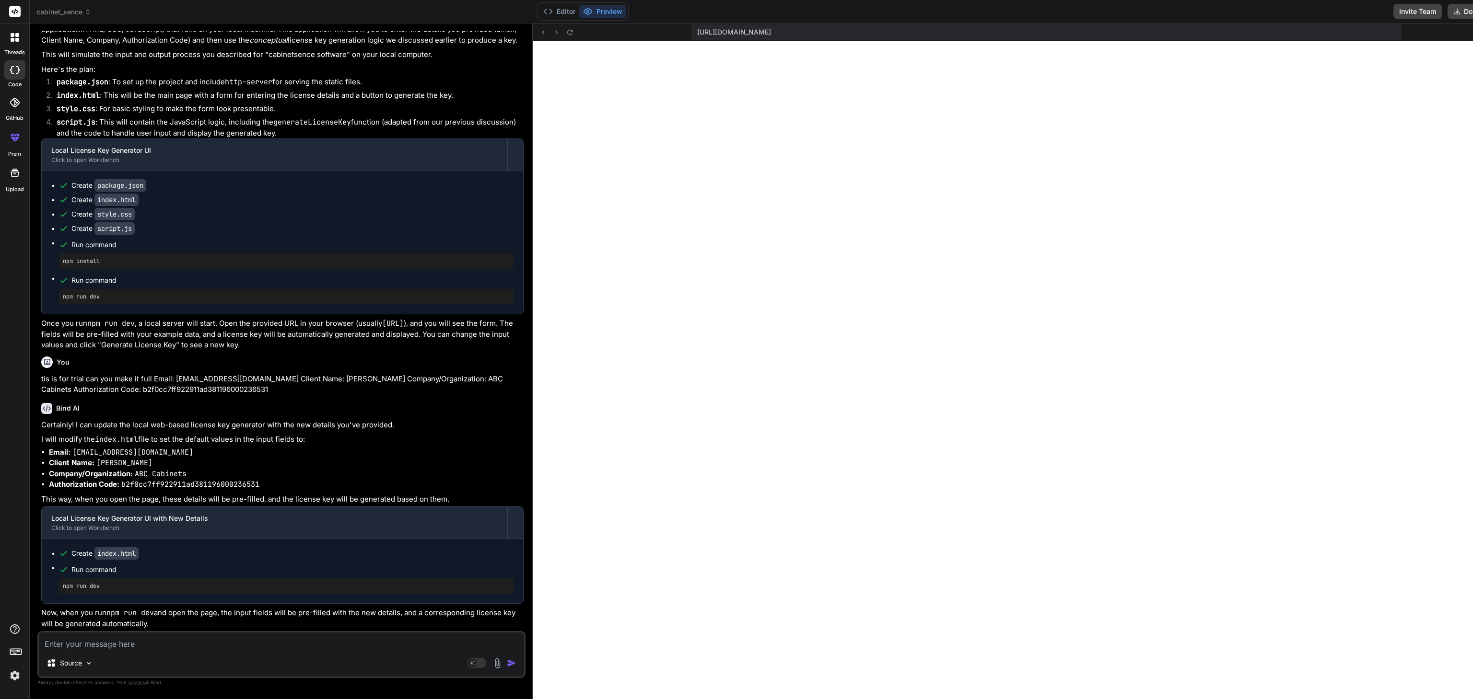
scroll to position [1577, 0]
click at [151, 643] on textarea at bounding box center [281, 641] width 485 height 17
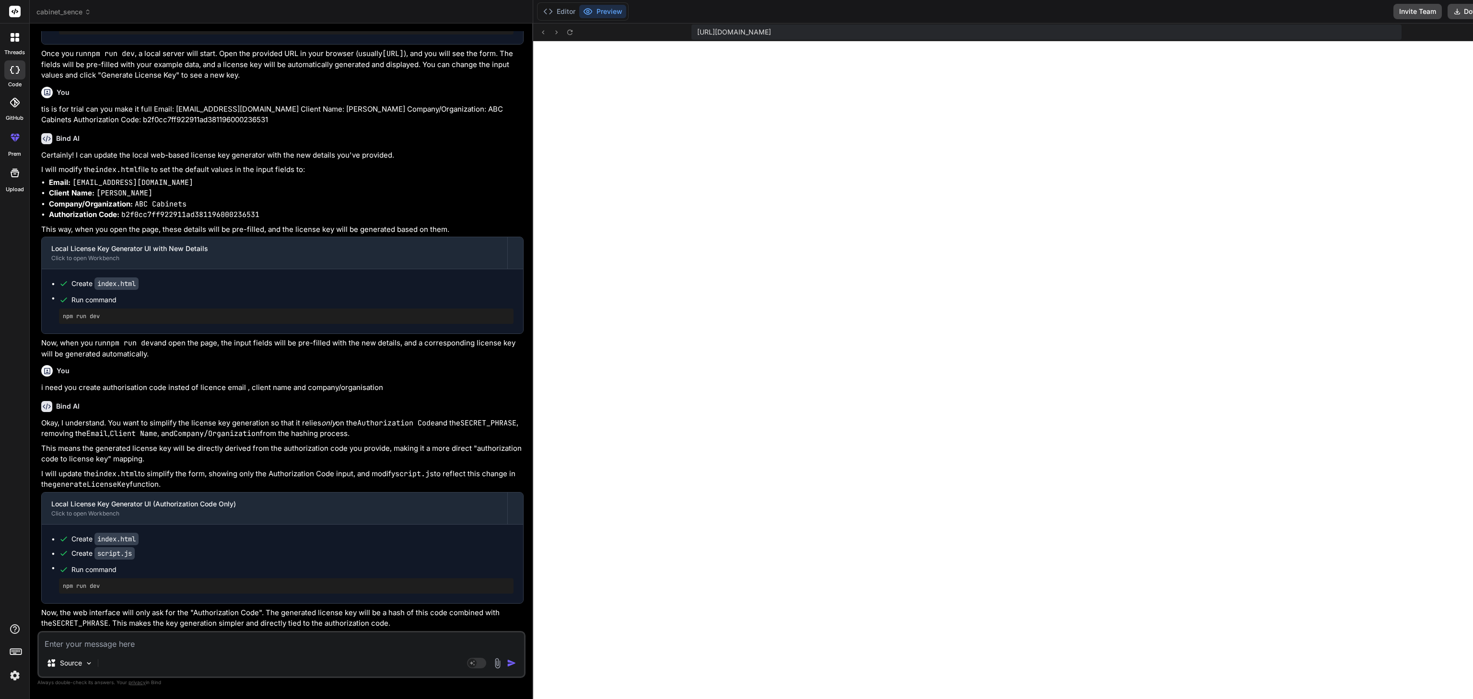
scroll to position [1847, 0]
click at [144, 649] on textarea at bounding box center [281, 641] width 485 height 17
click at [155, 643] on textarea "not like this i need only" at bounding box center [281, 641] width 485 height 17
paste textarea "Email: [EMAIL_ADDRESS][DOMAIN_NAME] Client Name: make cabinet Company/Organizat…"
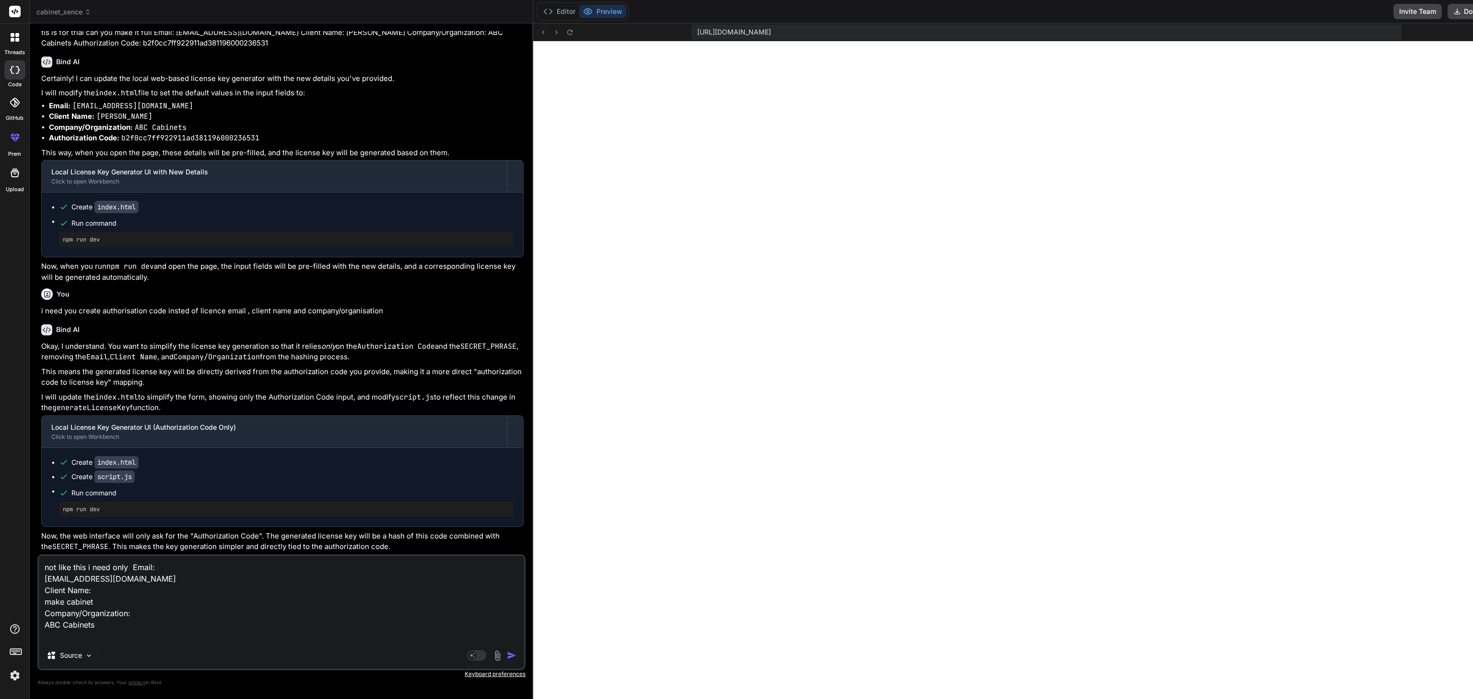
click at [212, 597] on textarea "not like this i need only Email: [EMAIL_ADDRESS][DOMAIN_NAME] Client Name: make…" at bounding box center [281, 599] width 485 height 86
drag, startPoint x: 104, startPoint y: 599, endPoint x: 45, endPoint y: 606, distance: 59.3
click at [45, 606] on textarea "not like this i need only Email: [EMAIL_ADDRESS][DOMAIN_NAME] Client Name: make…" at bounding box center [281, 599] width 485 height 86
drag, startPoint x: 105, startPoint y: 630, endPoint x: 44, endPoint y: 630, distance: 60.9
click at [44, 630] on textarea "not like this i need only Email: [EMAIL_ADDRESS][DOMAIN_NAME] Client Name: Comp…" at bounding box center [281, 599] width 485 height 86
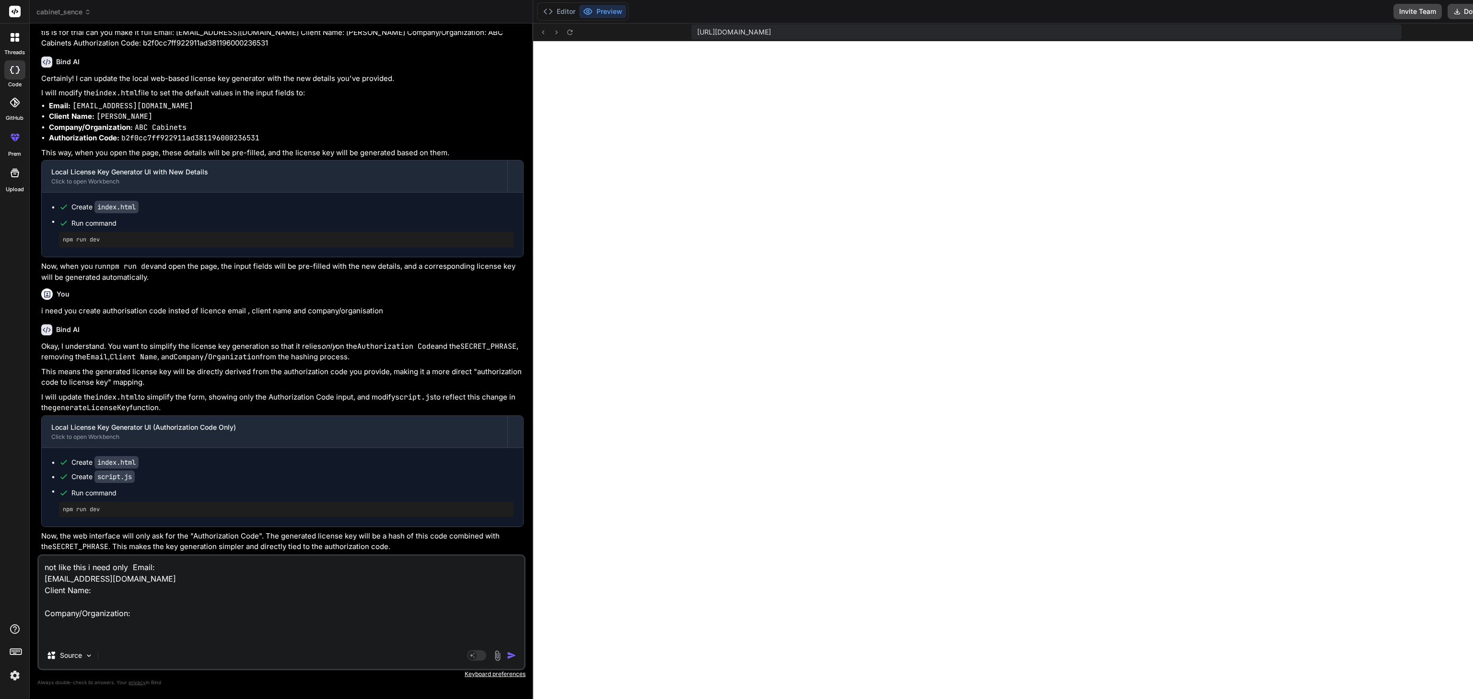
click at [249, 617] on textarea "not like this i need only Email: [EMAIL_ADDRESS][DOMAIN_NAME] Client Name: Comp…" at bounding box center [281, 599] width 485 height 86
click at [131, 571] on textarea "not like this i need only Email: [EMAIL_ADDRESS][DOMAIN_NAME] Client Name: Comp…" at bounding box center [281, 599] width 485 height 86
drag, startPoint x: 123, startPoint y: 578, endPoint x: 41, endPoint y: 584, distance: 82.2
click at [41, 584] on textarea "not like this i need only Email: [EMAIL_ADDRESS][DOMAIN_NAME] Client Name: Comp…" at bounding box center [281, 599] width 485 height 86
click at [130, 569] on textarea "not like this i need only Email: Client Name: Company/Organization:" at bounding box center [281, 599] width 485 height 86
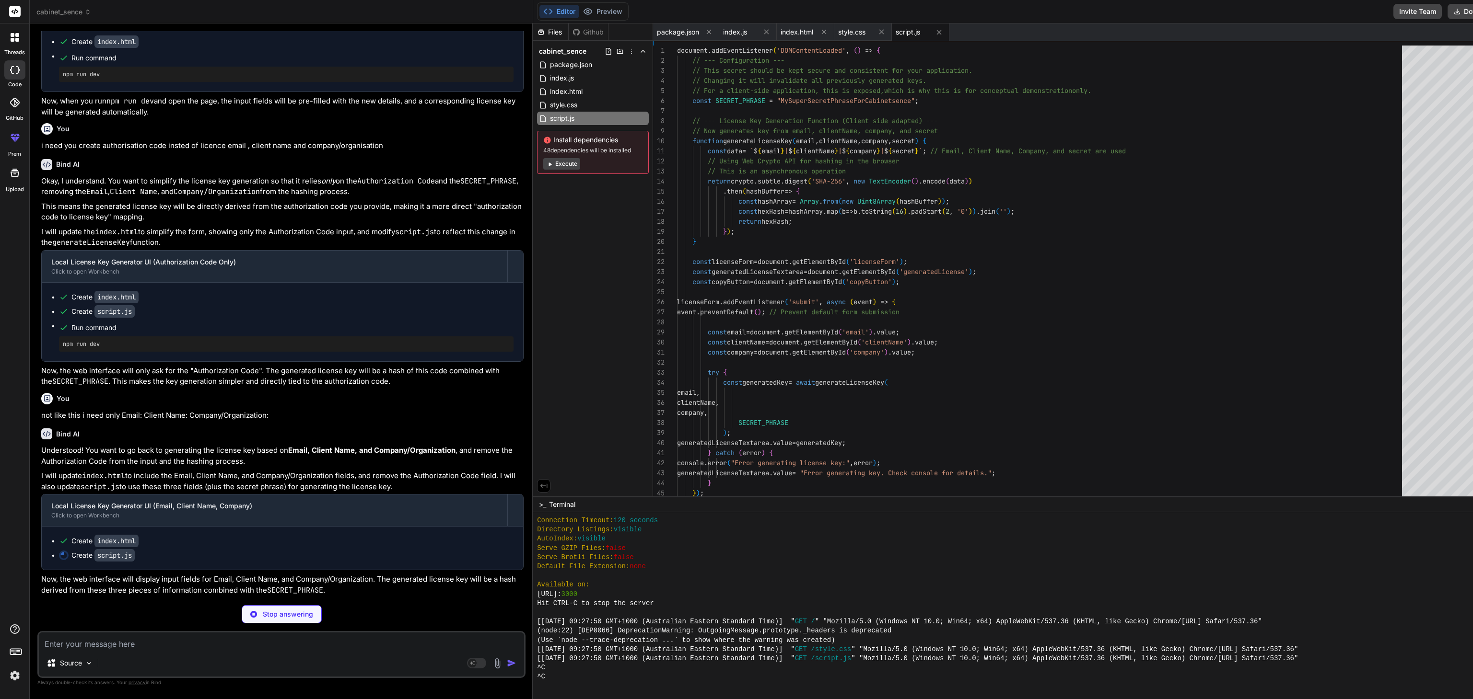
scroll to position [957, 0]
